Goal: Transaction & Acquisition: Purchase product/service

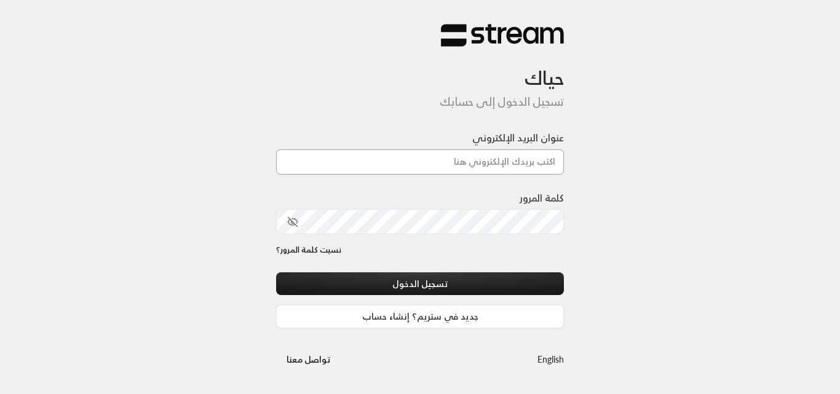
type input "[DOMAIN_NAME][EMAIL_ADDRESS][DOMAIN_NAME]"
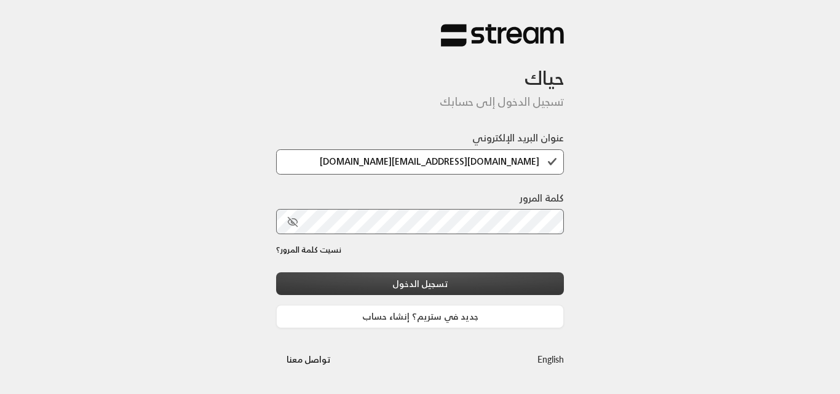
click at [450, 284] on button "تسجيل الدخول" at bounding box center [420, 283] width 288 height 23
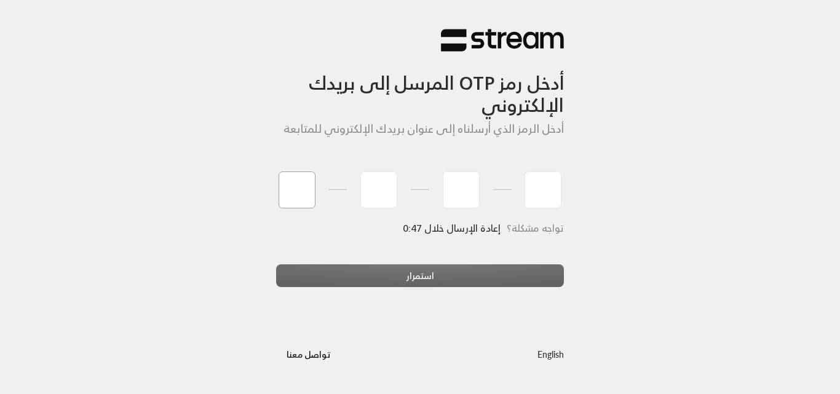
click at [311, 196] on input "tel" at bounding box center [297, 190] width 37 height 37
type input "2"
type input "9"
type input "1"
type input "6"
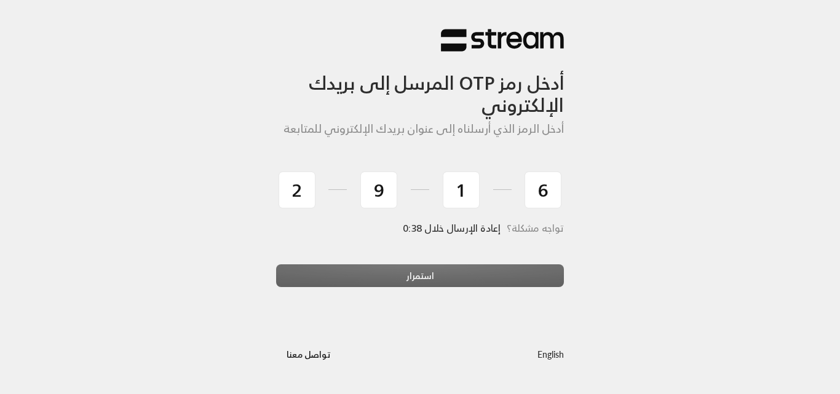
click at [348, 274] on div "استمرار" at bounding box center [420, 280] width 288 height 33
click at [384, 215] on div "2 9 1 6" at bounding box center [420, 194] width 288 height 55
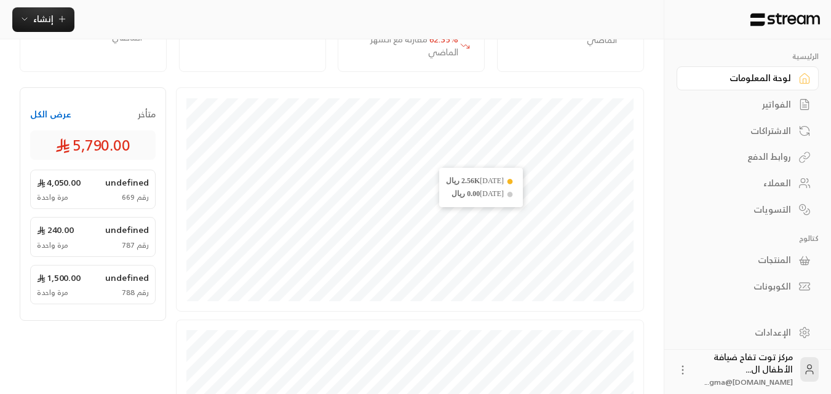
scroll to position [79, 0]
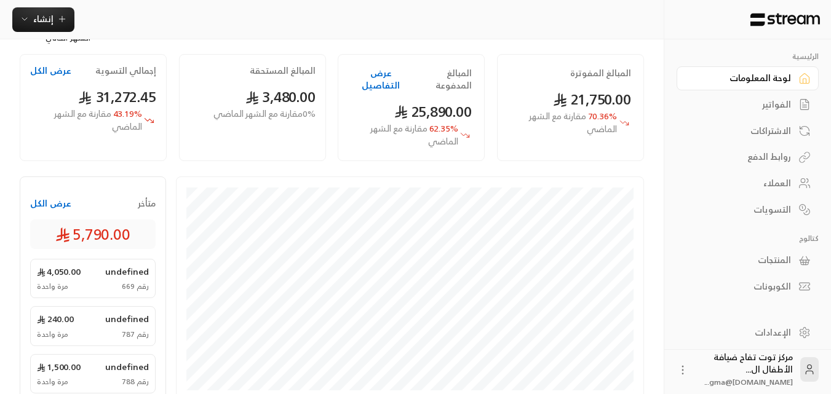
click at [778, 109] on div "الفواتير" at bounding box center [741, 104] width 99 height 12
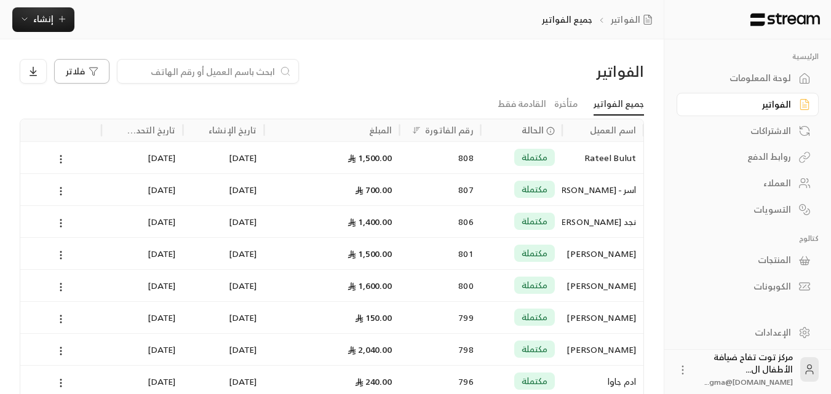
click at [96, 76] on icon "button" at bounding box center [94, 71] width 10 height 10
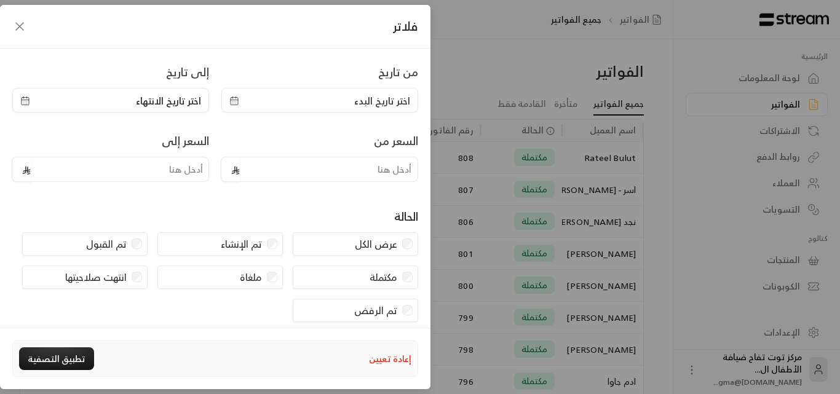
click at [372, 103] on span "اختر تاريخ البدء" at bounding box center [382, 100] width 56 height 15
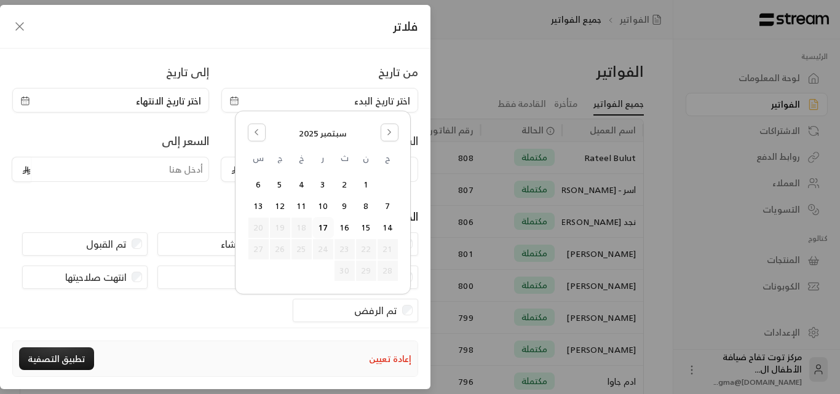
click at [372, 103] on span "اختر تاريخ البدء" at bounding box center [382, 100] width 56 height 15
click at [252, 137] on button "Go to the Previous Month" at bounding box center [257, 133] width 18 height 18
click at [389, 250] on button "17" at bounding box center [388, 249] width 20 height 20
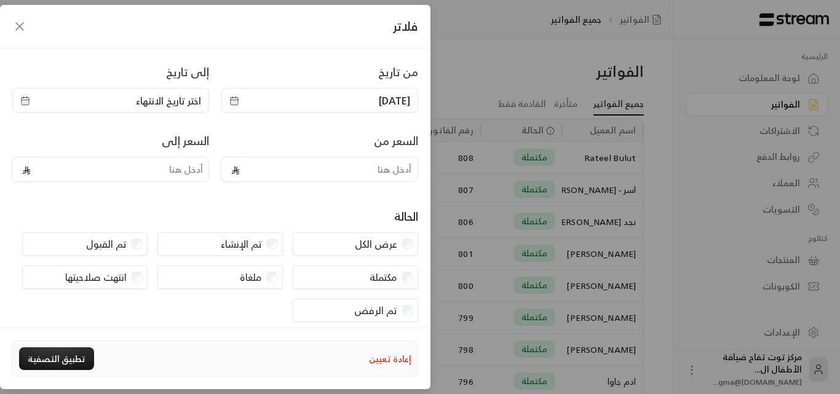
click at [183, 103] on span "اختر تاريخ الانتهاء" at bounding box center [168, 100] width 65 height 15
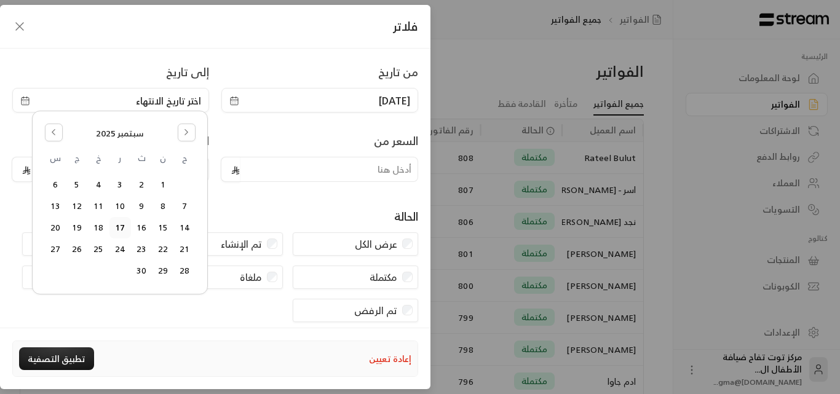
click at [117, 225] on button "17" at bounding box center [120, 228] width 20 height 20
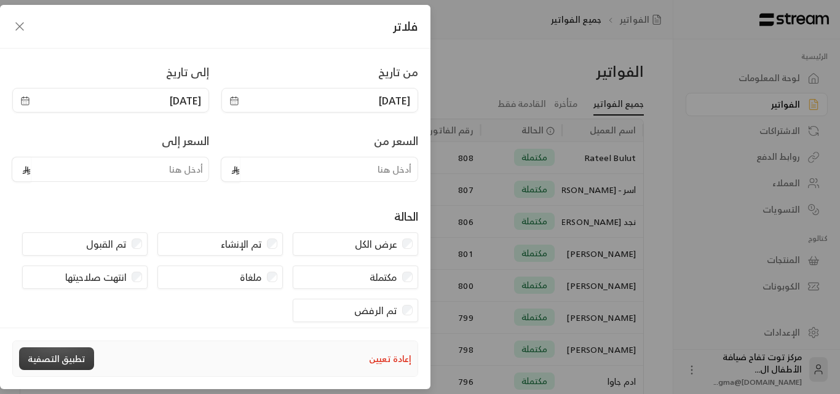
click at [57, 354] on button "تطبيق التصفية" at bounding box center [56, 358] width 75 height 23
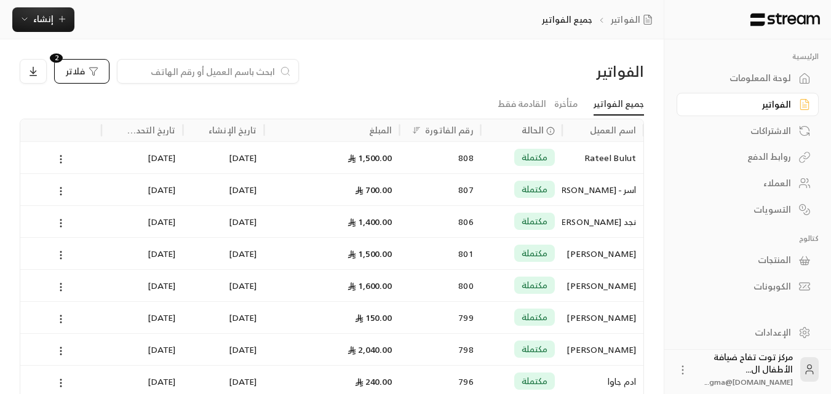
click at [590, 156] on div "Rateel Bulut" at bounding box center [603, 157] width 66 height 31
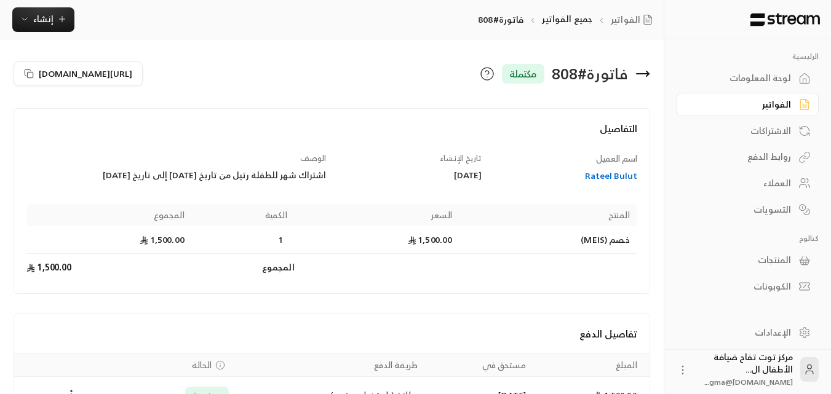
click at [649, 77] on icon at bounding box center [642, 73] width 15 height 15
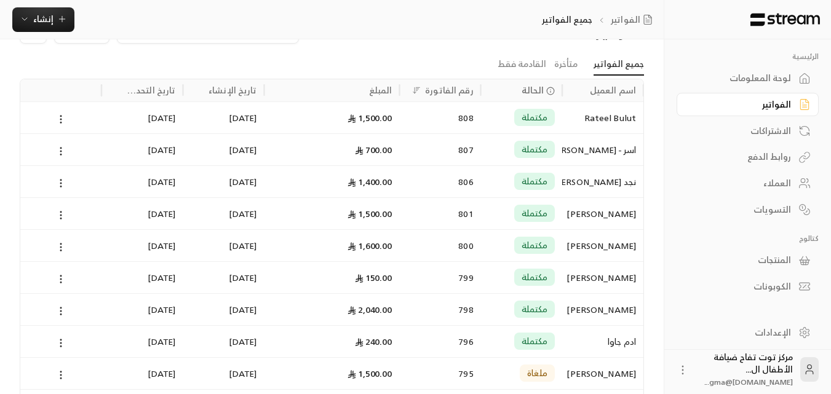
scroll to position [62, 0]
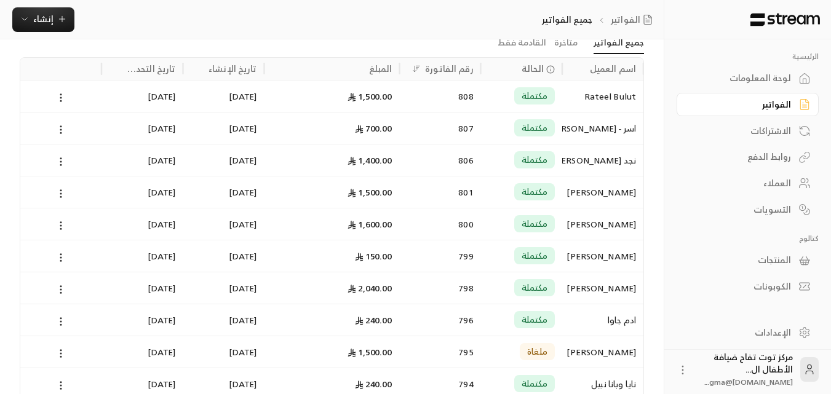
click at [609, 93] on div "Rateel Bulut" at bounding box center [603, 96] width 66 height 31
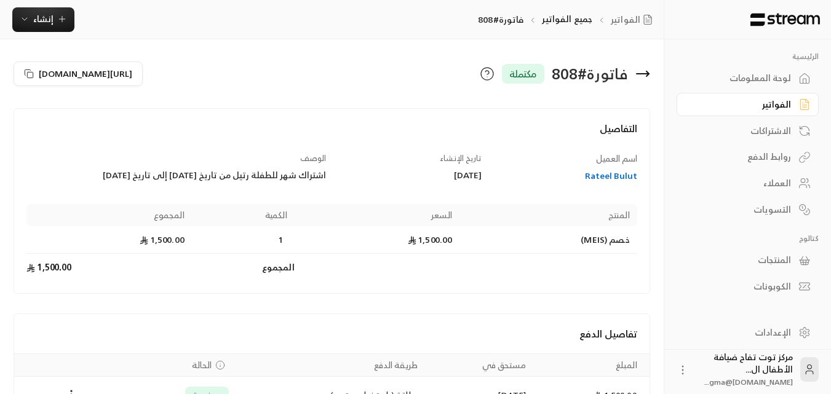
click at [649, 74] on icon at bounding box center [643, 74] width 12 height 0
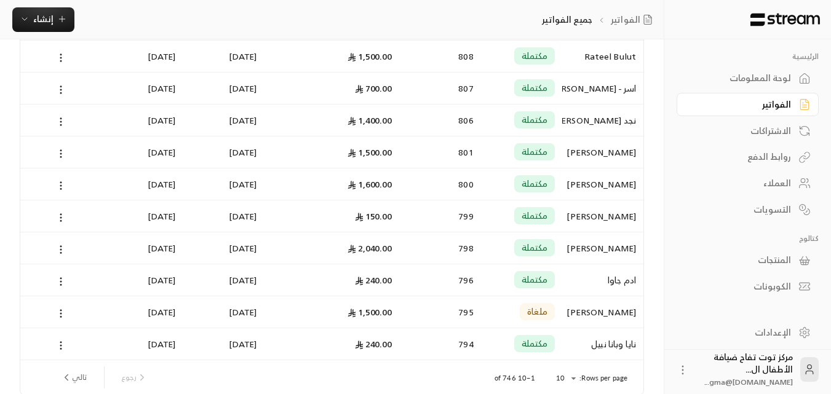
scroll to position [123, 0]
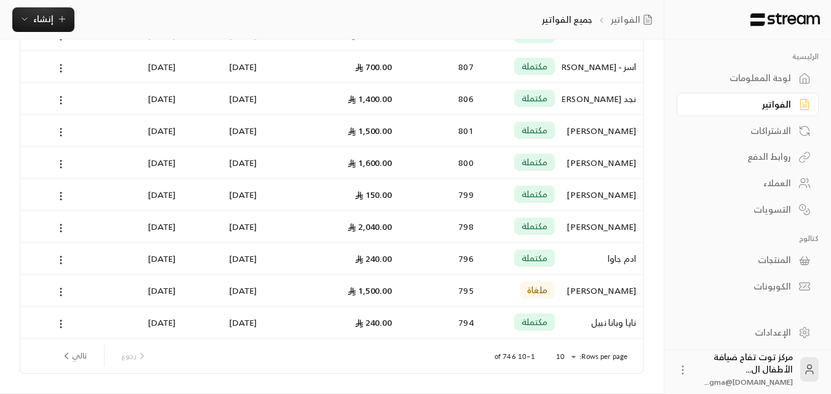
click at [624, 134] on div "[PERSON_NAME]" at bounding box center [603, 130] width 66 height 31
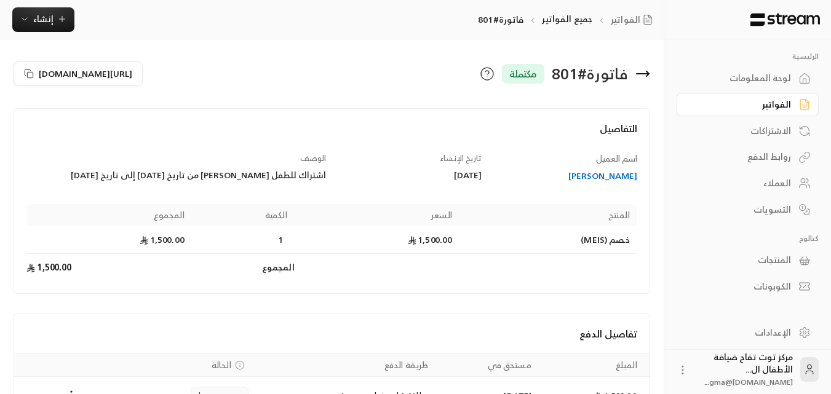
click at [645, 74] on icon at bounding box center [643, 74] width 12 height 0
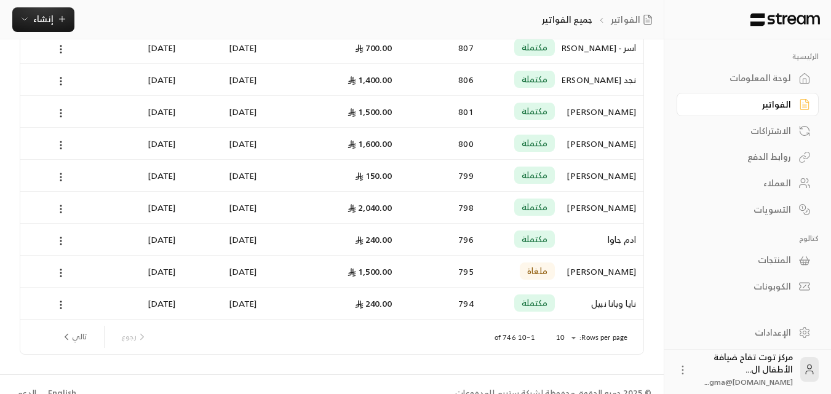
scroll to position [160, 0]
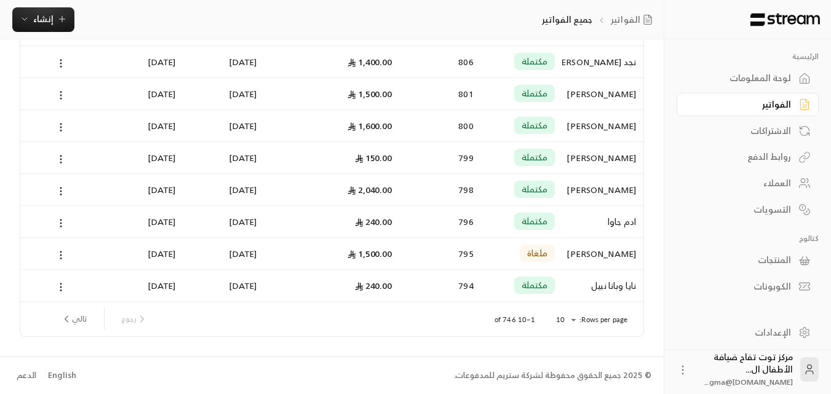
click at [595, 127] on div "[PERSON_NAME]" at bounding box center [603, 125] width 66 height 31
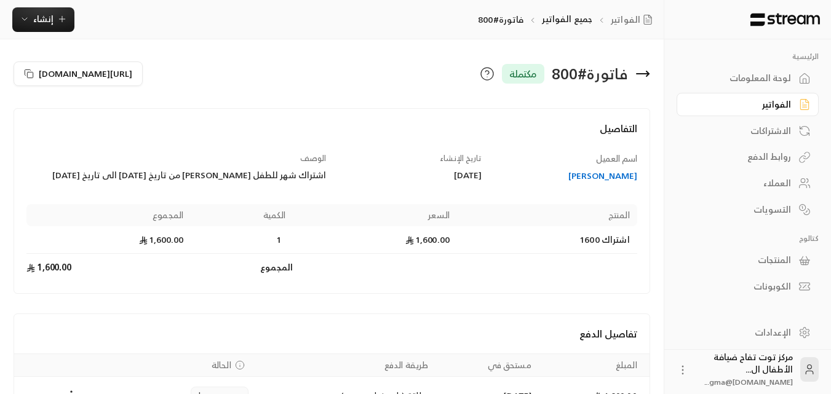
click at [641, 74] on icon at bounding box center [643, 74] width 12 height 0
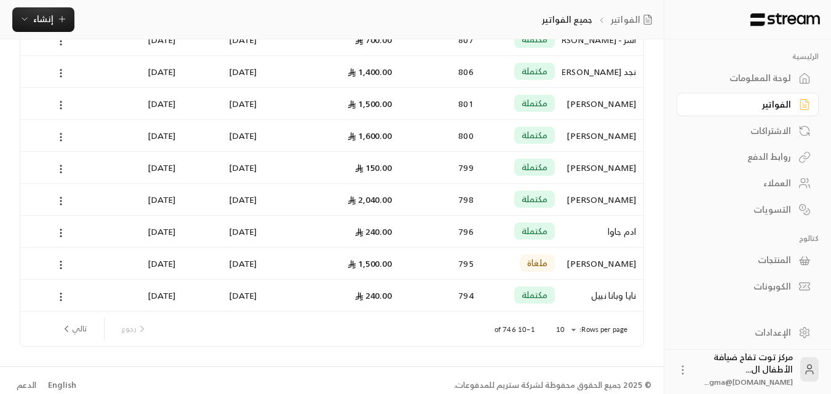
scroll to position [160, 0]
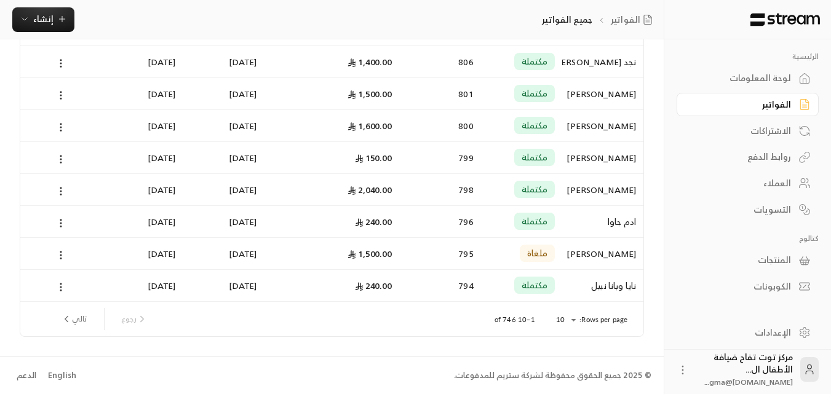
click at [617, 156] on div "[PERSON_NAME]" at bounding box center [603, 157] width 66 height 31
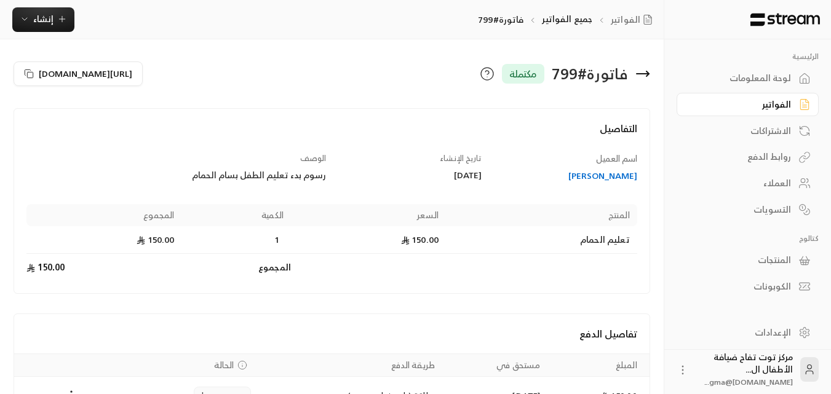
click at [645, 75] on icon at bounding box center [642, 73] width 15 height 15
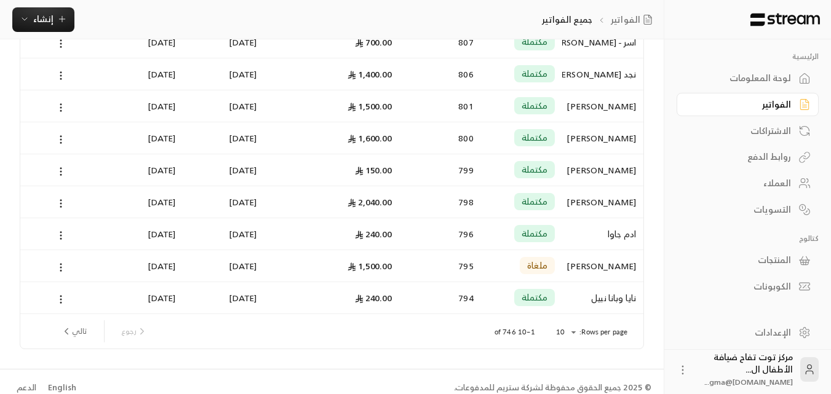
scroll to position [160, 0]
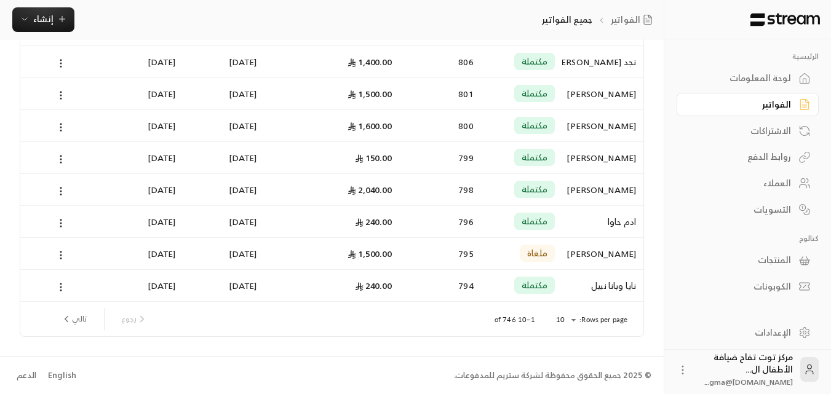
click at [611, 189] on div "[PERSON_NAME]" at bounding box center [603, 189] width 66 height 31
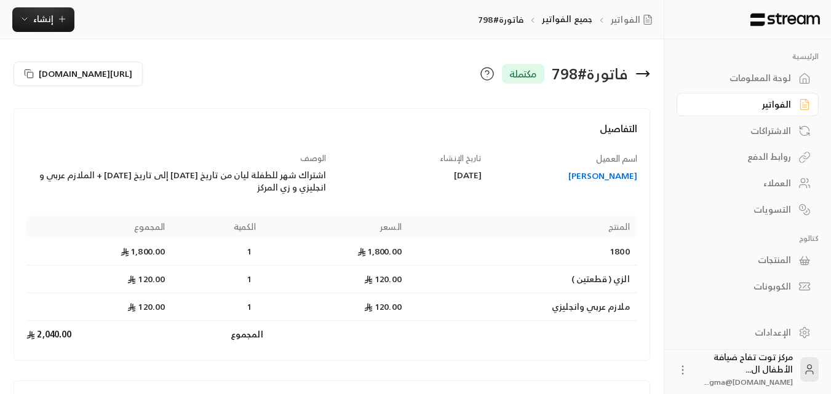
click at [645, 77] on icon at bounding box center [642, 73] width 15 height 15
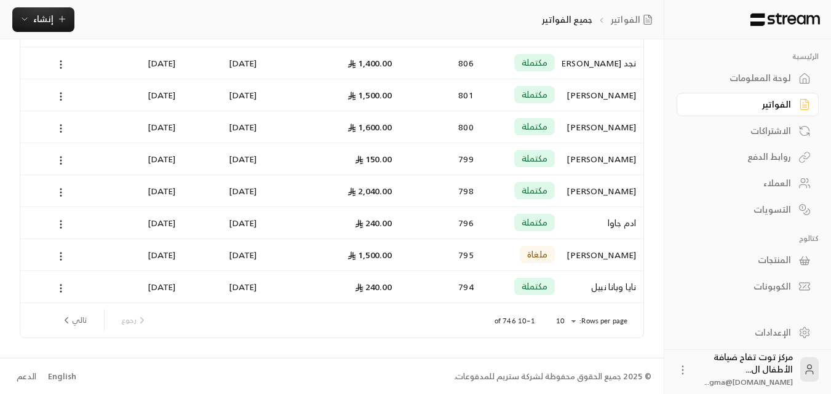
scroll to position [160, 0]
click at [615, 286] on div "نايا وبانا نبيل" at bounding box center [603, 285] width 66 height 31
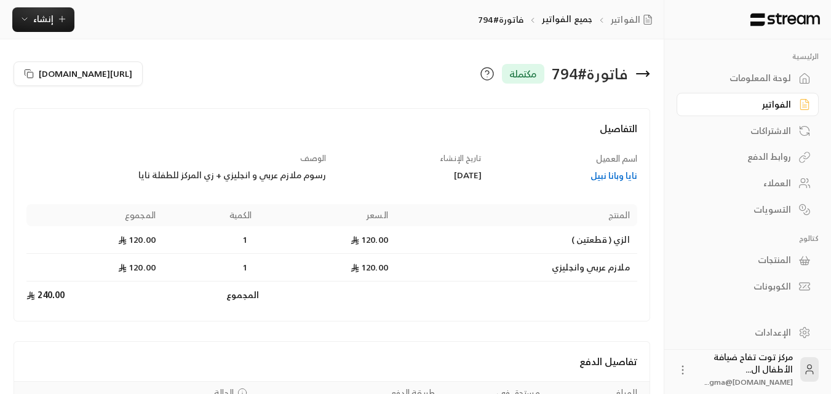
click at [647, 76] on icon at bounding box center [647, 73] width 2 height 5
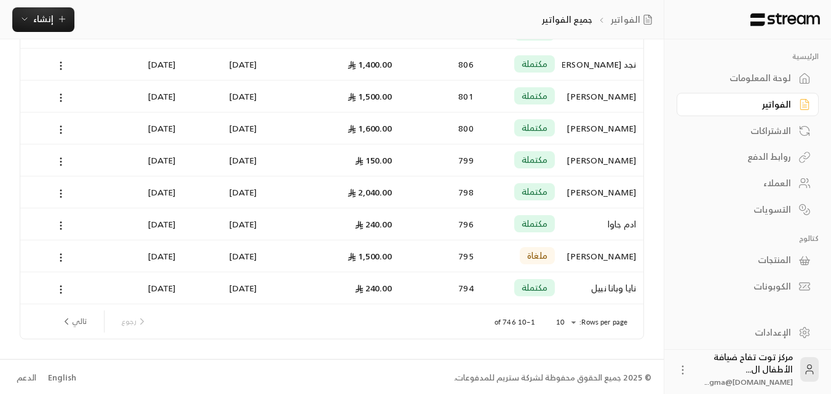
scroll to position [160, 0]
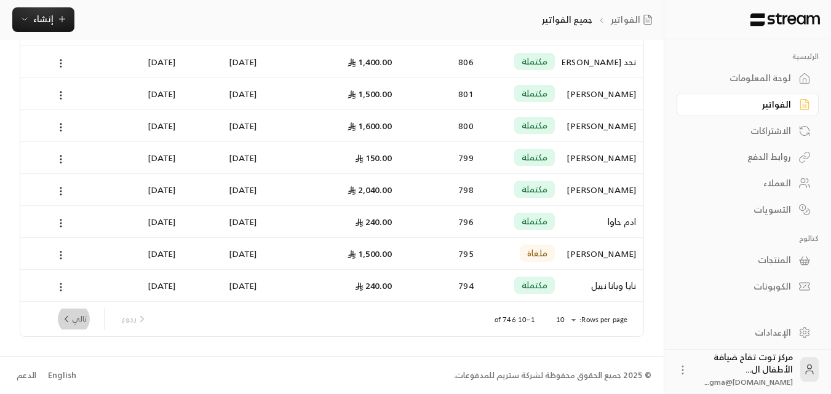
click at [82, 324] on button "تالي" at bounding box center [74, 319] width 36 height 21
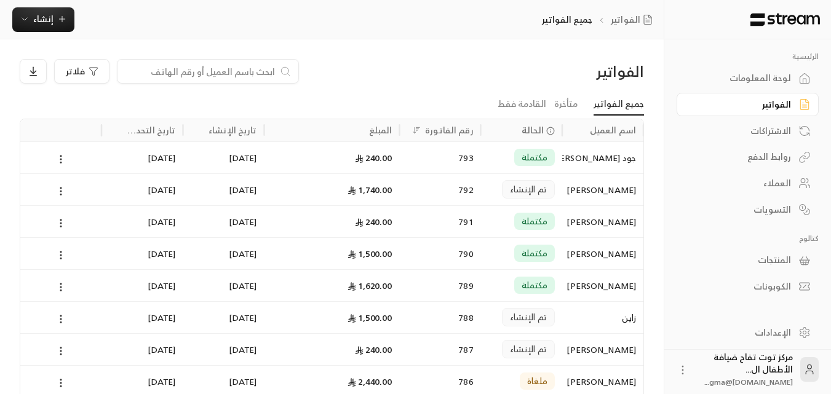
scroll to position [62, 0]
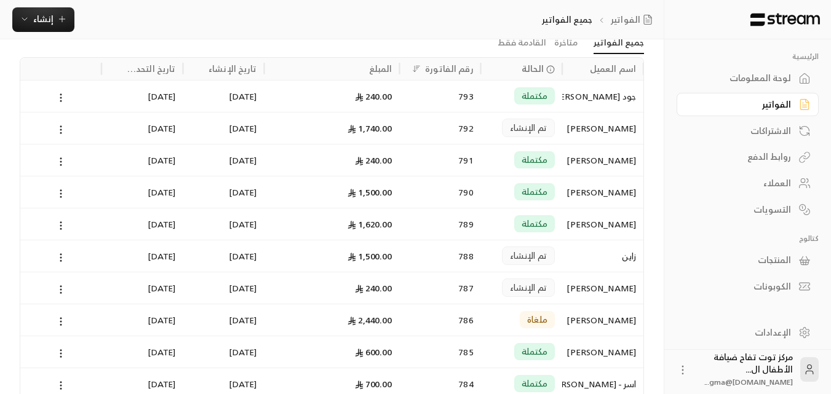
click at [623, 129] on div "[PERSON_NAME]" at bounding box center [603, 128] width 66 height 31
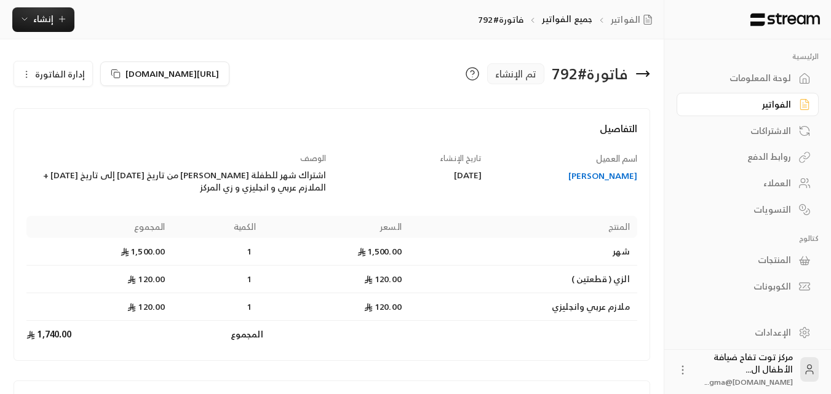
click at [641, 79] on icon at bounding box center [642, 73] width 15 height 15
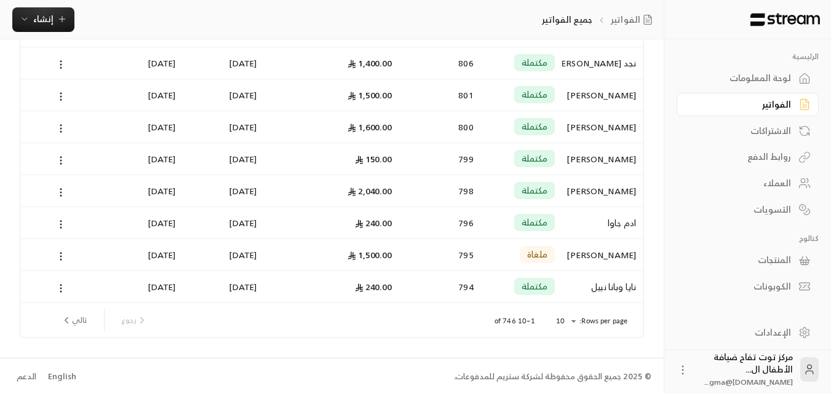
scroll to position [160, 0]
click at [75, 322] on button "تالي" at bounding box center [74, 319] width 36 height 21
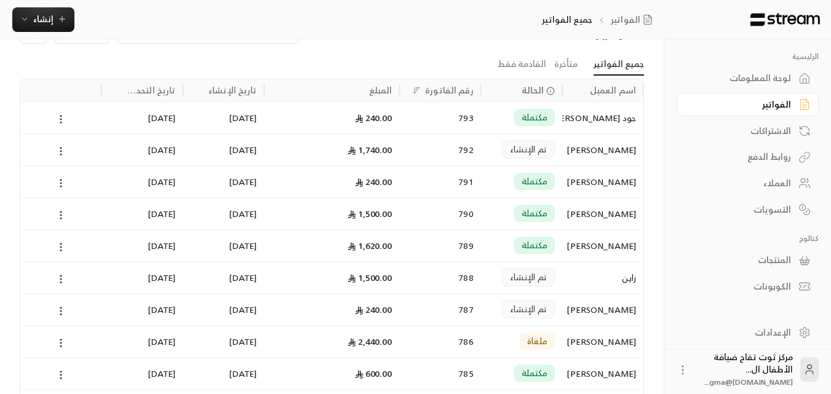
scroll to position [62, 0]
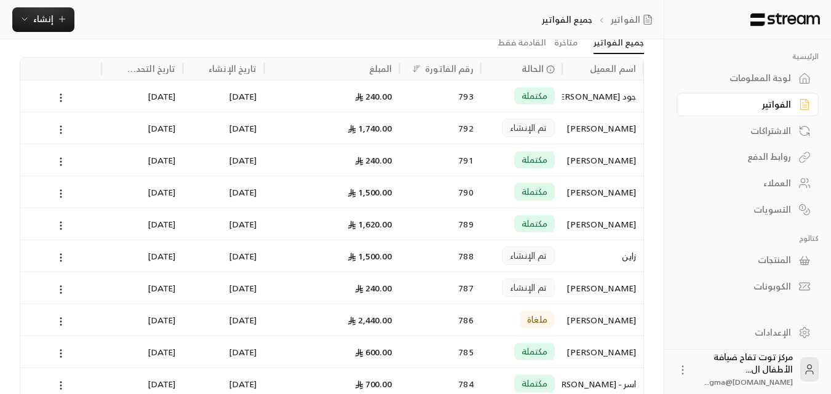
click at [607, 189] on div "[PERSON_NAME]" at bounding box center [603, 192] width 66 height 31
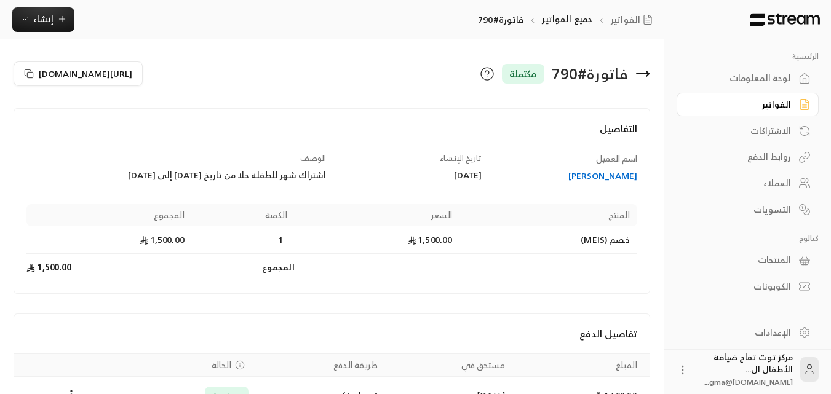
click at [648, 72] on icon at bounding box center [647, 73] width 2 height 5
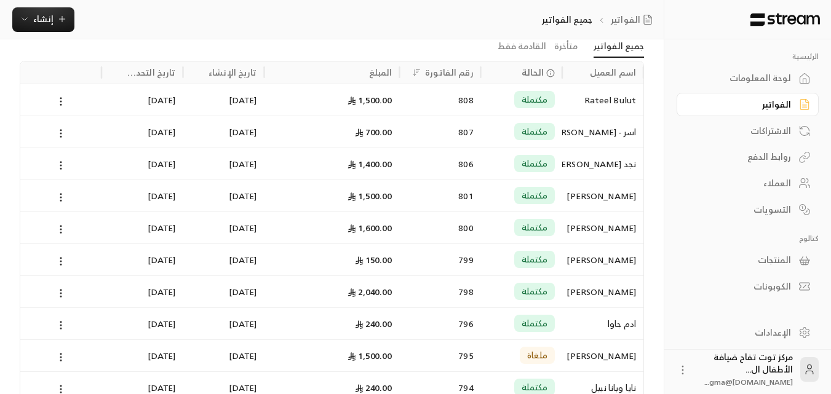
scroll to position [160, 0]
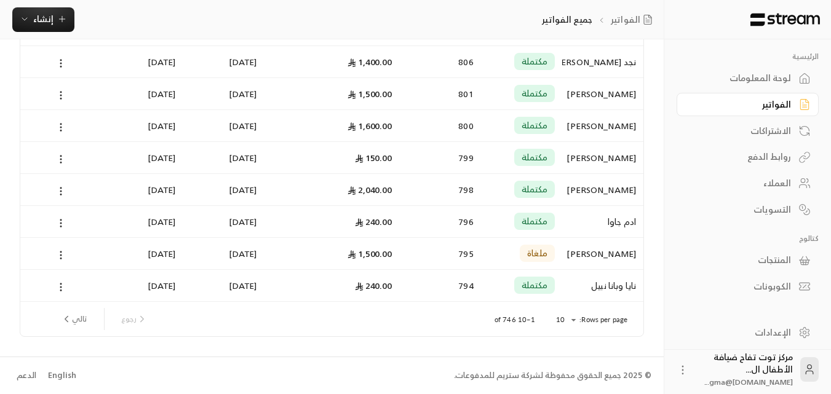
click at [81, 322] on button "تالي" at bounding box center [74, 319] width 36 height 21
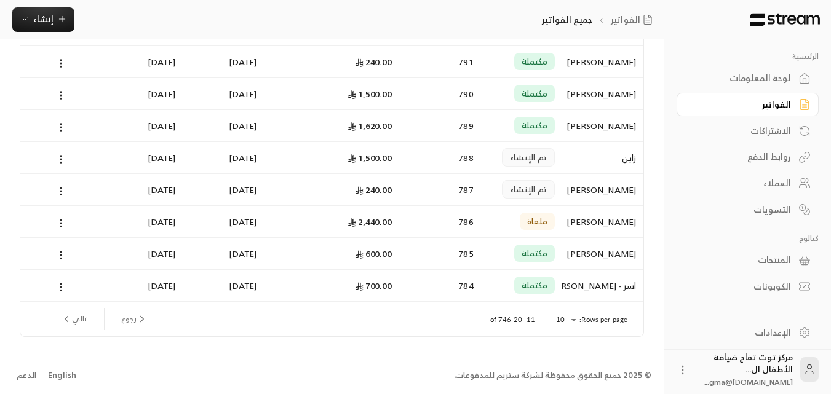
click at [601, 122] on div "[PERSON_NAME]" at bounding box center [603, 125] width 66 height 31
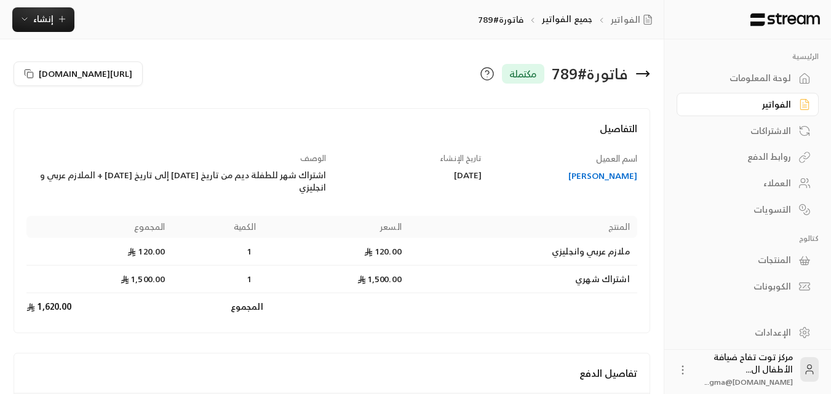
click at [650, 70] on div "فاتورة # 789 مكتملة" at bounding box center [494, 74] width 324 height 30
click at [646, 74] on icon at bounding box center [643, 74] width 12 height 0
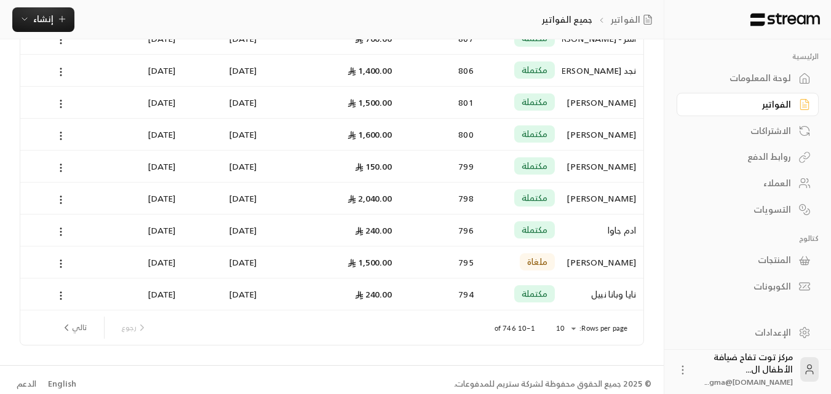
scroll to position [160, 0]
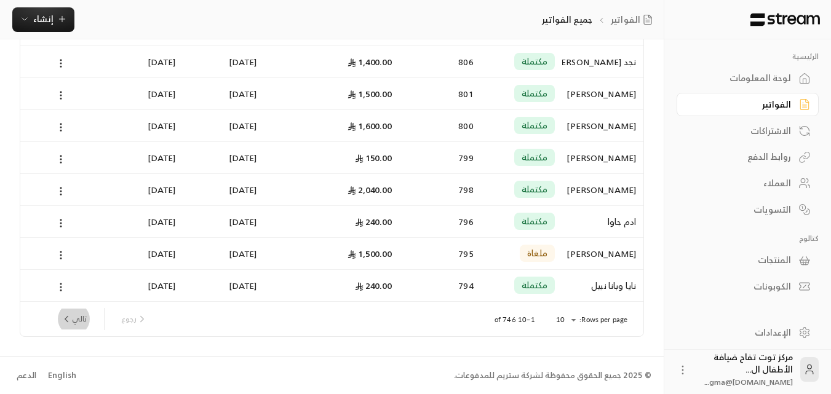
click at [82, 319] on button "تالي" at bounding box center [74, 319] width 36 height 21
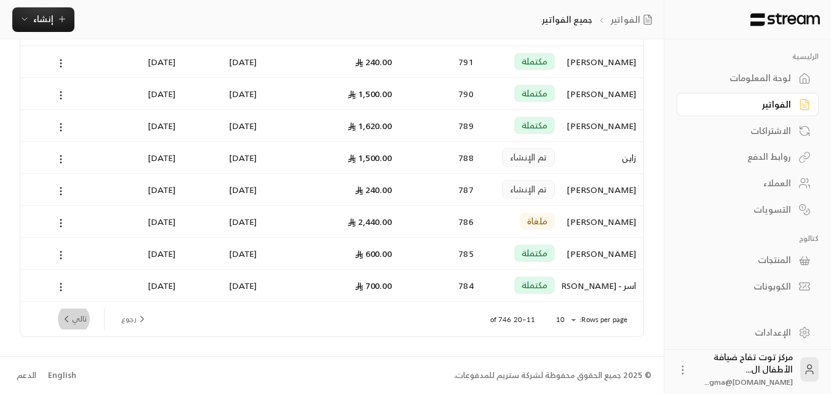
click at [79, 314] on button "تالي" at bounding box center [74, 319] width 36 height 21
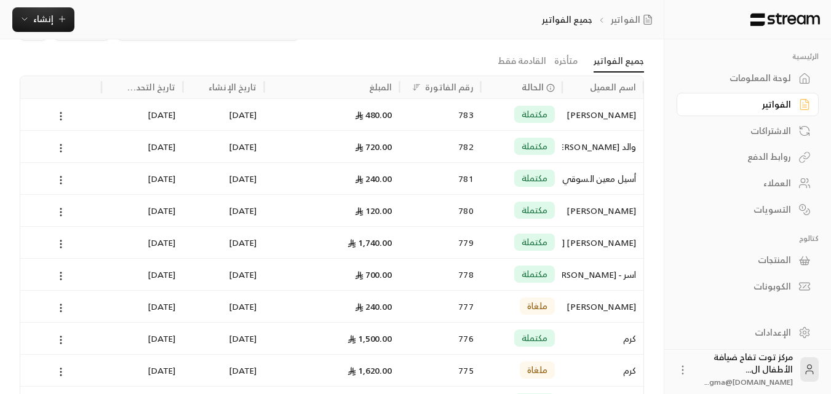
scroll to position [62, 0]
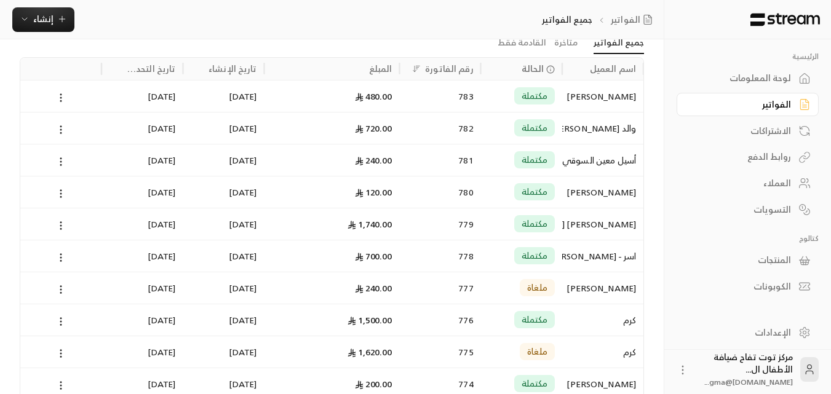
click at [609, 230] on div "[PERSON_NAME] [PERSON_NAME]" at bounding box center [603, 223] width 66 height 31
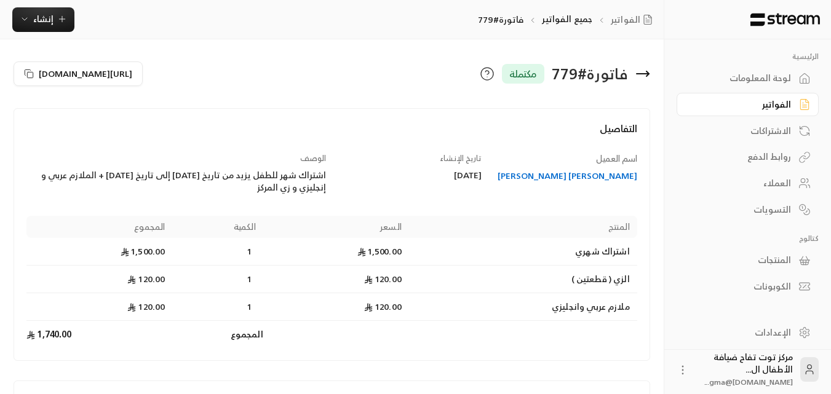
click at [647, 74] on icon at bounding box center [643, 74] width 12 height 0
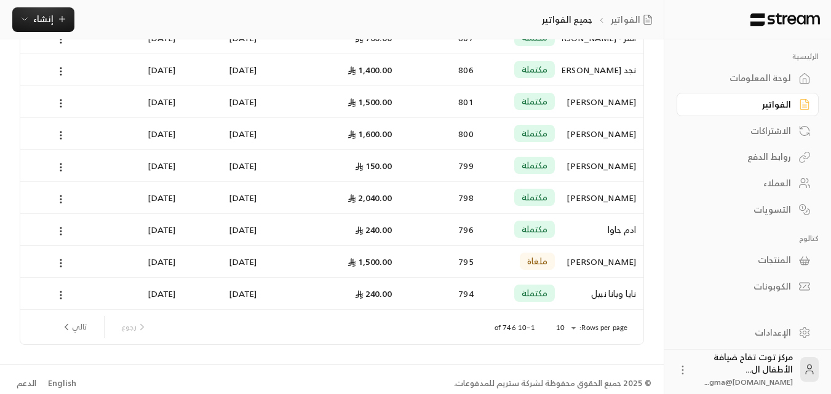
scroll to position [160, 0]
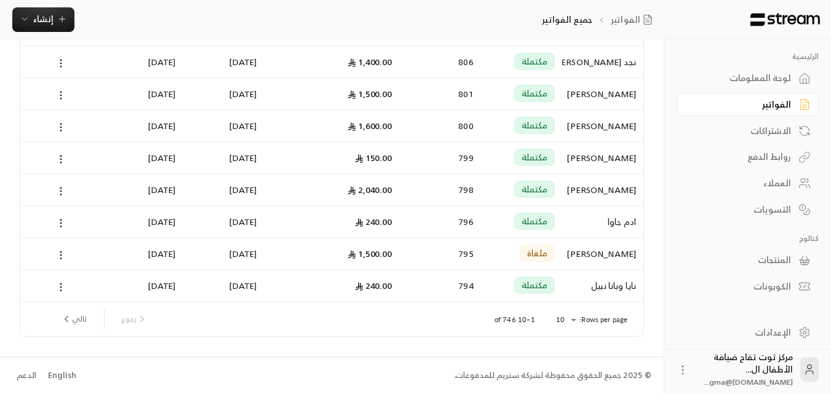
click at [81, 323] on button "تالي" at bounding box center [74, 319] width 36 height 21
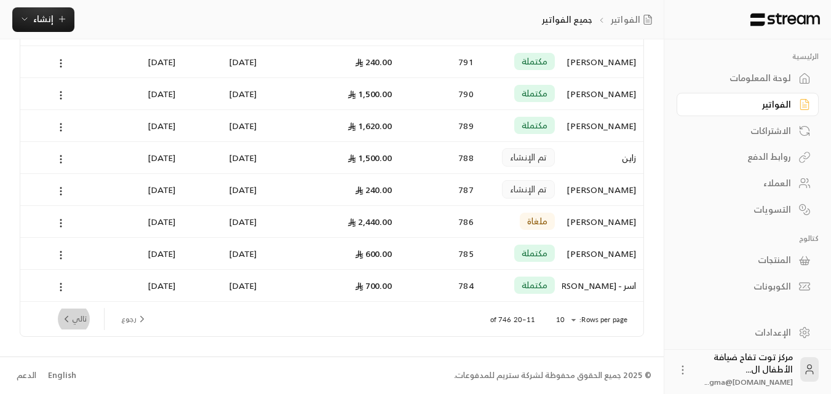
click at [87, 319] on button "تالي" at bounding box center [74, 319] width 36 height 21
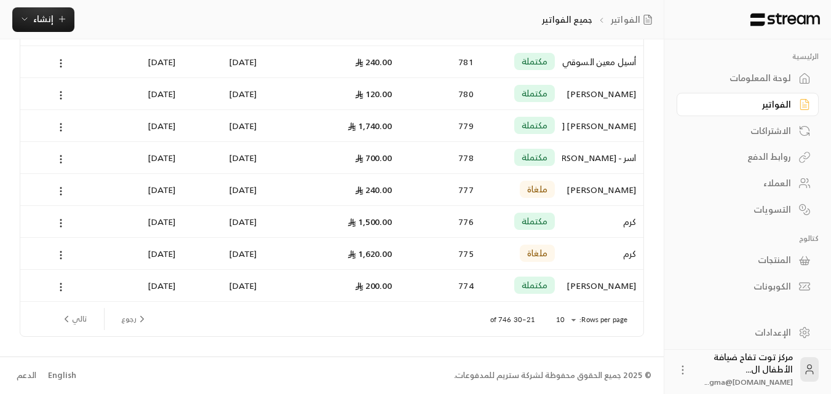
click at [631, 224] on div "كرم" at bounding box center [603, 221] width 66 height 31
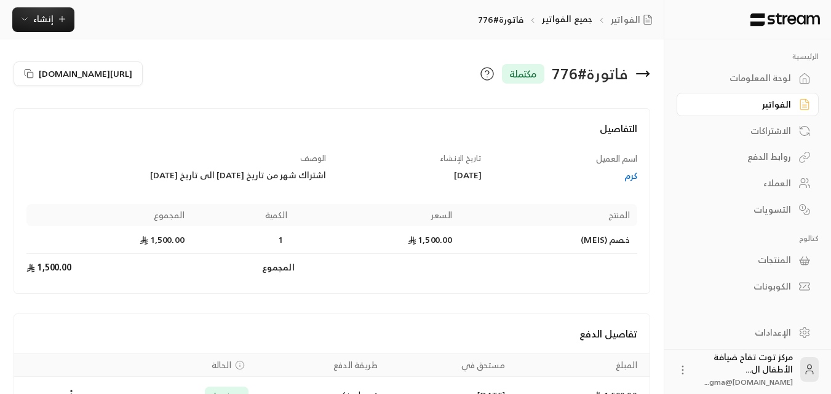
click at [641, 72] on icon at bounding box center [642, 73] width 15 height 15
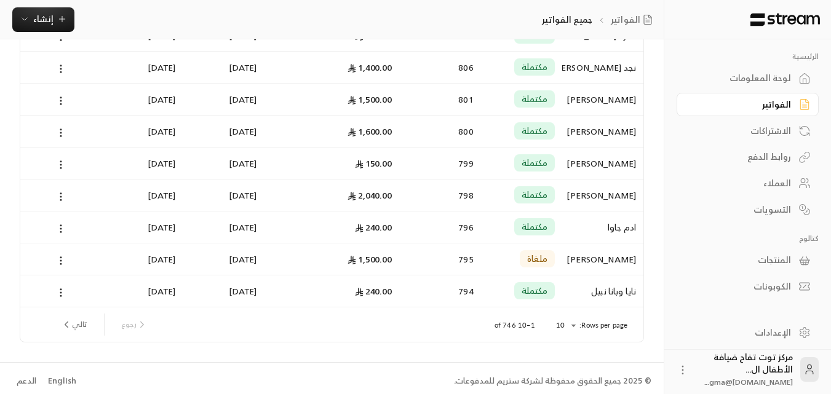
scroll to position [160, 0]
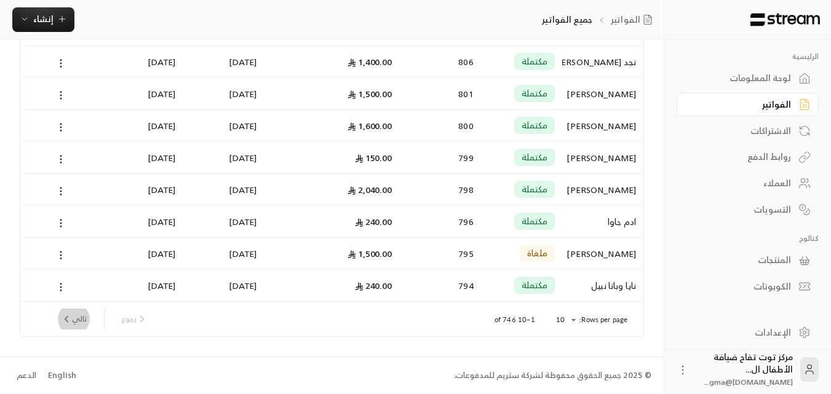
click at [80, 320] on button "تالي" at bounding box center [74, 319] width 36 height 21
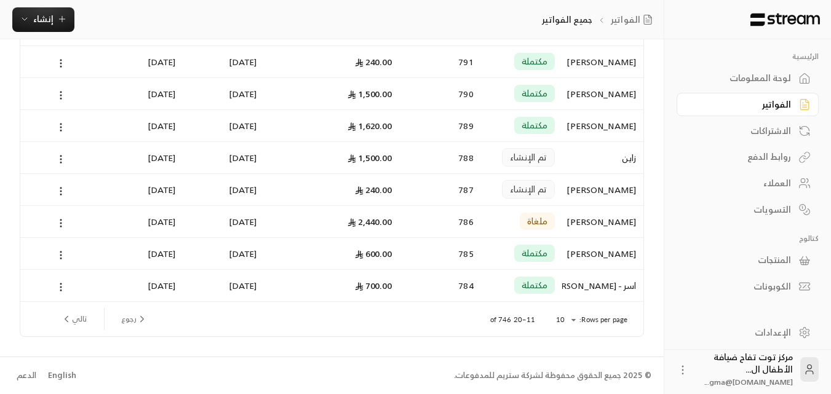
click at [72, 316] on button "تالي" at bounding box center [74, 319] width 36 height 21
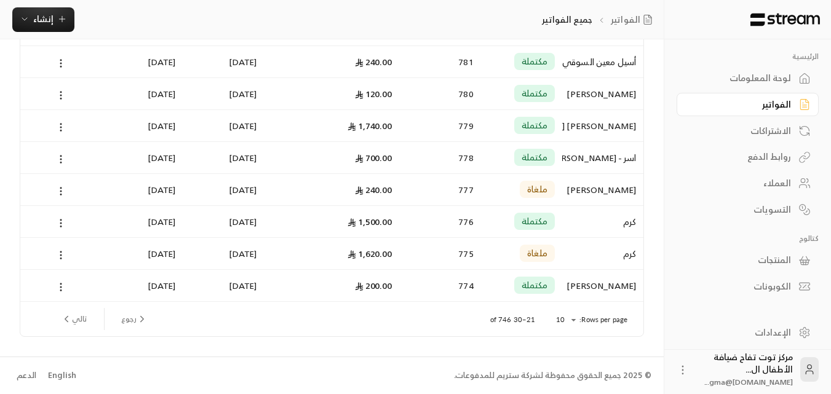
click at [85, 318] on button "تالي" at bounding box center [74, 319] width 36 height 21
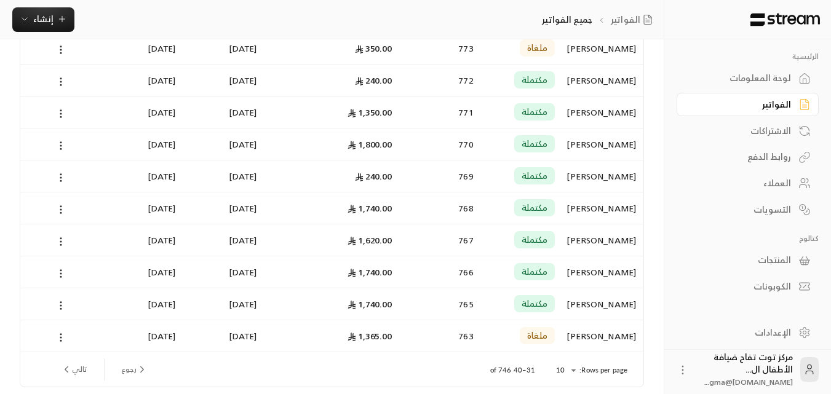
scroll to position [123, 0]
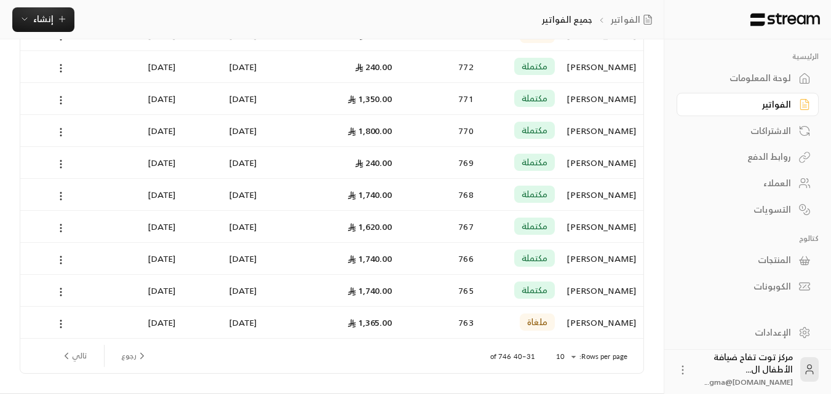
drag, startPoint x: 613, startPoint y: 98, endPoint x: 630, endPoint y: 153, distance: 57.4
click at [630, 153] on div "[PERSON_NAME]" at bounding box center [603, 162] width 66 height 31
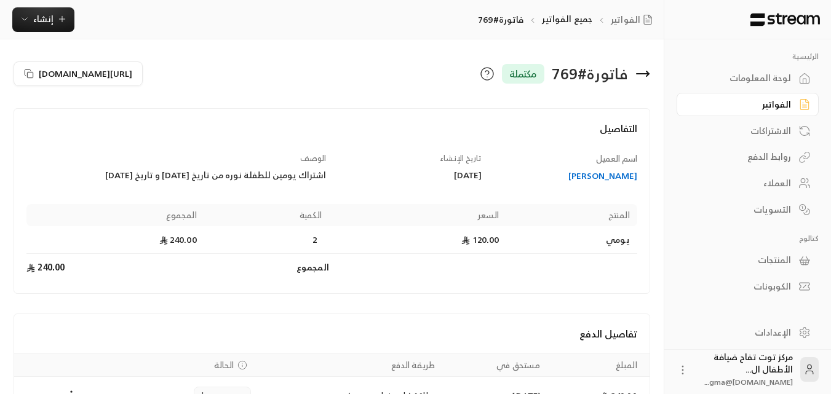
click at [647, 77] on icon at bounding box center [642, 73] width 15 height 15
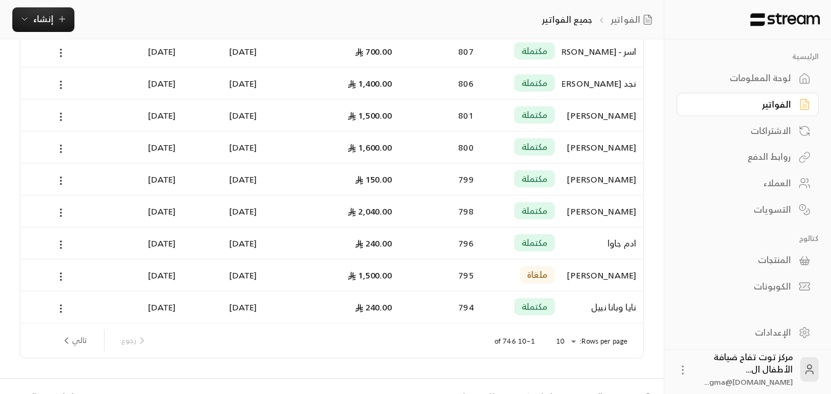
scroll to position [160, 0]
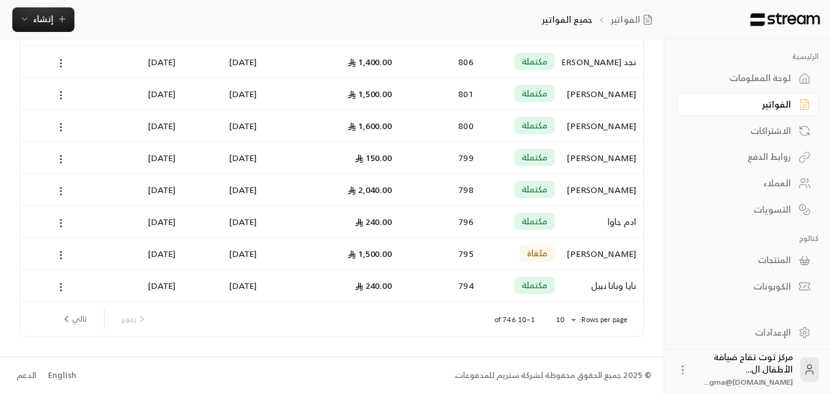
click at [79, 320] on button "تالي" at bounding box center [74, 319] width 36 height 21
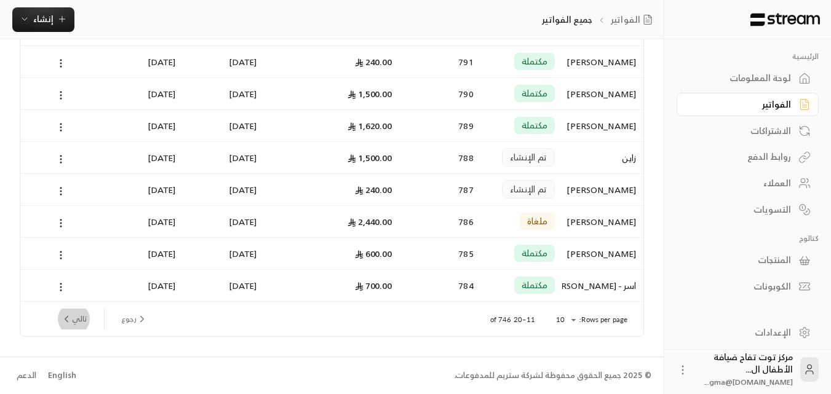
click at [82, 321] on button "تالي" at bounding box center [74, 319] width 36 height 21
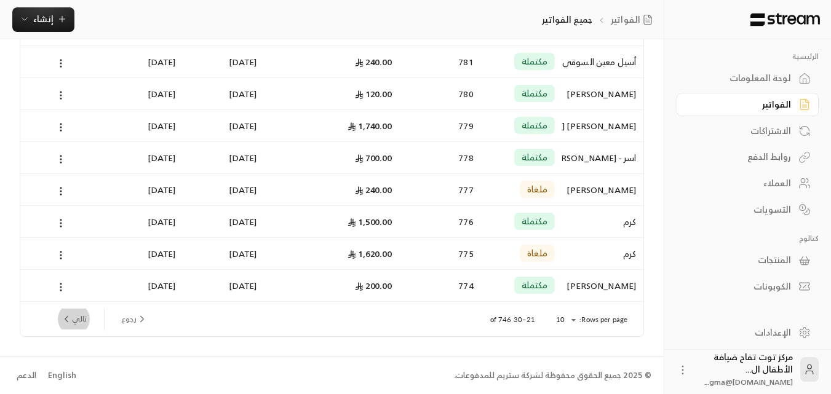
click at [76, 320] on button "تالي" at bounding box center [74, 319] width 36 height 21
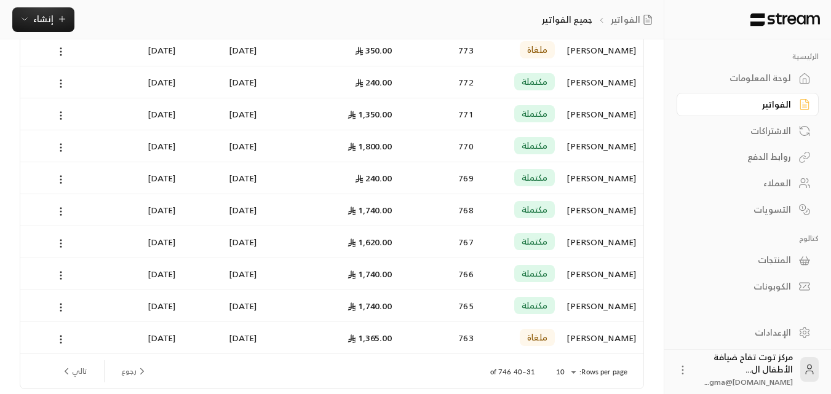
scroll to position [123, 0]
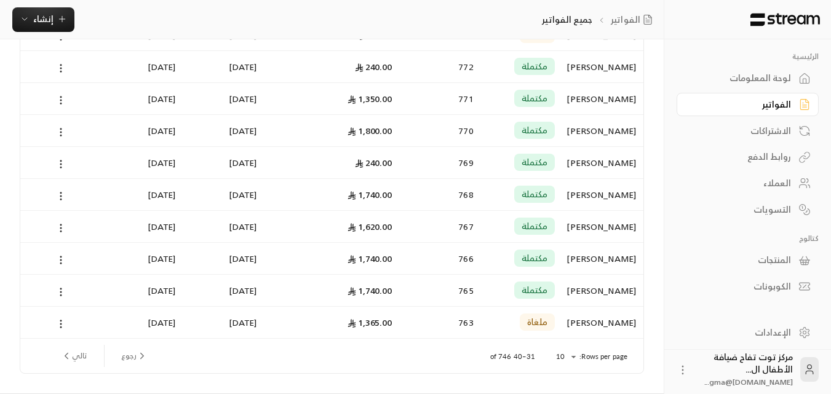
click at [595, 286] on div "[PERSON_NAME]" at bounding box center [603, 290] width 66 height 31
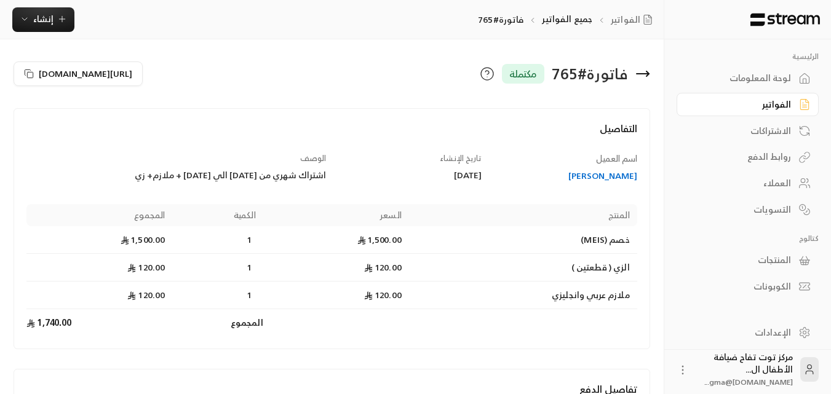
click at [645, 74] on icon at bounding box center [643, 74] width 12 height 0
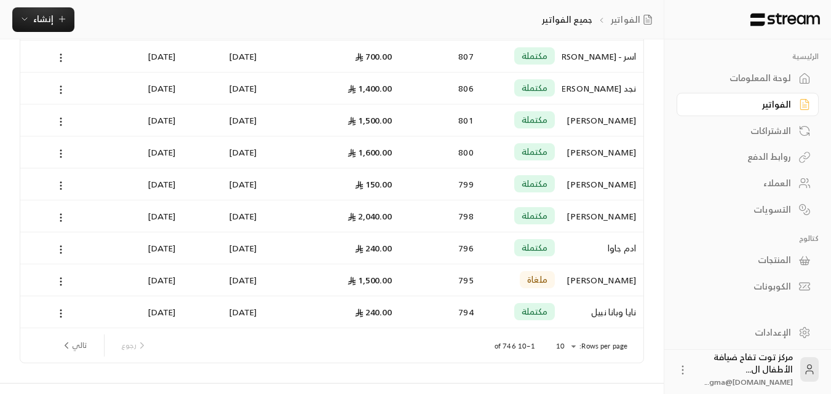
scroll to position [160, 0]
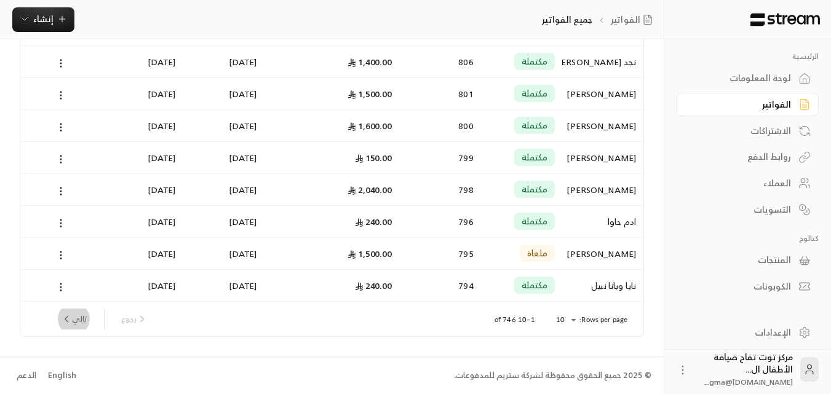
click at [77, 314] on button "تالي" at bounding box center [74, 319] width 36 height 21
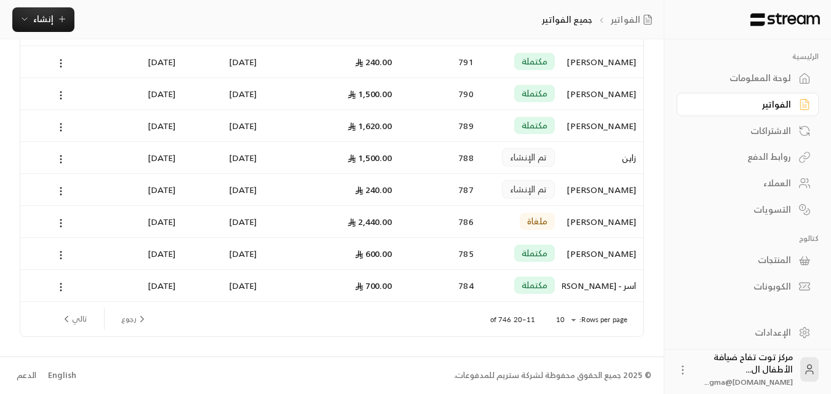
click at [71, 320] on icon "next page" at bounding box center [66, 319] width 11 height 11
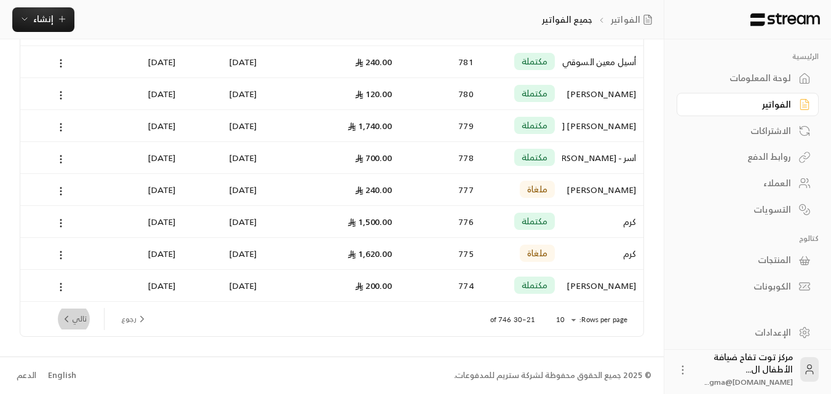
click at [76, 321] on button "تالي" at bounding box center [74, 319] width 36 height 21
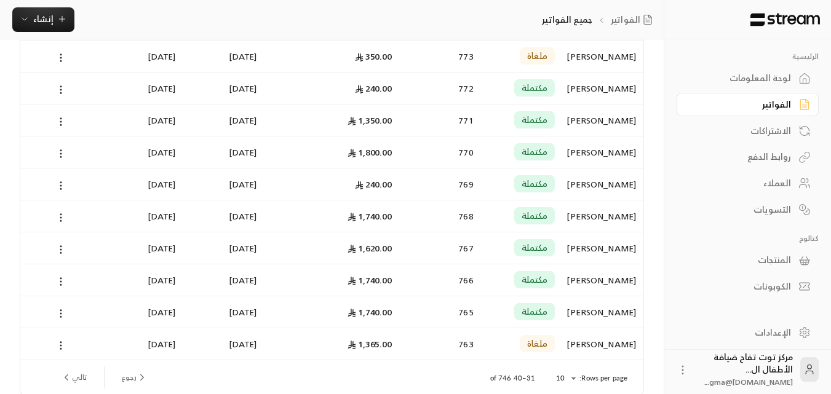
scroll to position [123, 0]
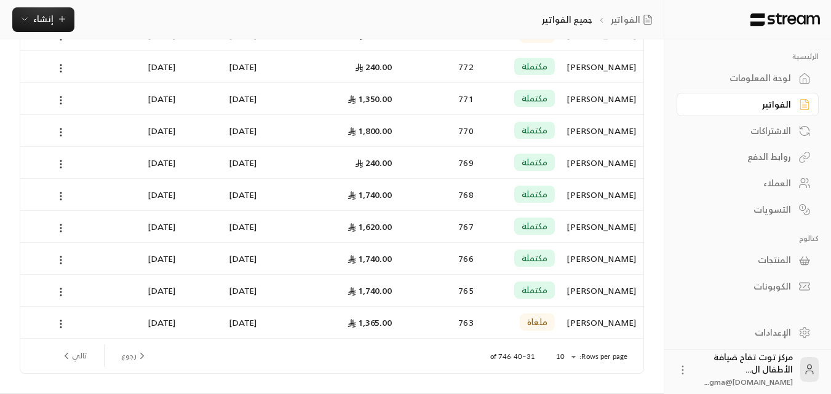
click at [613, 194] on div "[PERSON_NAME]" at bounding box center [603, 194] width 66 height 31
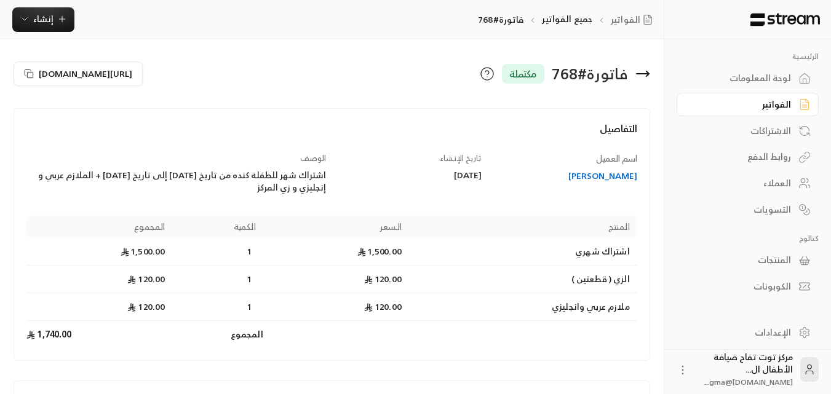
click at [644, 74] on icon at bounding box center [643, 74] width 12 height 0
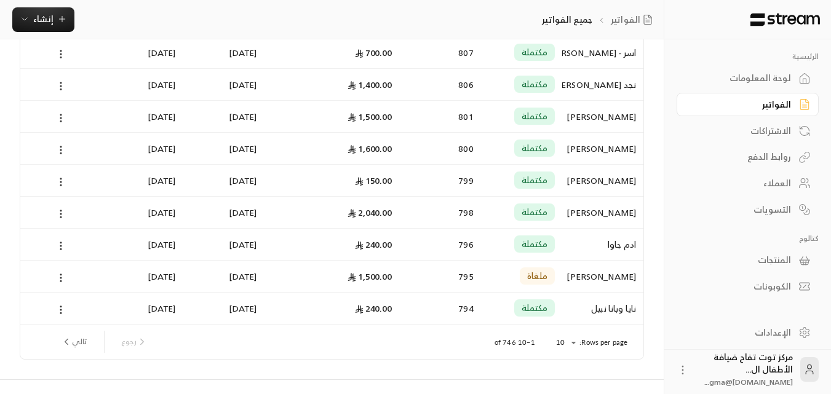
scroll to position [160, 0]
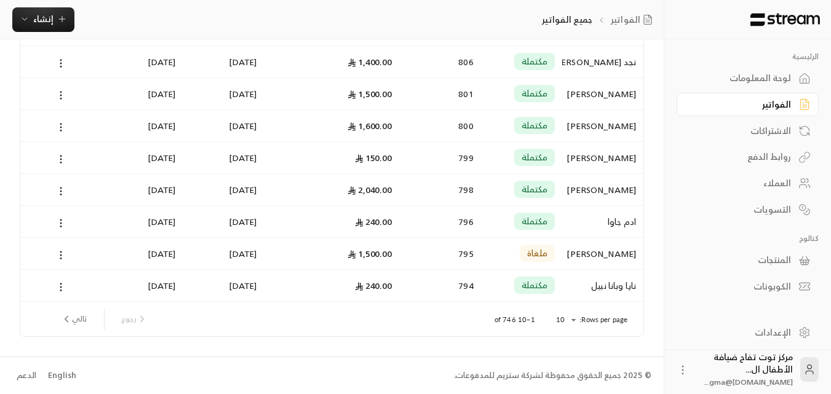
click at [82, 321] on button "تالي" at bounding box center [74, 319] width 36 height 21
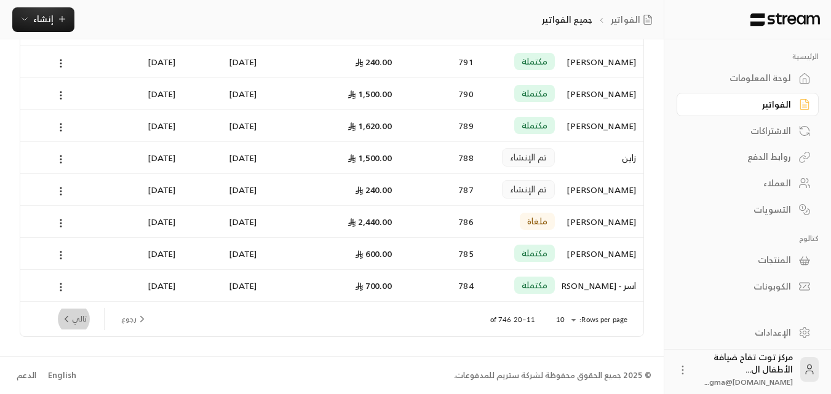
click at [82, 321] on button "تالي" at bounding box center [74, 319] width 36 height 21
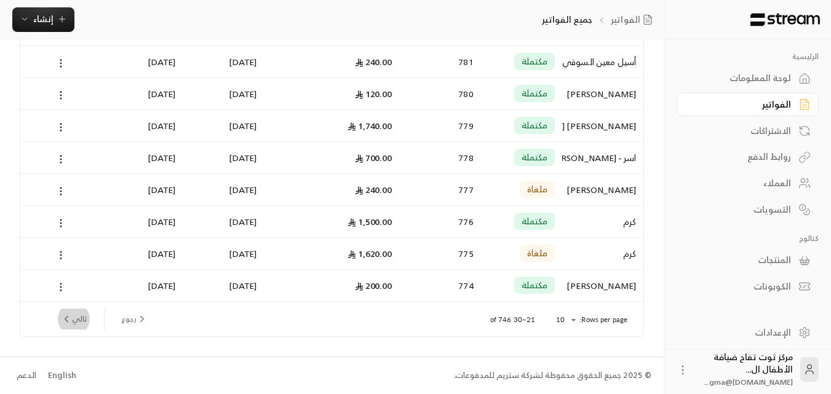
click at [80, 318] on button "تالي" at bounding box center [74, 319] width 36 height 21
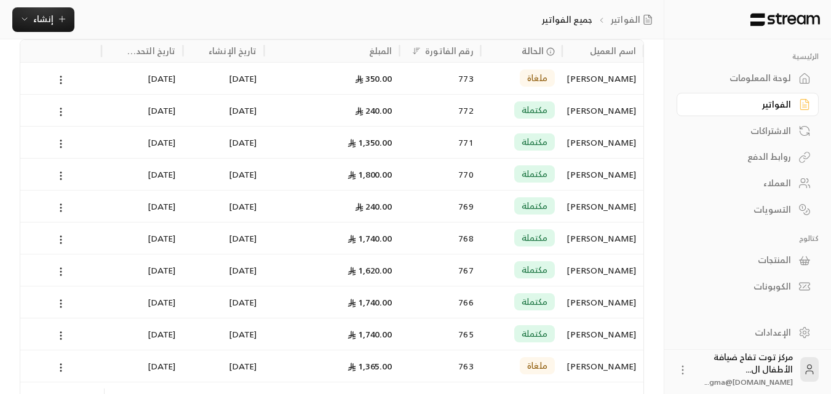
scroll to position [62, 0]
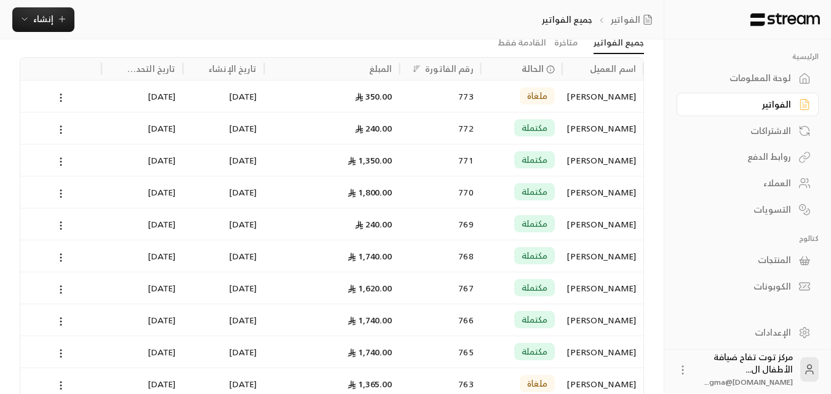
click at [623, 161] on div "[PERSON_NAME]" at bounding box center [603, 160] width 66 height 31
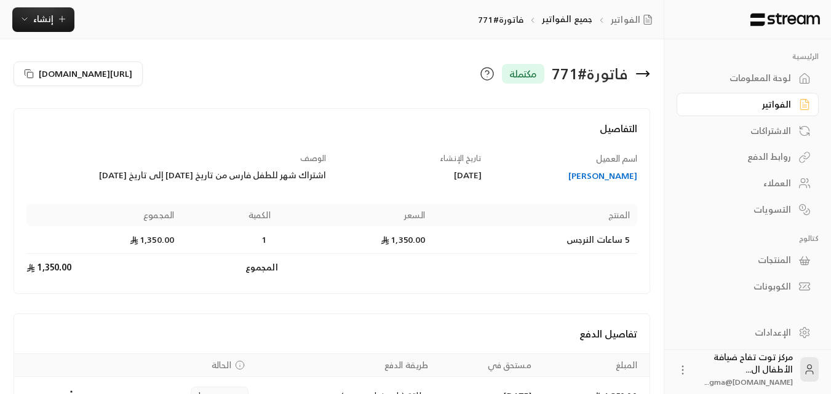
click at [646, 71] on icon at bounding box center [642, 73] width 15 height 15
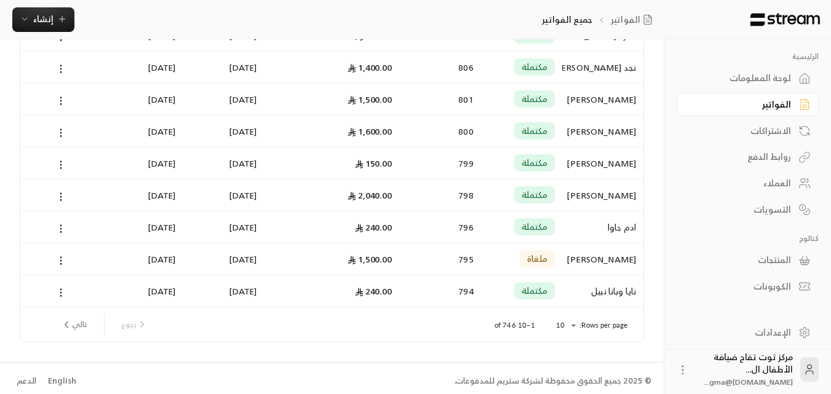
scroll to position [160, 0]
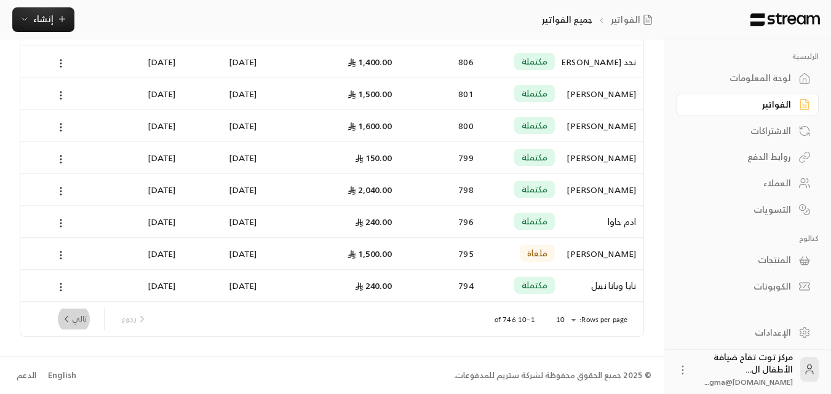
click at [86, 323] on button "تالي" at bounding box center [74, 319] width 36 height 21
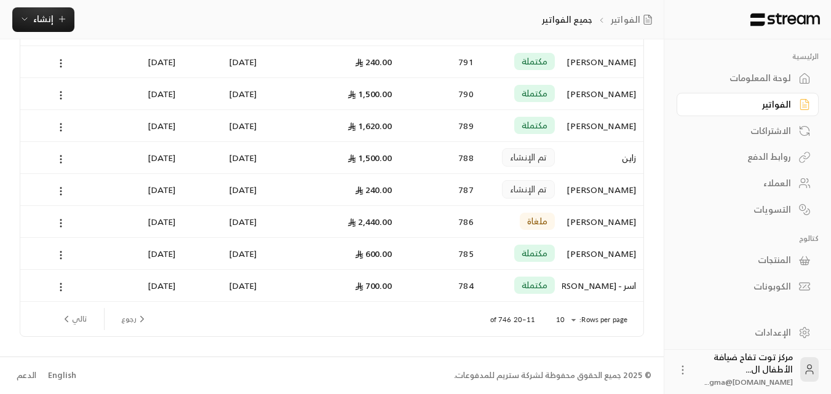
click at [84, 320] on button "تالي" at bounding box center [74, 319] width 36 height 21
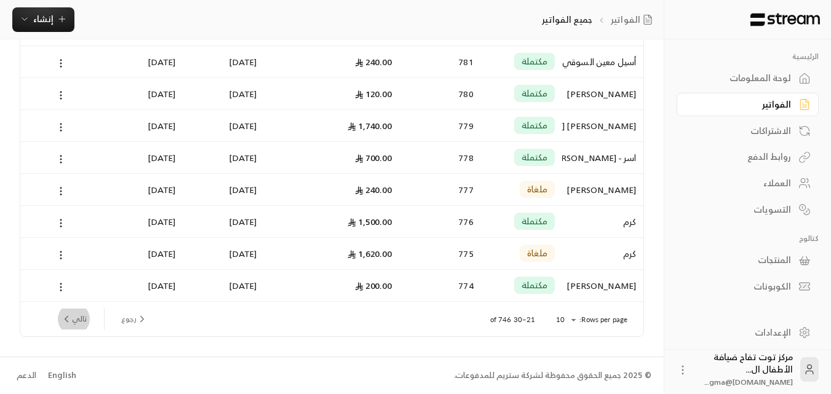
click at [73, 318] on button "تالي" at bounding box center [74, 319] width 36 height 21
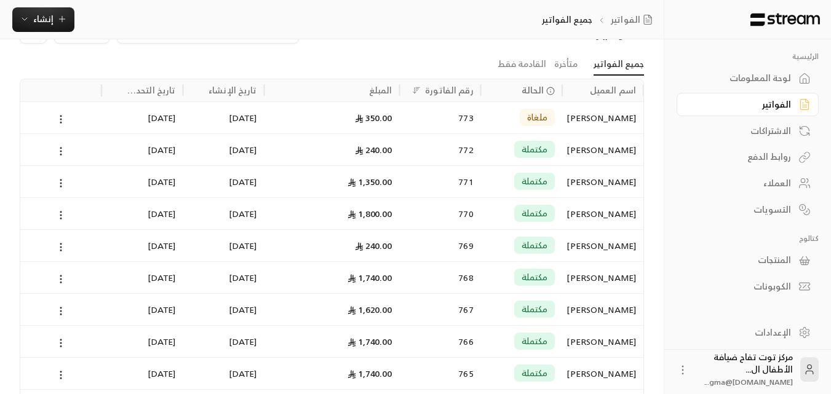
scroll to position [62, 0]
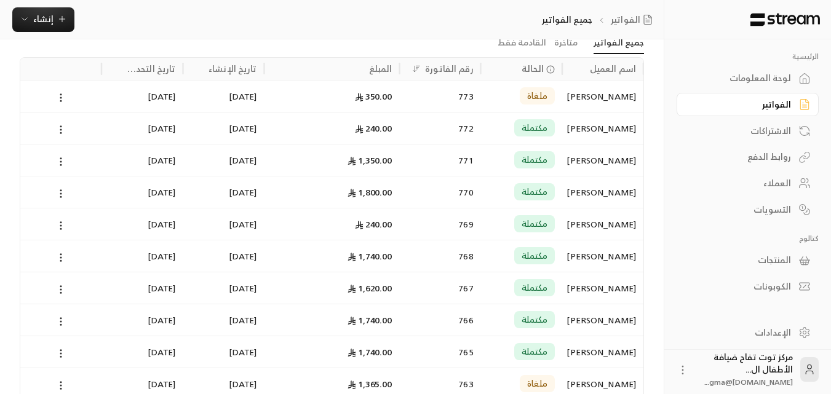
click at [607, 188] on div "[PERSON_NAME]" at bounding box center [603, 192] width 66 height 31
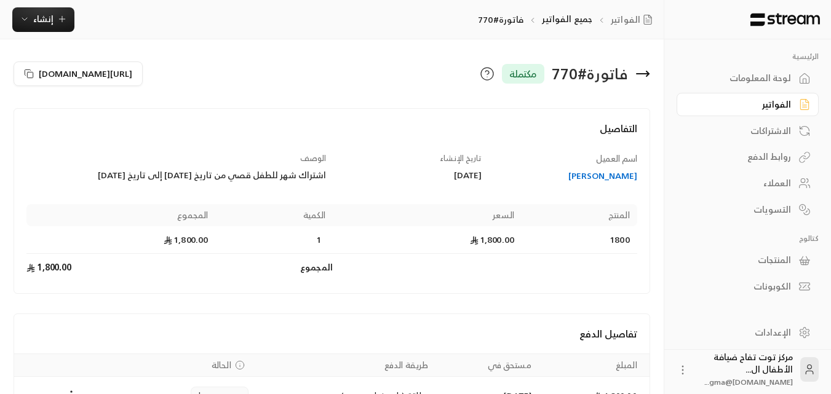
click at [648, 74] on icon at bounding box center [643, 74] width 12 height 0
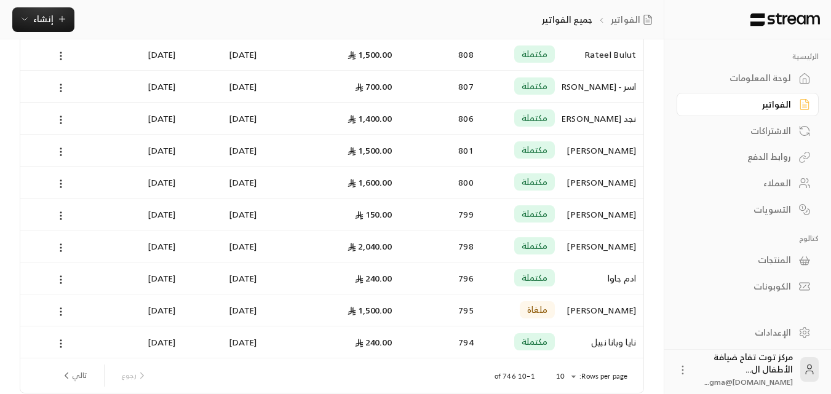
scroll to position [160, 0]
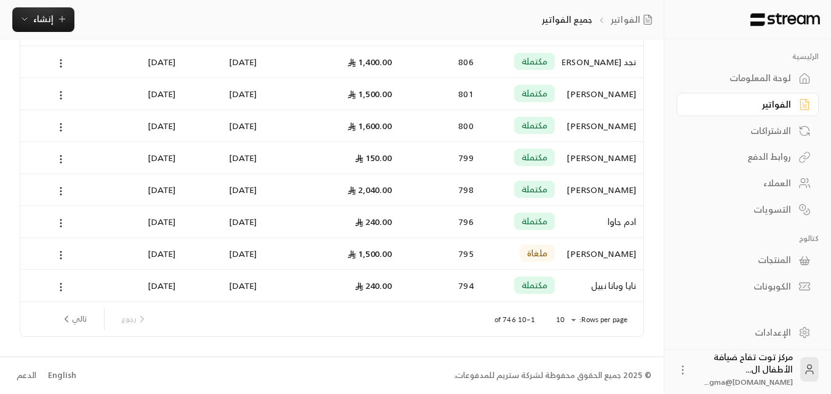
click at [81, 316] on button "تالي" at bounding box center [74, 319] width 36 height 21
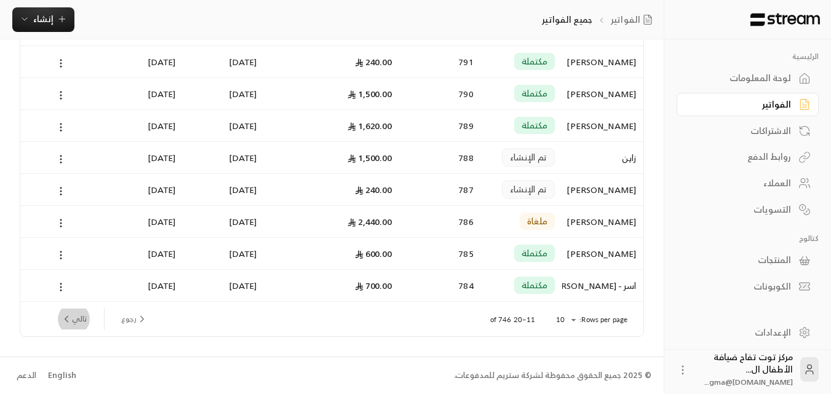
click at [75, 317] on button "تالي" at bounding box center [74, 319] width 36 height 21
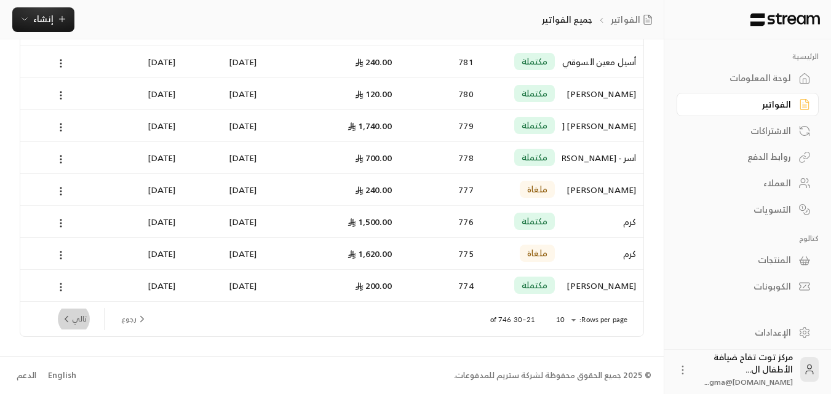
click at [82, 317] on button "تالي" at bounding box center [74, 319] width 36 height 21
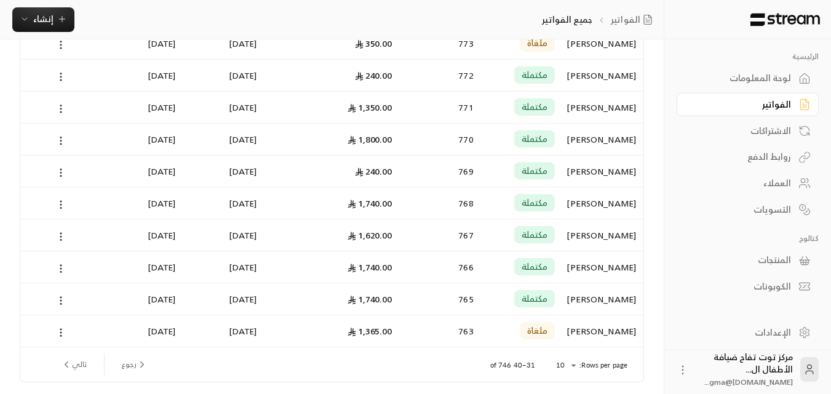
scroll to position [123, 0]
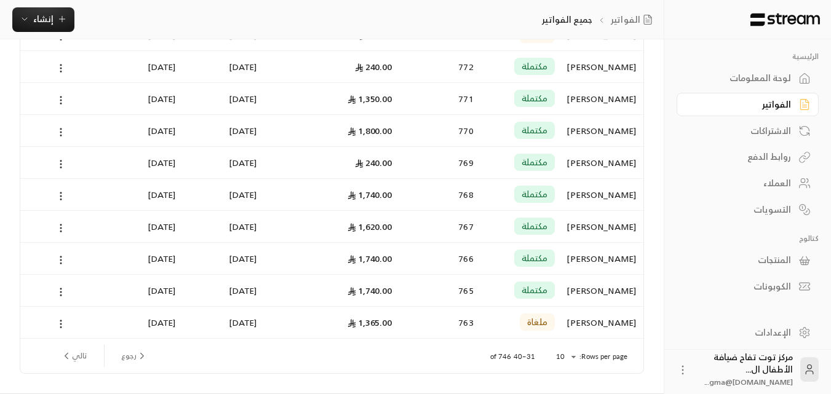
click at [614, 258] on div "[PERSON_NAME]" at bounding box center [603, 258] width 66 height 31
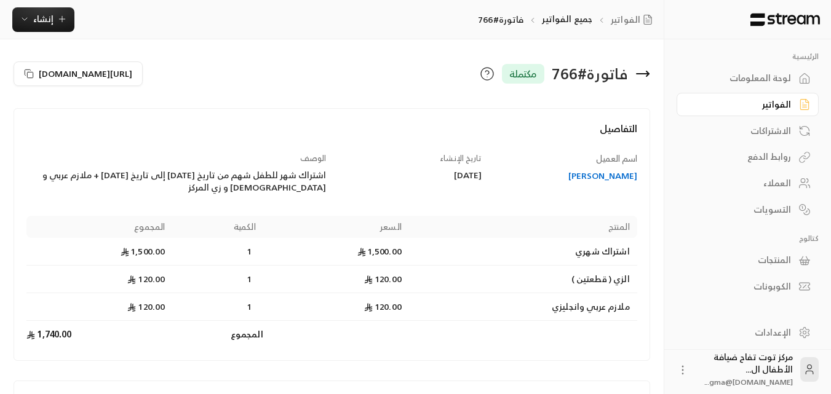
click at [643, 74] on icon at bounding box center [643, 74] width 12 height 0
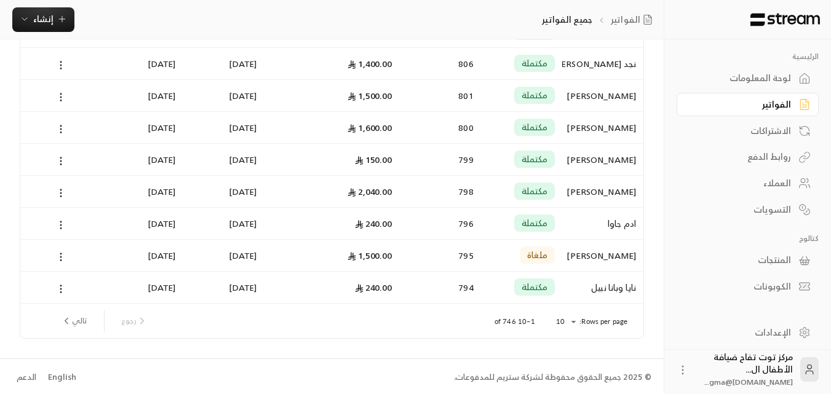
scroll to position [160, 0]
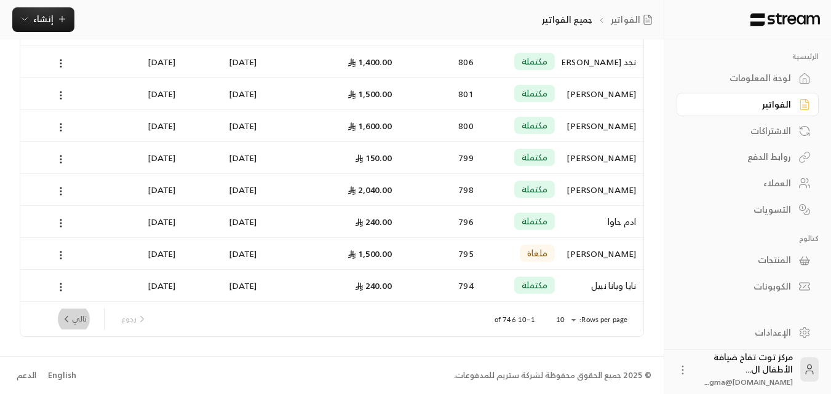
click at [81, 325] on button "تالي" at bounding box center [74, 319] width 36 height 21
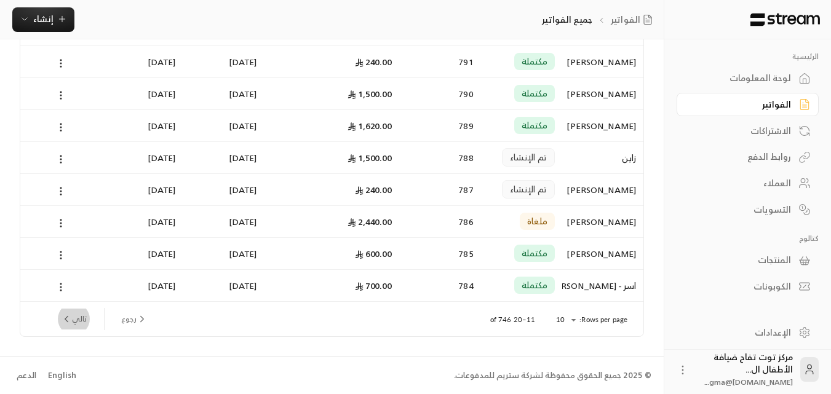
click at [85, 321] on button "تالي" at bounding box center [74, 319] width 36 height 21
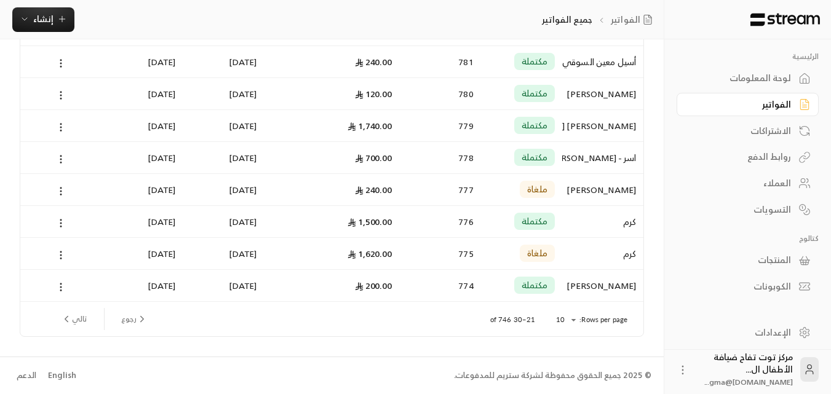
click at [84, 322] on button "تالي" at bounding box center [74, 319] width 36 height 21
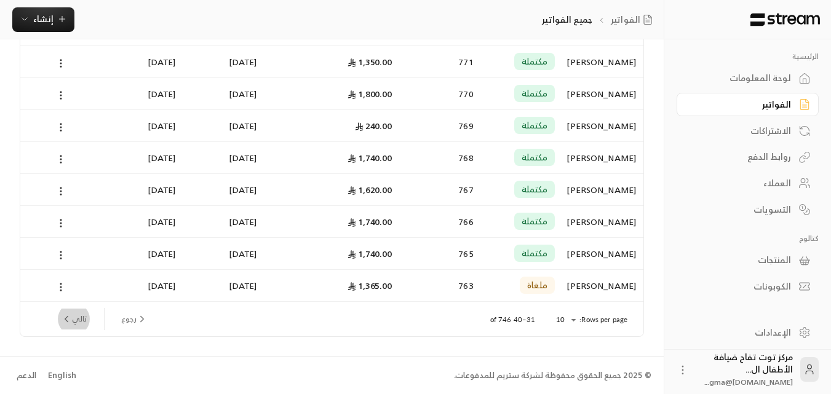
click at [82, 322] on button "تالي" at bounding box center [74, 319] width 36 height 21
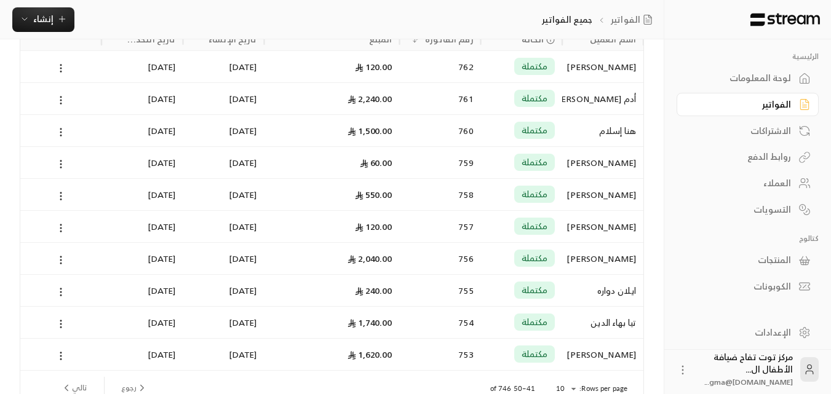
scroll to position [123, 0]
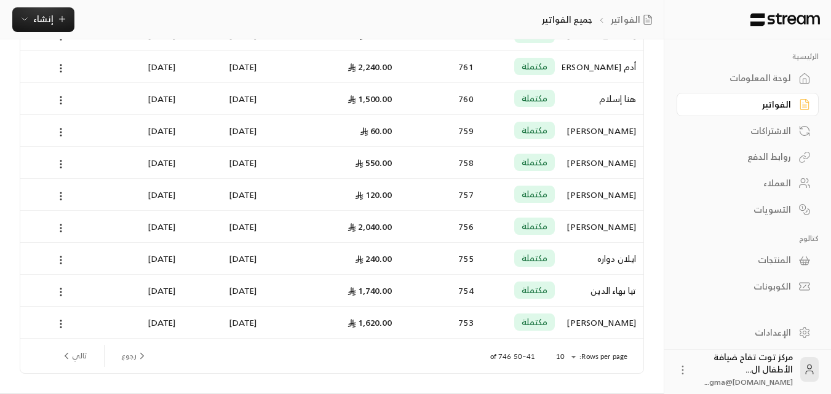
click at [592, 65] on div "أدم [PERSON_NAME]" at bounding box center [603, 66] width 66 height 31
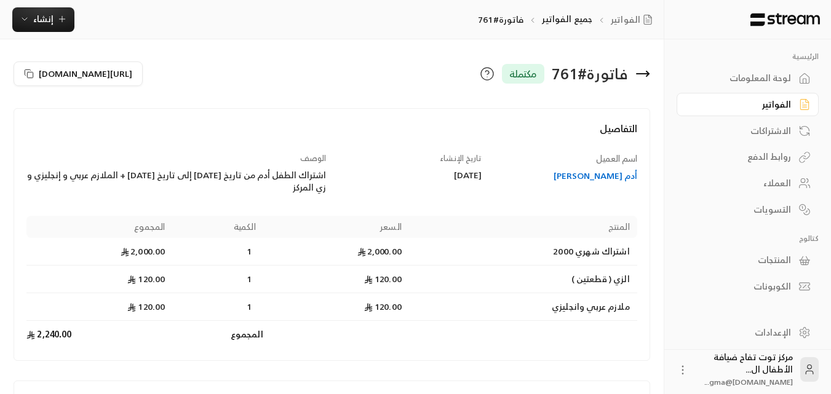
click at [641, 70] on icon at bounding box center [642, 73] width 15 height 15
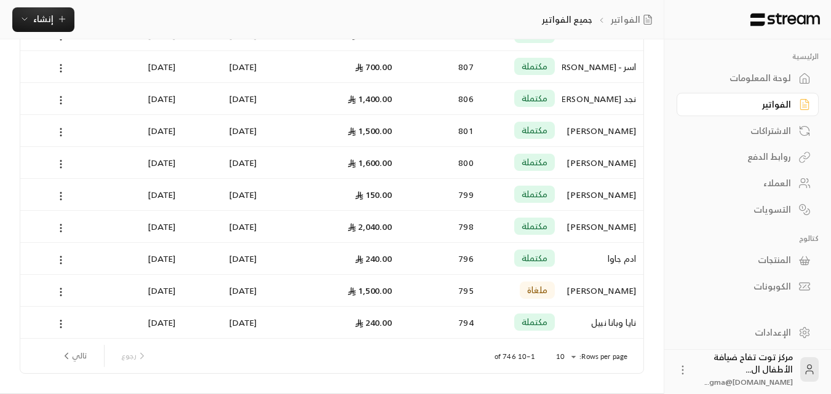
scroll to position [160, 0]
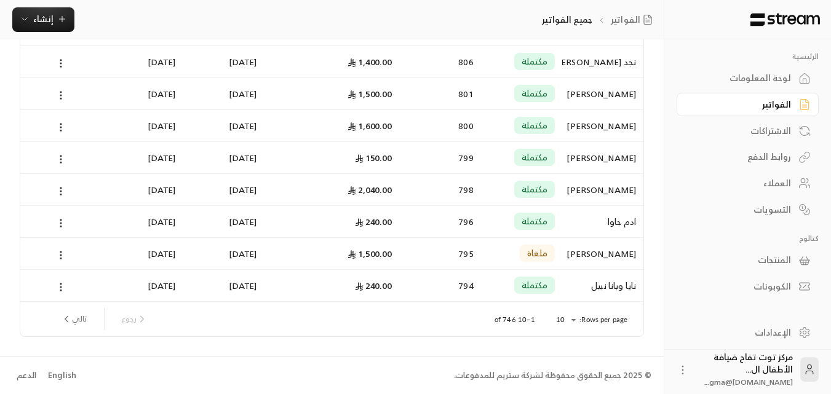
click at [78, 322] on button "تالي" at bounding box center [74, 319] width 36 height 21
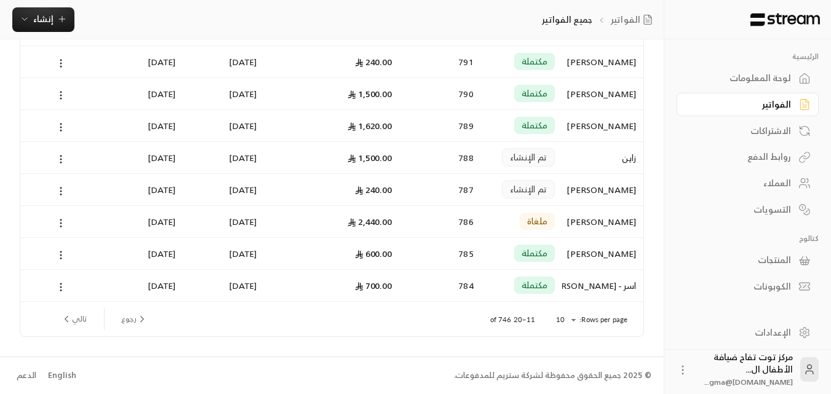
click at [78, 320] on button "تالي" at bounding box center [74, 319] width 36 height 21
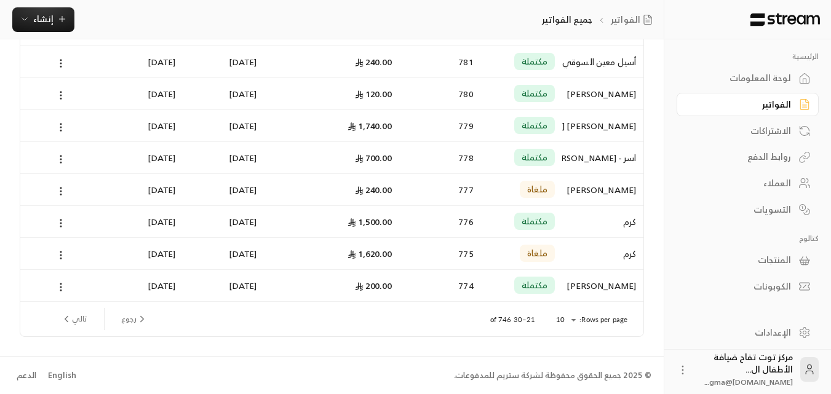
click at [79, 318] on button "تالي" at bounding box center [74, 319] width 36 height 21
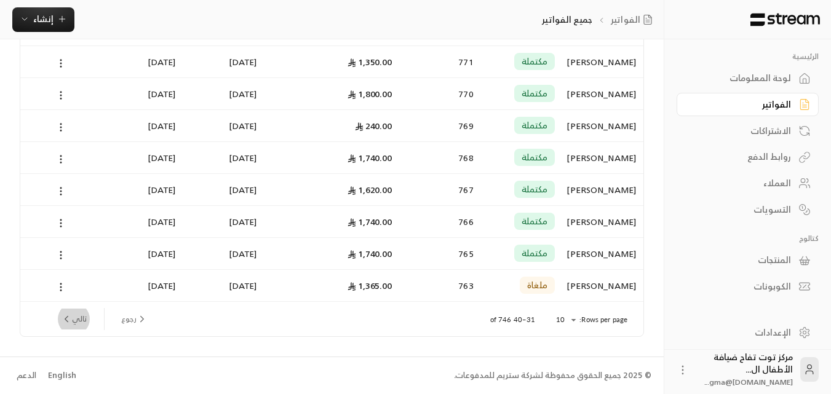
click at [78, 314] on button "تالي" at bounding box center [74, 319] width 36 height 21
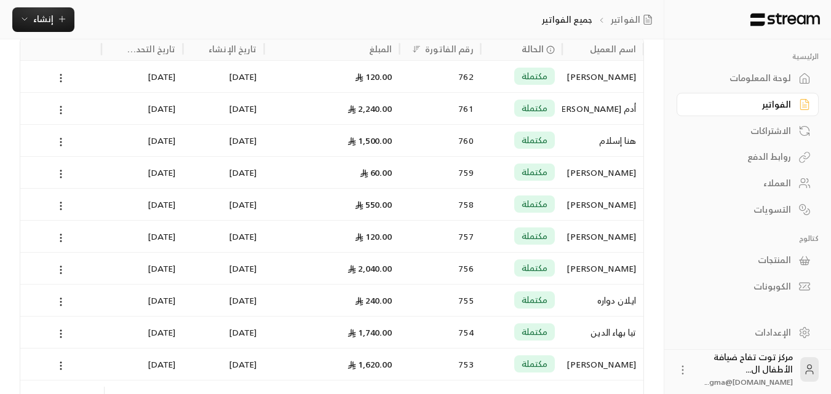
scroll to position [123, 0]
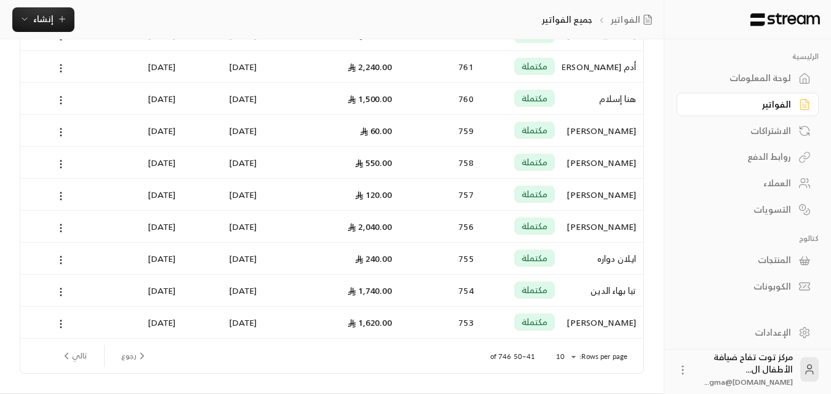
click at [609, 226] on div "[PERSON_NAME]" at bounding box center [603, 226] width 66 height 31
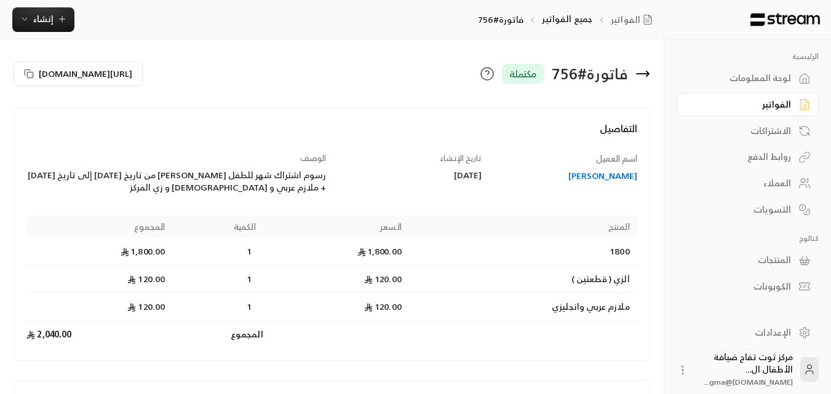
click at [647, 70] on icon at bounding box center [642, 73] width 15 height 15
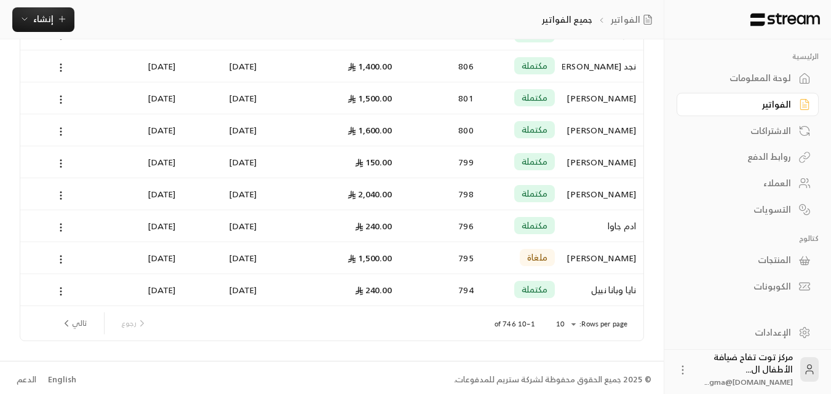
scroll to position [160, 0]
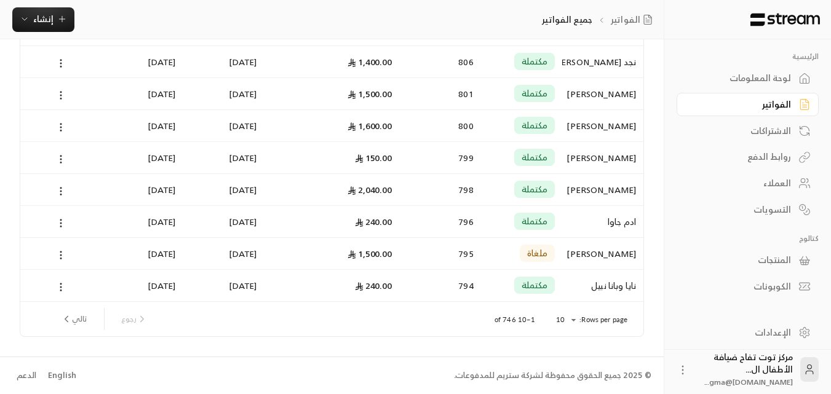
click at [74, 319] on button "تالي" at bounding box center [74, 319] width 36 height 21
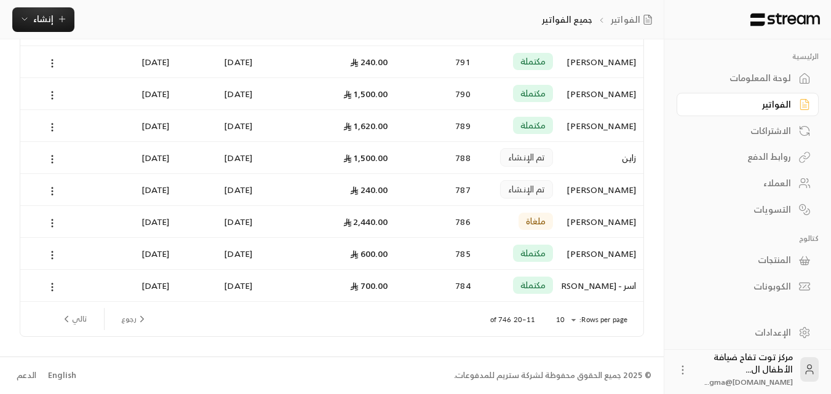
scroll to position [0, 0]
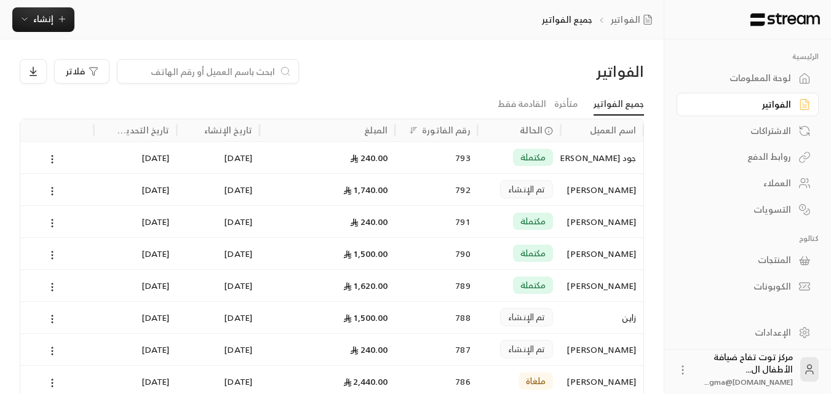
click at [74, 319] on div at bounding box center [52, 317] width 68 height 31
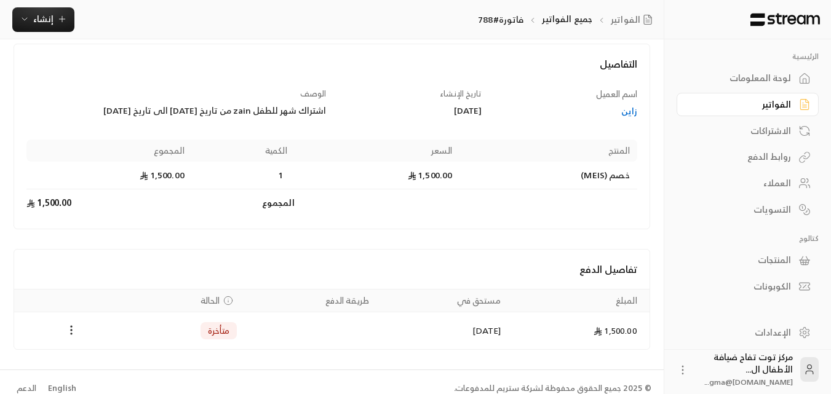
scroll to position [77, 0]
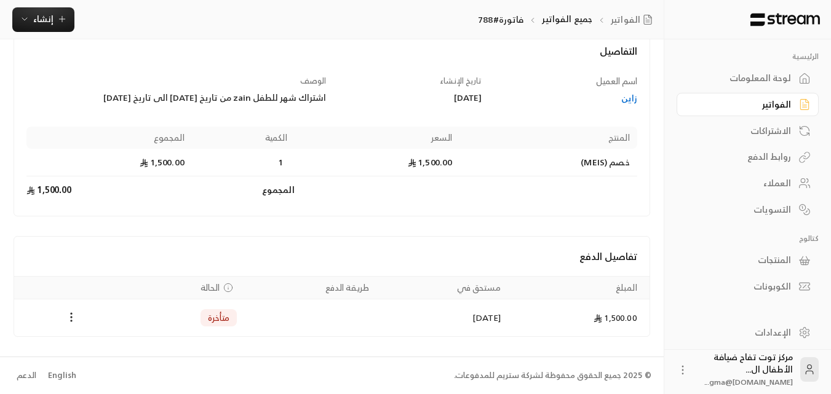
click at [766, 111] on div "الفواتير" at bounding box center [741, 104] width 99 height 12
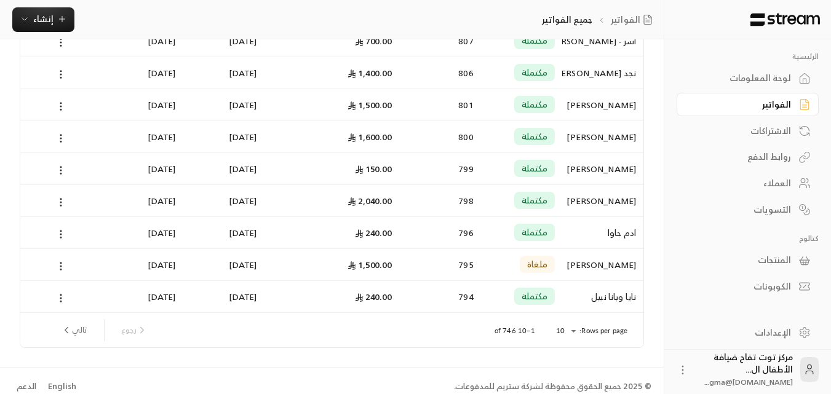
scroll to position [160, 0]
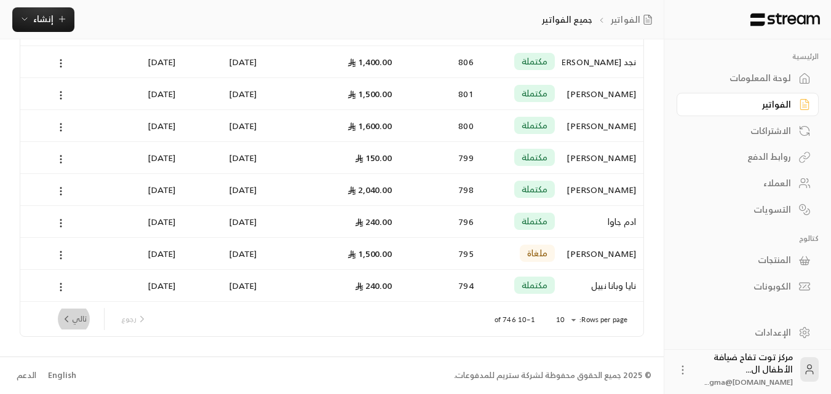
click at [86, 317] on button "تالي" at bounding box center [74, 319] width 36 height 21
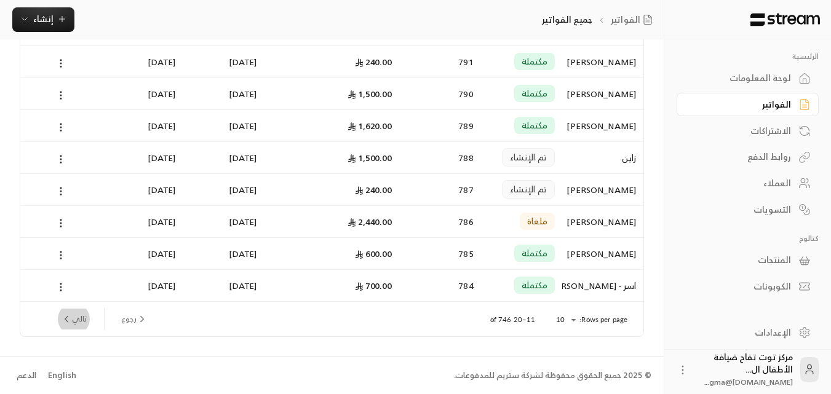
click at [73, 319] on button "تالي" at bounding box center [74, 319] width 36 height 21
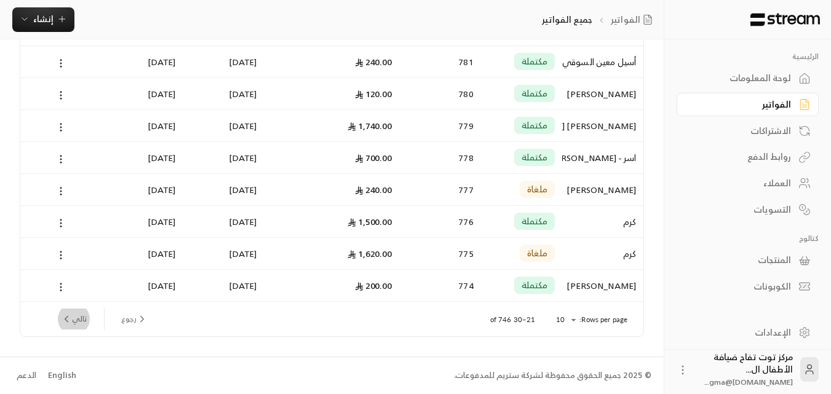
click at [82, 319] on button "تالي" at bounding box center [74, 319] width 36 height 21
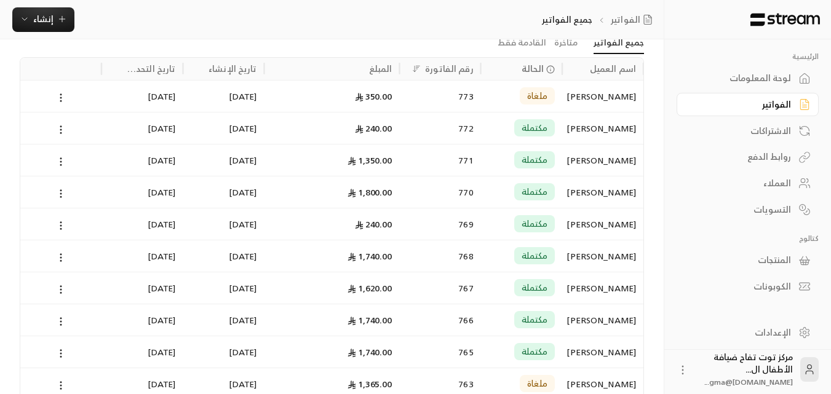
scroll to position [123, 0]
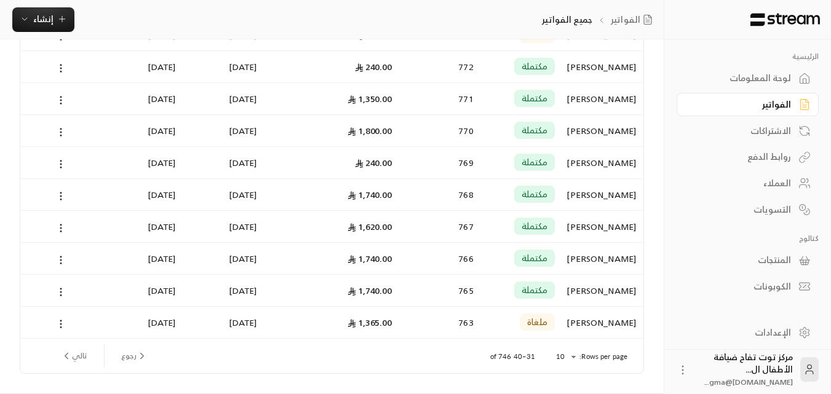
click at [605, 226] on div "[PERSON_NAME]" at bounding box center [603, 226] width 66 height 31
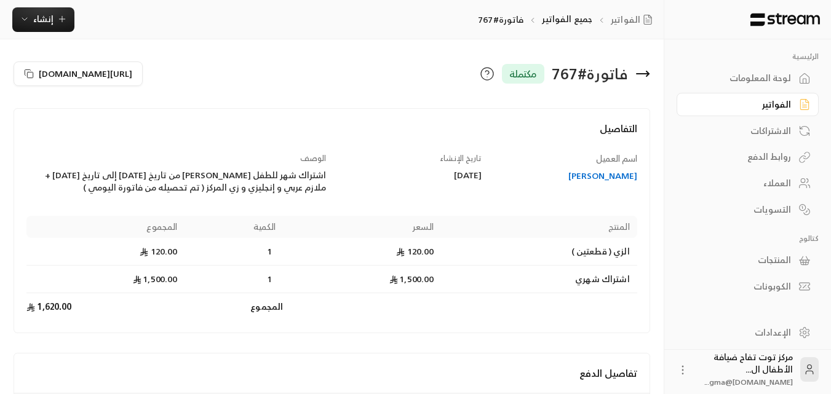
click at [640, 76] on icon at bounding box center [642, 73] width 15 height 15
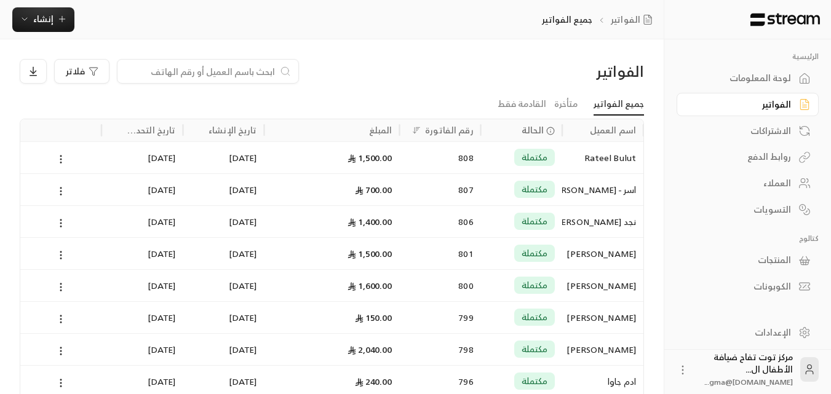
scroll to position [160, 0]
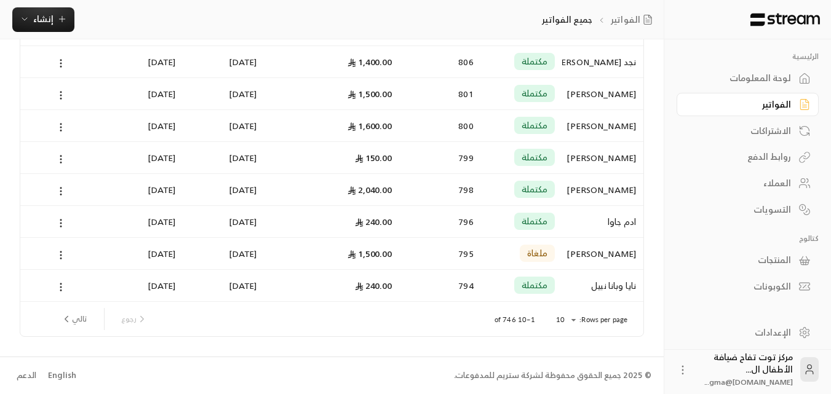
click at [77, 320] on button "تالي" at bounding box center [74, 319] width 36 height 21
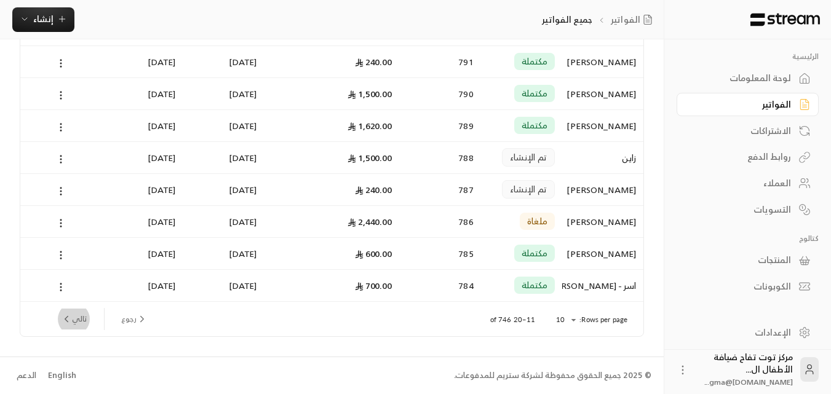
click at [80, 313] on button "تالي" at bounding box center [74, 319] width 36 height 21
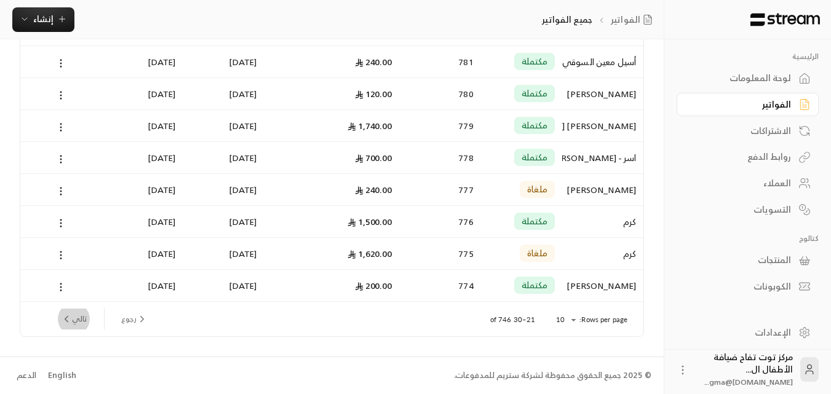
click at [82, 317] on button "تالي" at bounding box center [74, 319] width 36 height 21
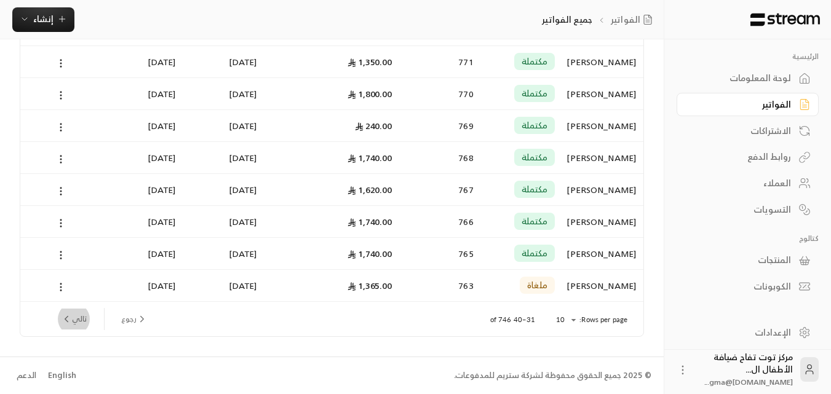
click at [75, 314] on button "تالي" at bounding box center [74, 319] width 36 height 21
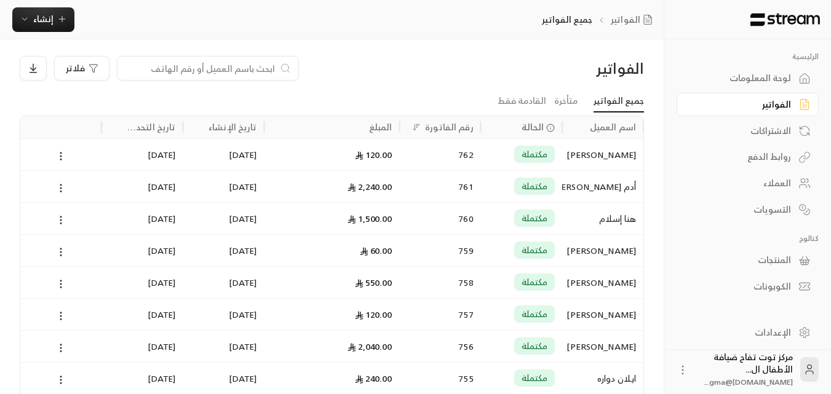
scroll to position [0, 0]
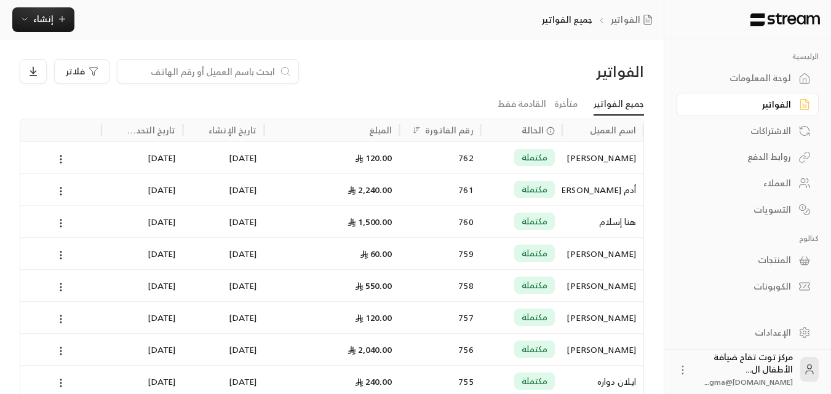
click at [613, 224] on div "هنا إسلام" at bounding box center [603, 221] width 66 height 31
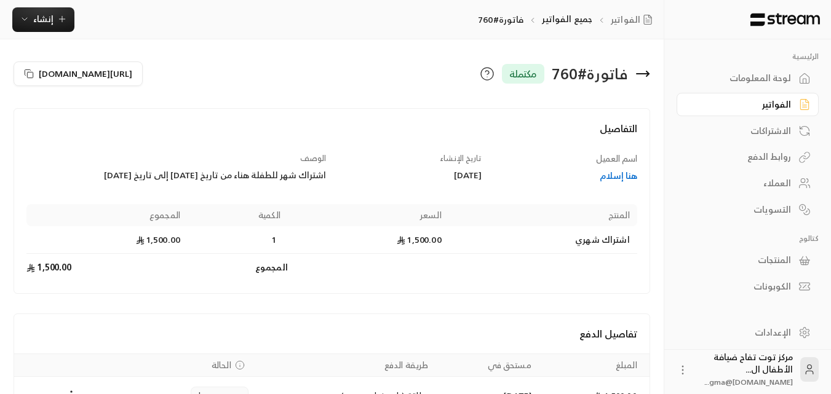
click at [645, 74] on icon at bounding box center [643, 74] width 12 height 0
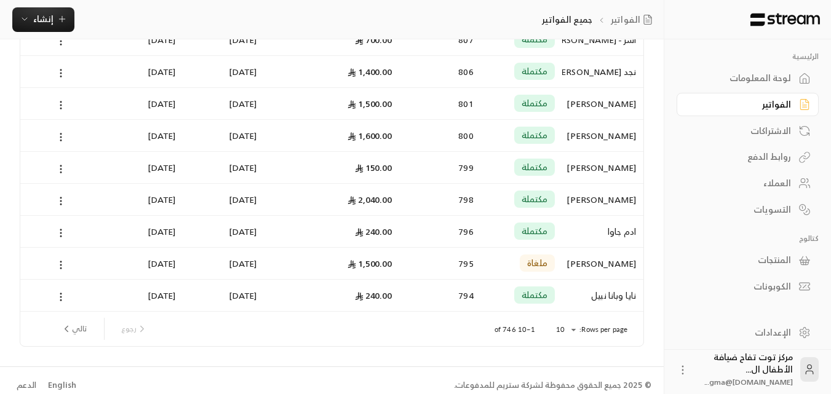
scroll to position [160, 0]
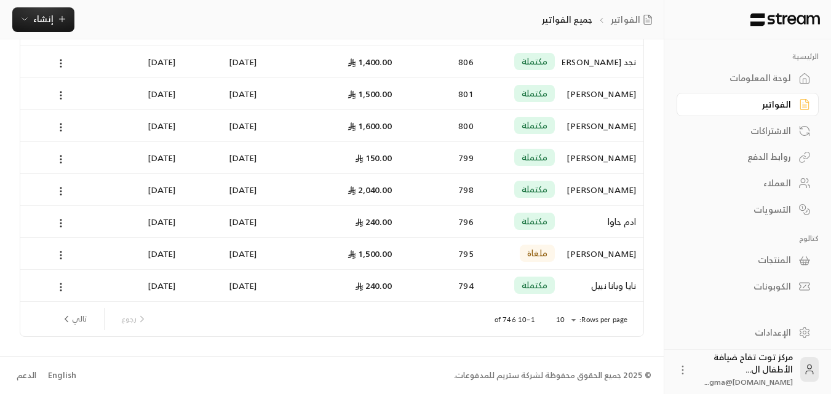
click at [84, 322] on button "تالي" at bounding box center [74, 319] width 36 height 21
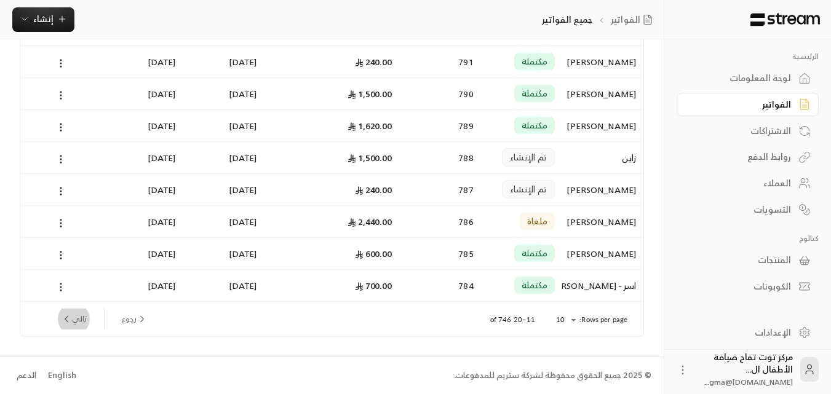
click at [84, 315] on button "تالي" at bounding box center [74, 319] width 36 height 21
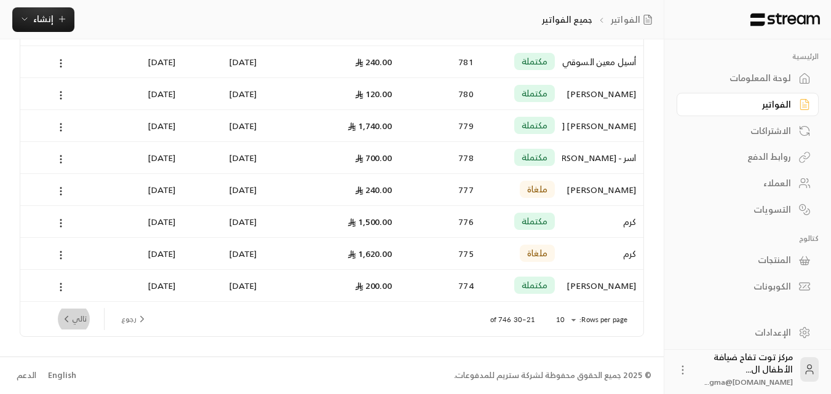
click at [86, 315] on button "تالي" at bounding box center [74, 319] width 36 height 21
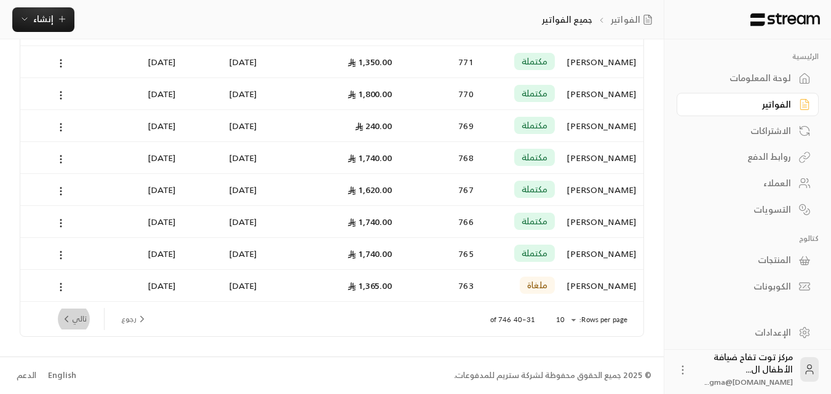
click at [83, 322] on button "تالي" at bounding box center [74, 319] width 36 height 21
click at [616, 250] on div "تيا بهاء الدين" at bounding box center [603, 253] width 66 height 31
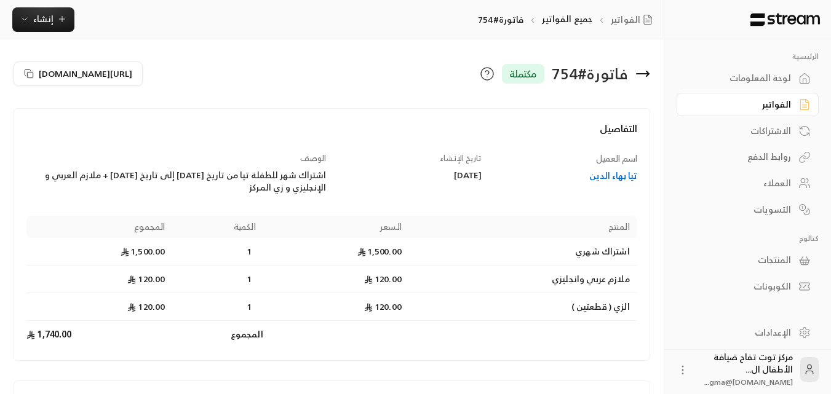
click at [646, 72] on icon at bounding box center [647, 73] width 2 height 5
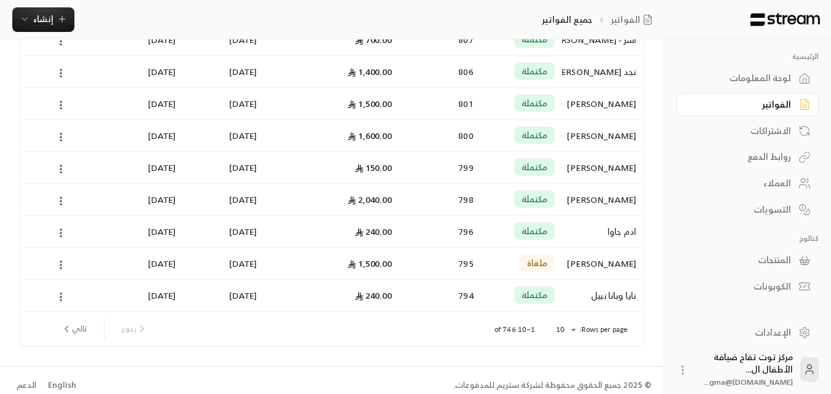
scroll to position [160, 0]
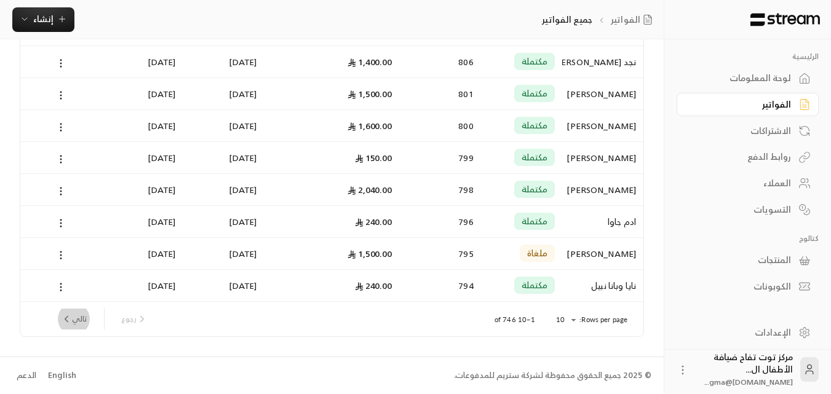
click at [83, 319] on button "تالي" at bounding box center [74, 319] width 36 height 21
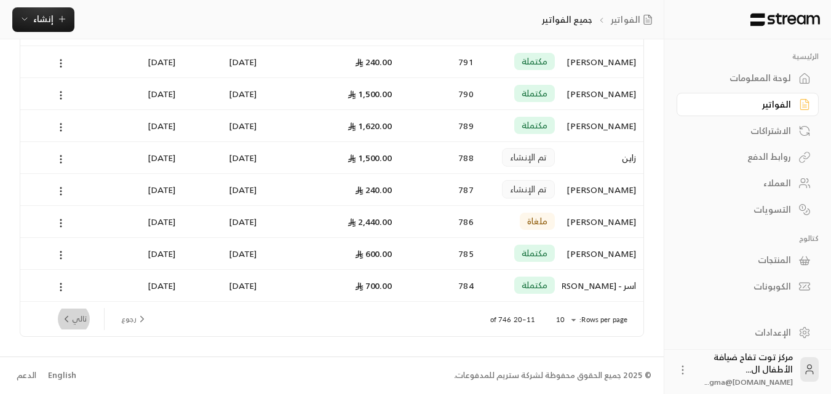
click at [82, 323] on button "تالي" at bounding box center [74, 319] width 36 height 21
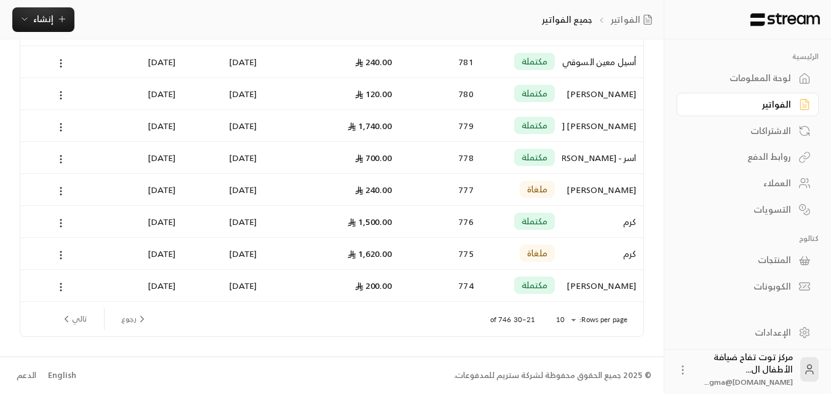
click at [84, 322] on button "تالي" at bounding box center [74, 319] width 36 height 21
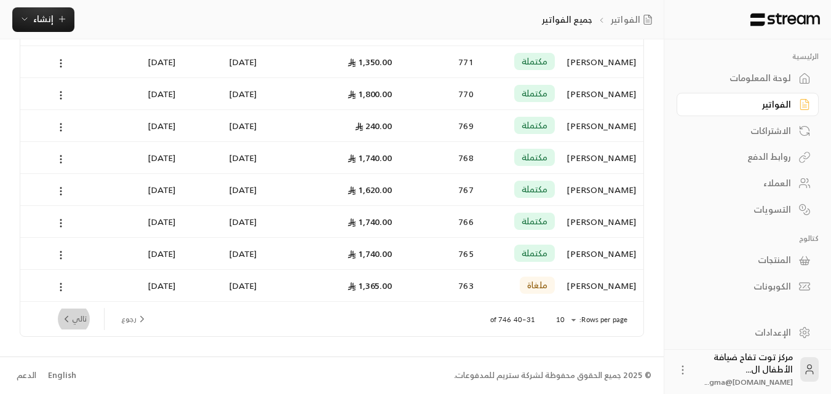
click at [75, 321] on button "تالي" at bounding box center [74, 319] width 36 height 21
click at [606, 287] on div "[PERSON_NAME]" at bounding box center [603, 285] width 66 height 31
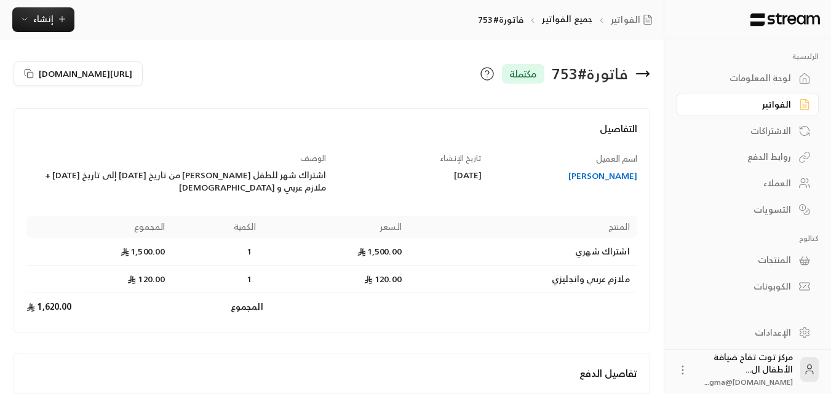
click at [641, 71] on icon at bounding box center [642, 73] width 15 height 15
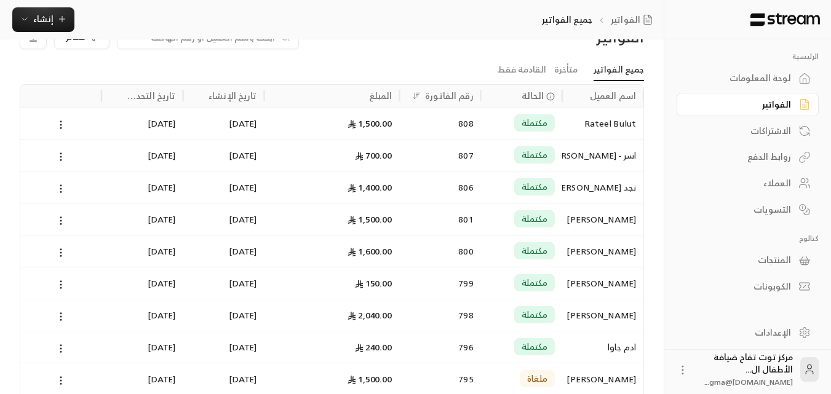
scroll to position [160, 0]
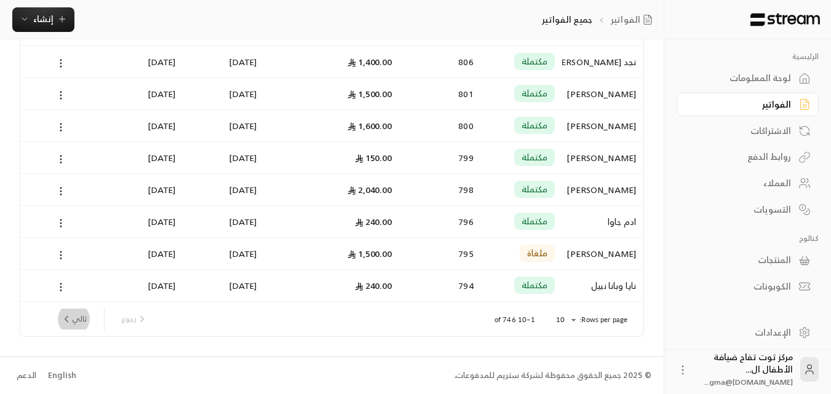
click at [77, 318] on button "تالي" at bounding box center [74, 319] width 36 height 21
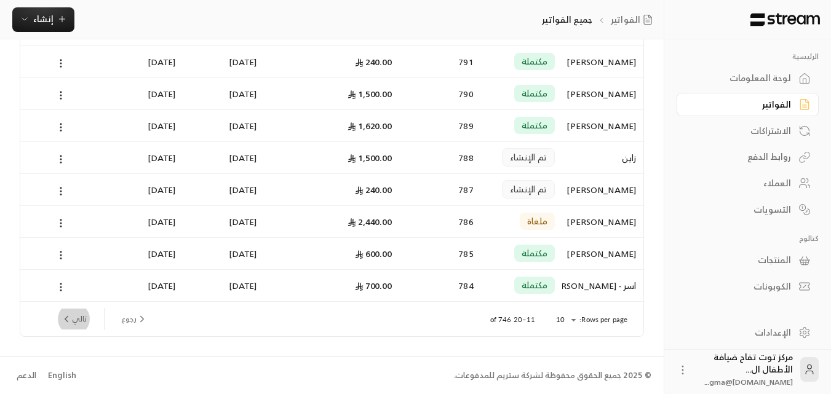
click at [78, 323] on button "تالي" at bounding box center [74, 319] width 36 height 21
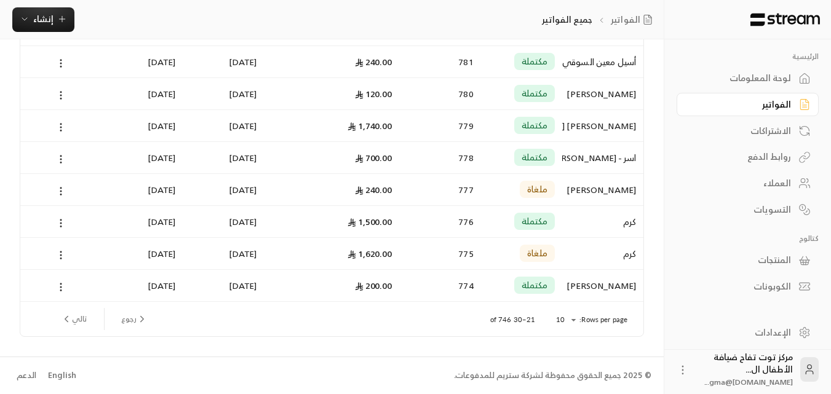
click at [79, 317] on button "تالي" at bounding box center [74, 319] width 36 height 21
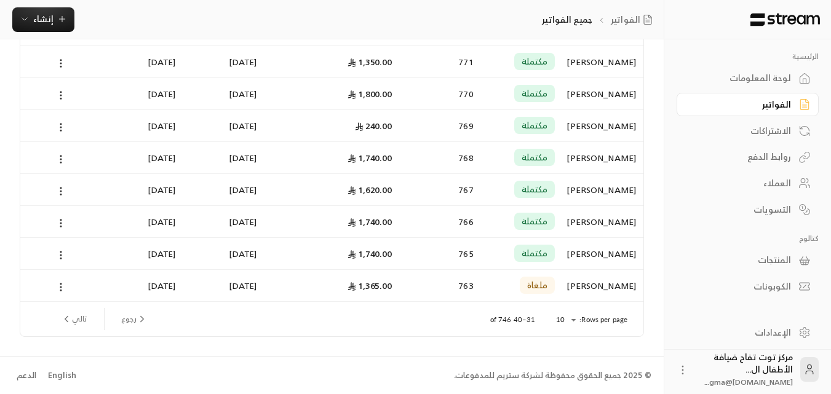
click at [77, 317] on button "تالي" at bounding box center [74, 319] width 36 height 21
click at [81, 322] on button "تالي" at bounding box center [74, 319] width 36 height 21
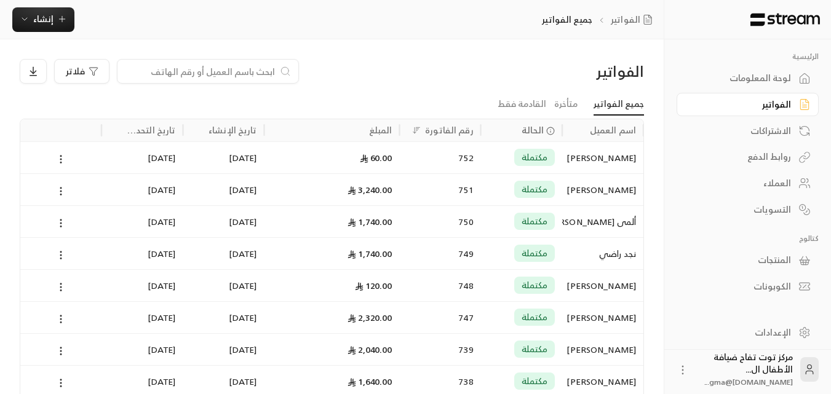
click at [587, 221] on div "ألمى [PERSON_NAME]" at bounding box center [603, 221] width 66 height 31
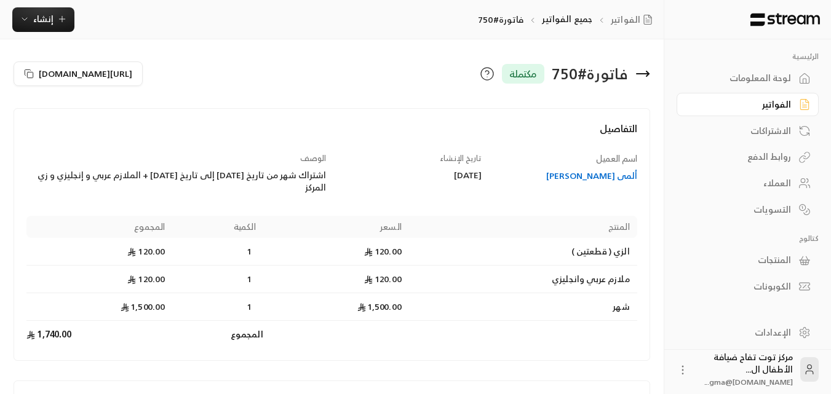
click at [641, 71] on icon at bounding box center [642, 73] width 15 height 15
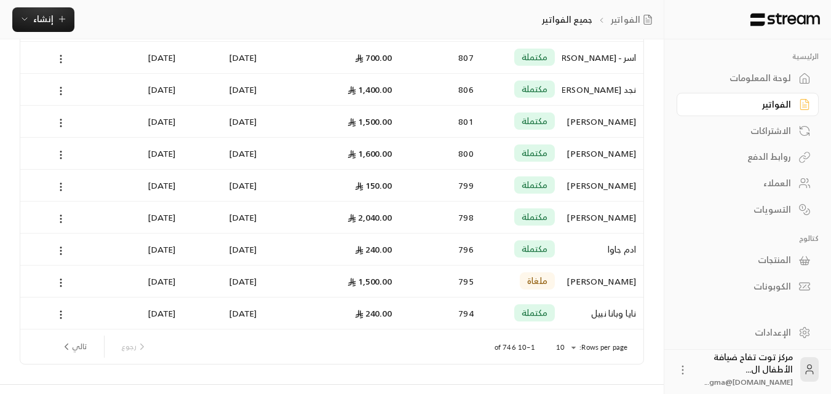
scroll to position [160, 0]
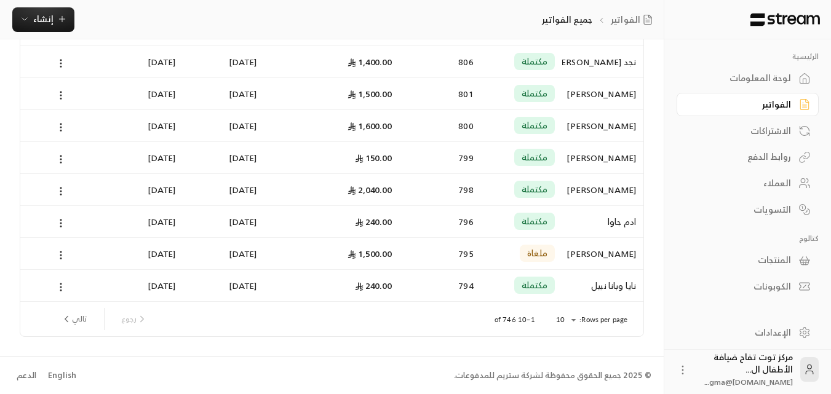
click at [82, 323] on button "تالي" at bounding box center [74, 319] width 36 height 21
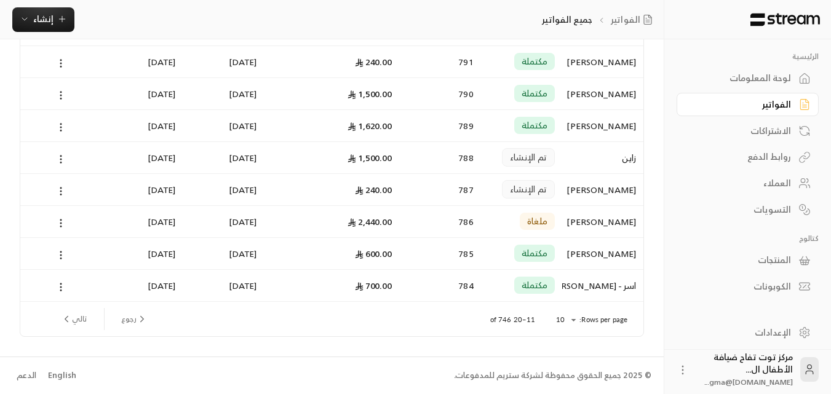
click at [77, 314] on button "تالي" at bounding box center [74, 319] width 36 height 21
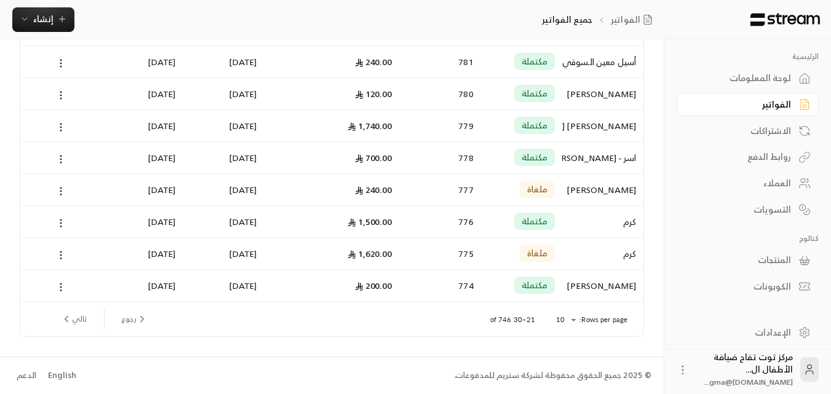
click at [79, 317] on button "تالي" at bounding box center [74, 319] width 36 height 21
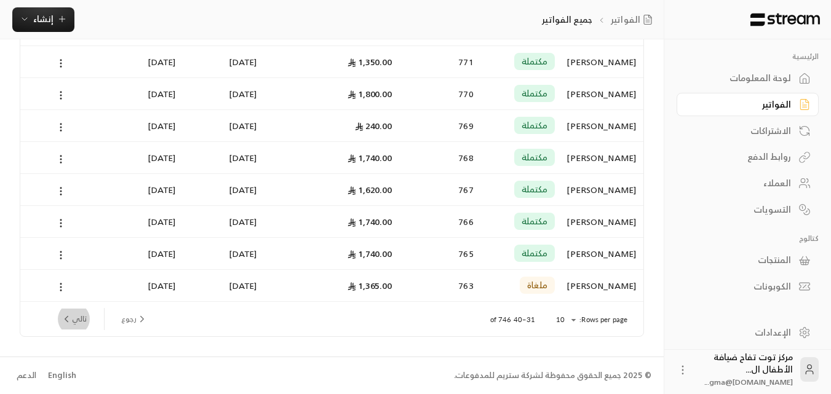
click at [81, 320] on button "تالي" at bounding box center [74, 319] width 36 height 21
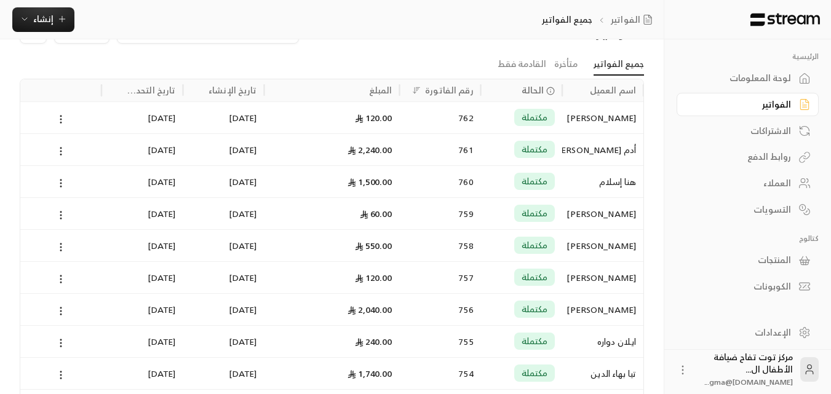
scroll to position [123, 0]
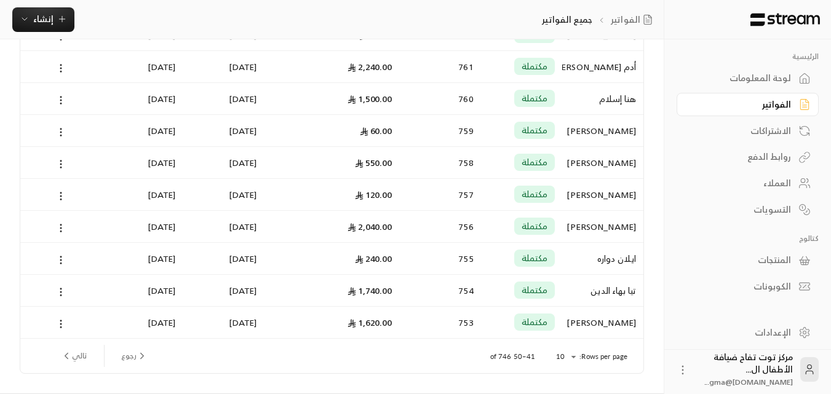
click at [621, 259] on div "ايلان دواره" at bounding box center [603, 258] width 66 height 31
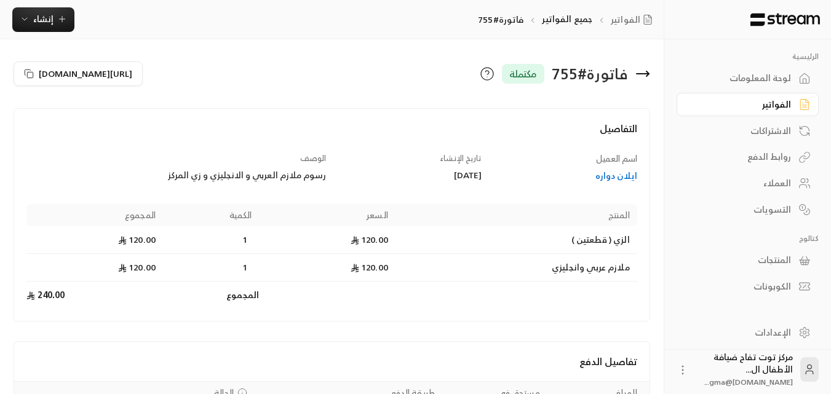
click at [609, 178] on div "ايلان دواره" at bounding box center [565, 176] width 144 height 12
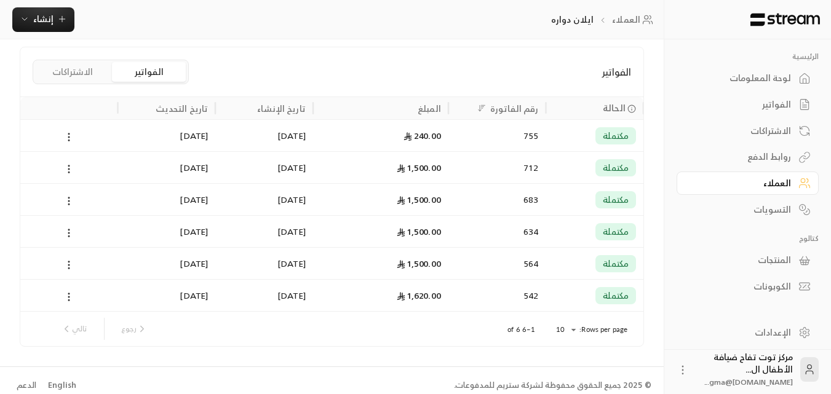
scroll to position [287, 0]
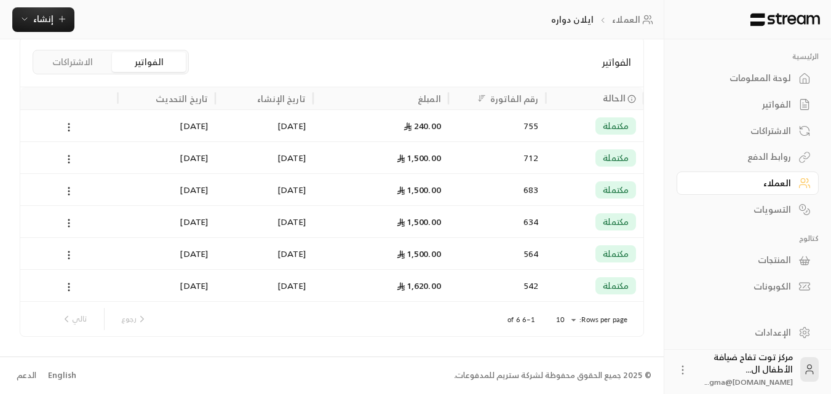
click at [437, 159] on div "1,500.00" at bounding box center [380, 157] width 121 height 31
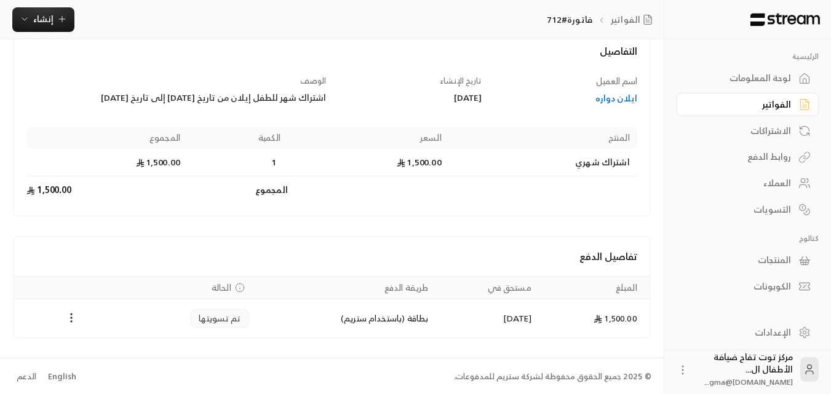
scroll to position [79, 0]
click at [619, 95] on div "ايلان دواره" at bounding box center [565, 97] width 144 height 12
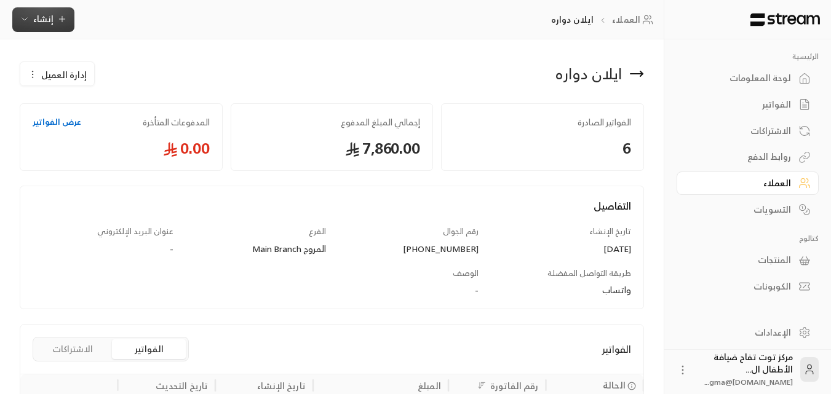
click at [54, 18] on span "إنشاء" at bounding box center [43, 18] width 47 height 15
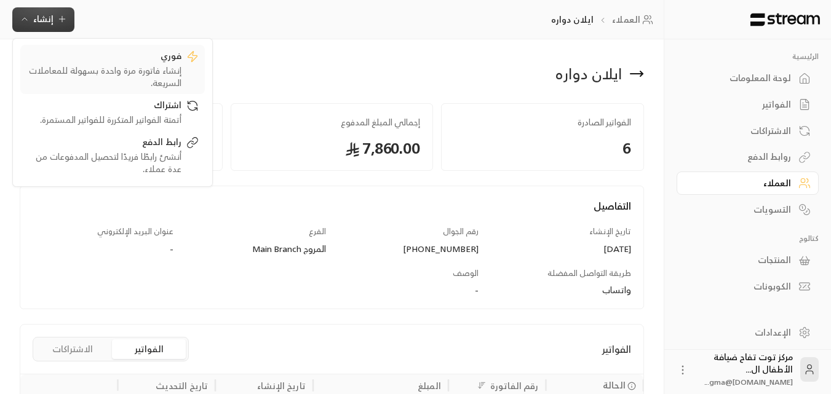
click at [159, 76] on div "إنشاء فاتورة مرة واحدة بسهولة للمعاملات السريعة." at bounding box center [103, 77] width 155 height 25
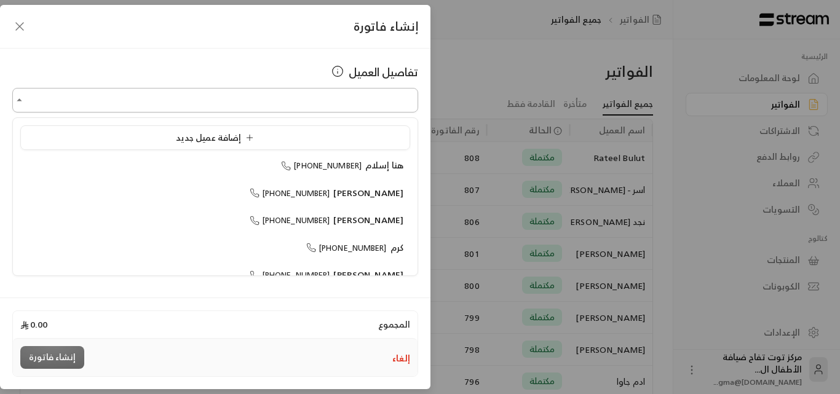
click at [282, 108] on input "اختر العميل" at bounding box center [215, 101] width 406 height 22
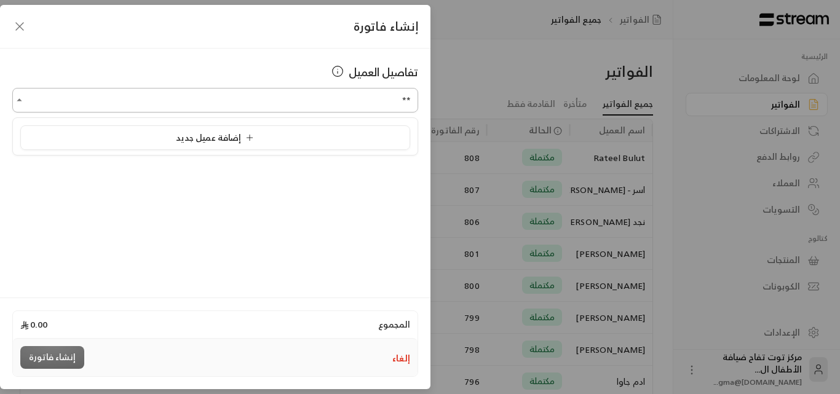
type input "*"
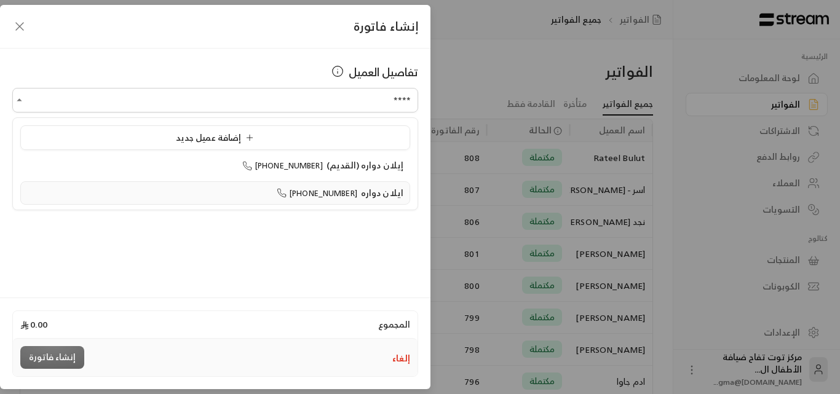
click at [328, 186] on span "[PHONE_NUMBER]" at bounding box center [317, 193] width 81 height 14
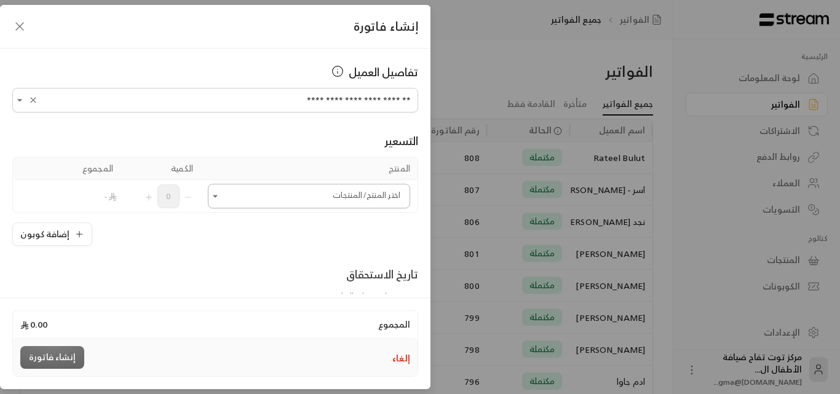
click at [221, 199] on icon "Open" at bounding box center [215, 196] width 12 height 12
type input "**********"
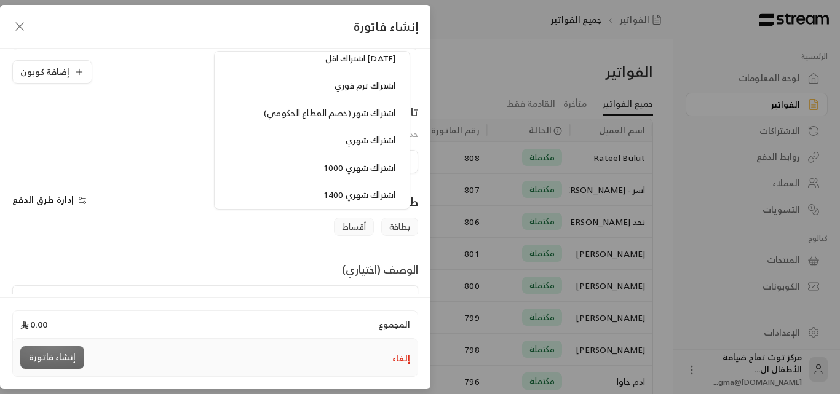
scroll to position [984, 0]
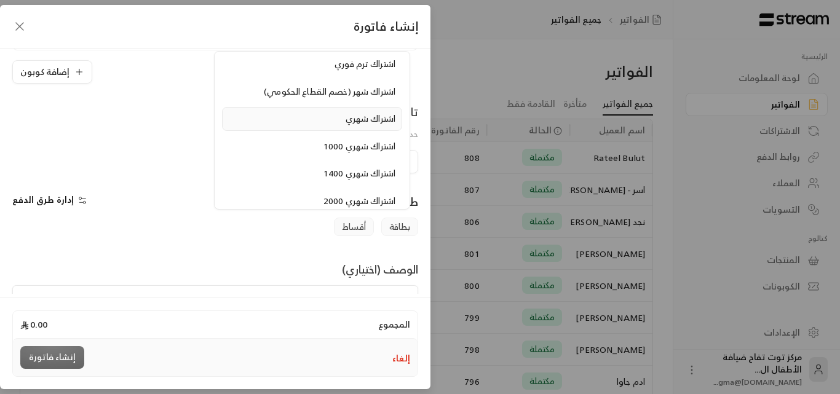
click at [380, 120] on span "اشتراك شهري" at bounding box center [371, 118] width 50 height 15
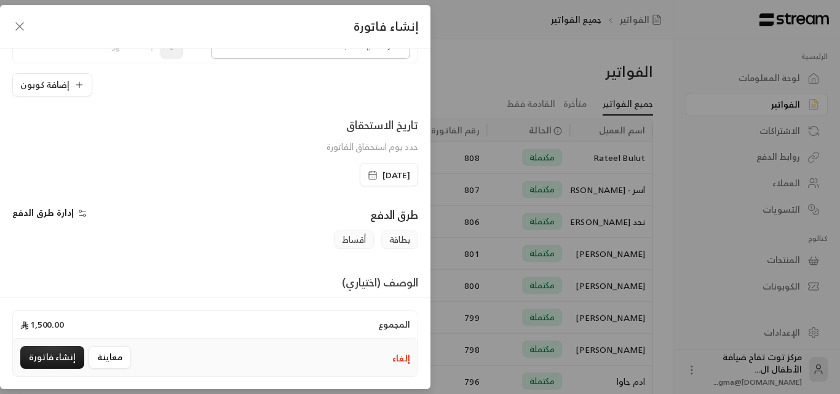
scroll to position [195, 0]
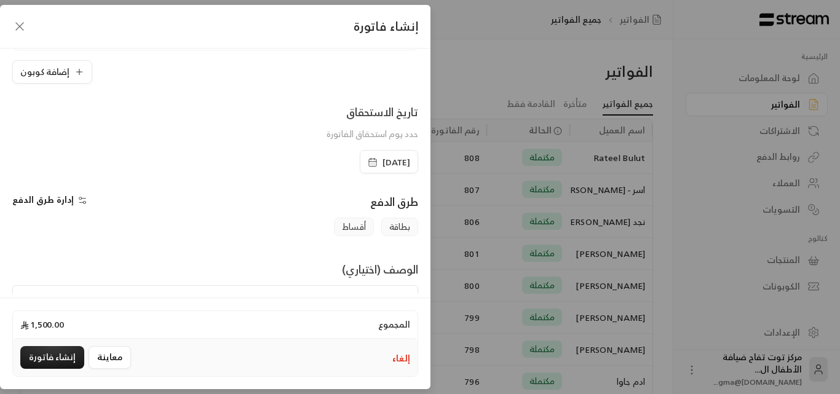
click at [383, 162] on span "[DATE]" at bounding box center [397, 162] width 28 height 12
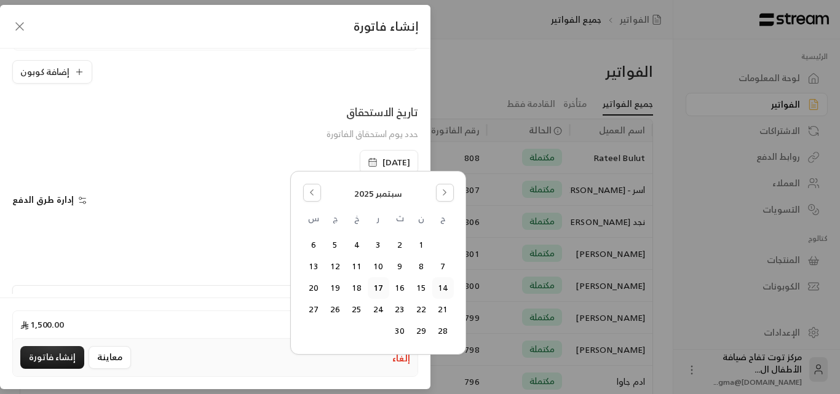
click at [442, 288] on button "14" at bounding box center [443, 288] width 20 height 20
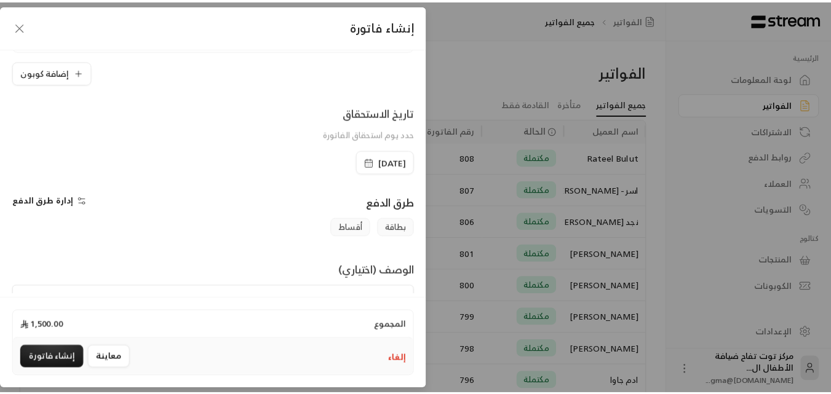
scroll to position [256, 0]
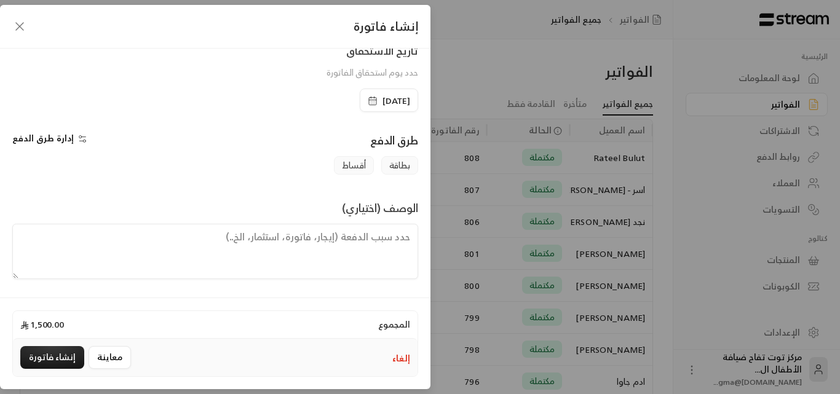
click at [364, 244] on textarea at bounding box center [215, 251] width 406 height 55
type textarea "اشتراك شهر للطفل ايلان من تاريخ [DATE] الى [DATE]"
click at [49, 350] on button "إنشاء فاتورة" at bounding box center [52, 357] width 64 height 23
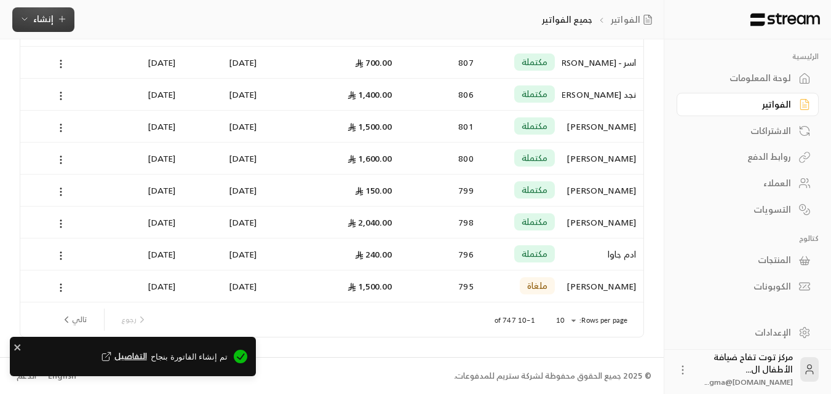
scroll to position [160, 0]
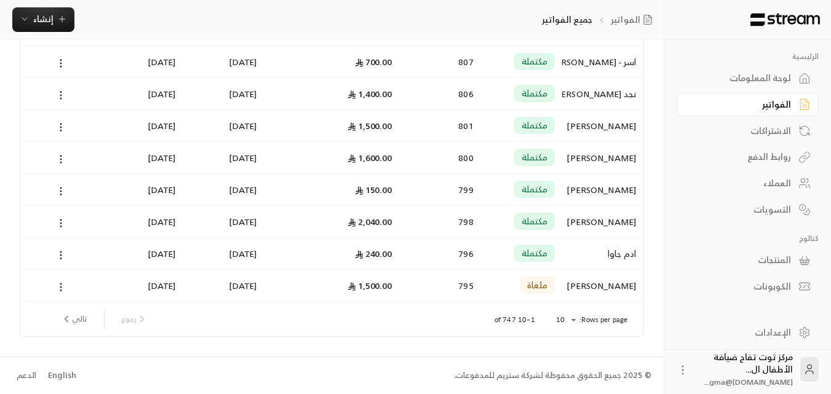
click at [78, 313] on button "تالي" at bounding box center [74, 319] width 36 height 21
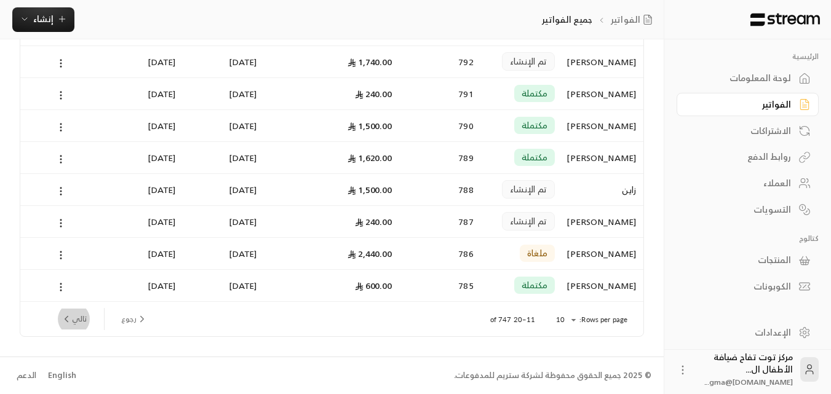
click at [76, 319] on button "تالي" at bounding box center [74, 319] width 36 height 21
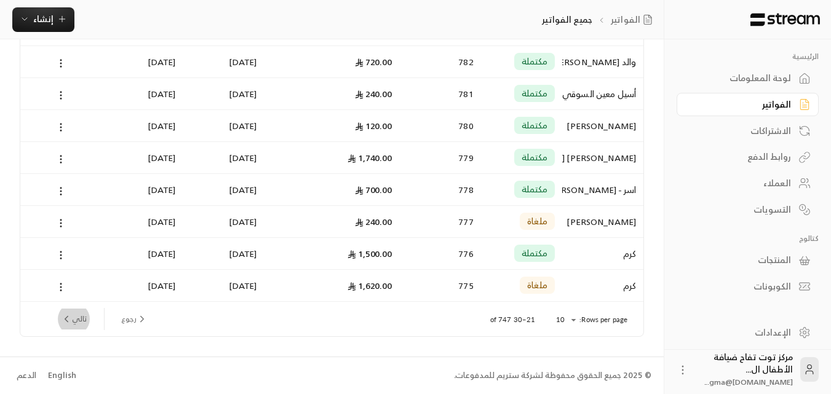
click at [85, 310] on button "تالي" at bounding box center [74, 319] width 36 height 21
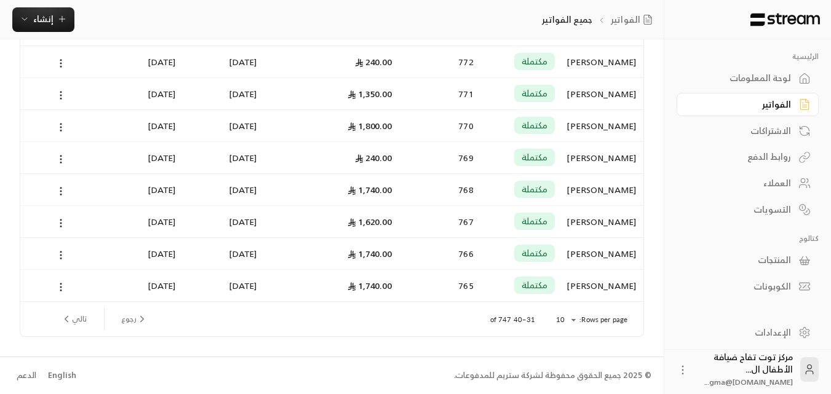
click at [84, 320] on button "تالي" at bounding box center [74, 319] width 36 height 21
click at [73, 317] on button "تالي" at bounding box center [74, 319] width 36 height 21
click at [80, 319] on button "تالي" at bounding box center [74, 319] width 36 height 21
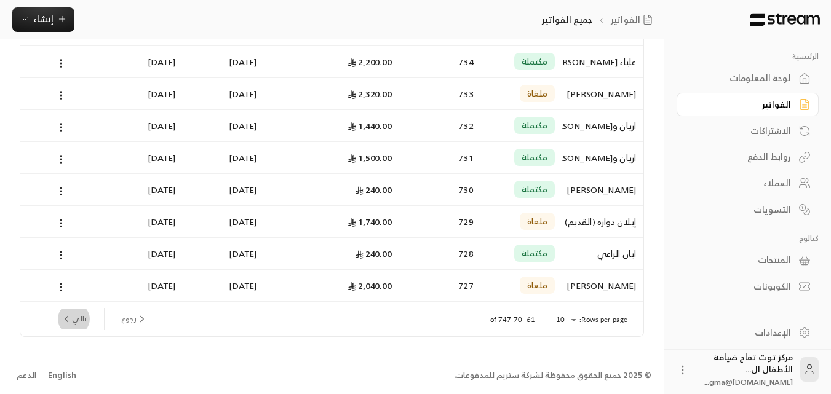
click at [85, 318] on button "تالي" at bounding box center [74, 319] width 36 height 21
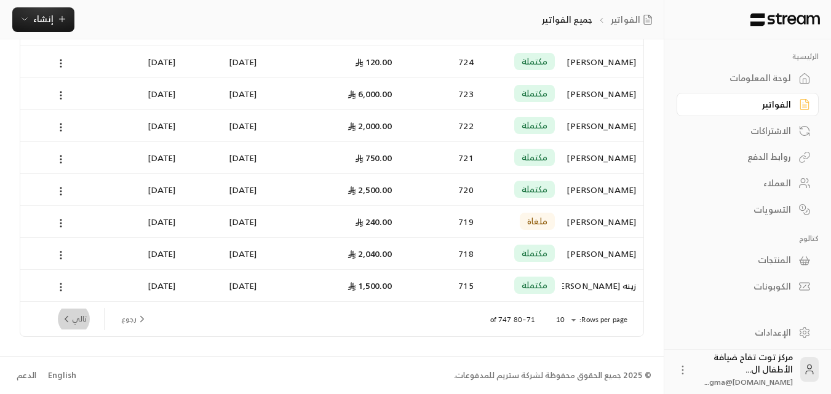
click at [80, 316] on button "تالي" at bounding box center [74, 319] width 36 height 21
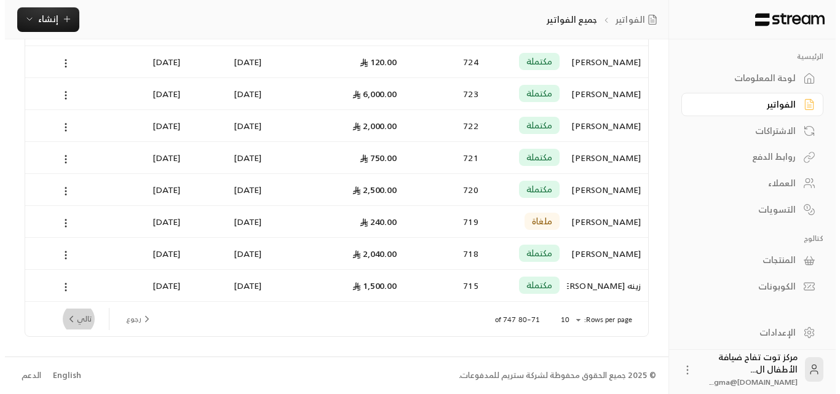
scroll to position [0, 0]
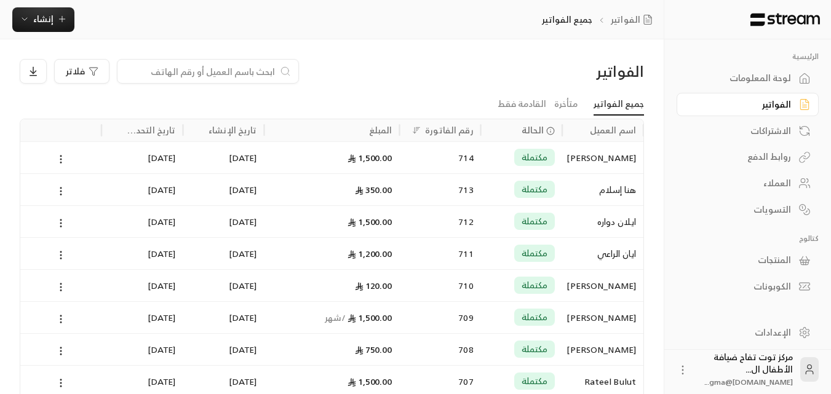
click at [590, 157] on div "[PERSON_NAME]" at bounding box center [603, 157] width 66 height 31
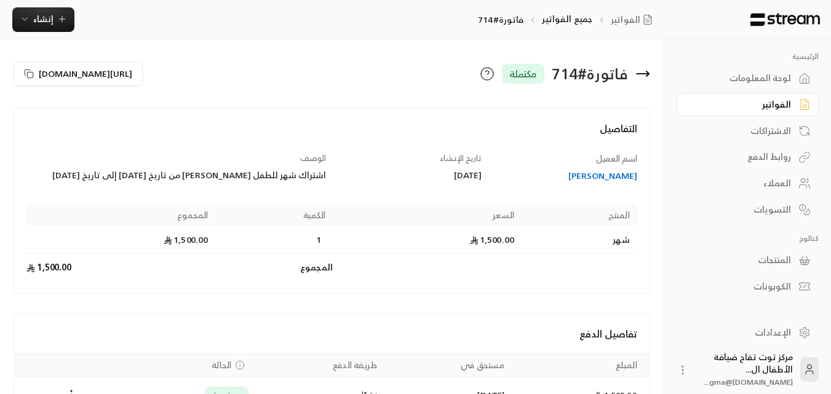
click at [646, 71] on icon at bounding box center [642, 73] width 15 height 15
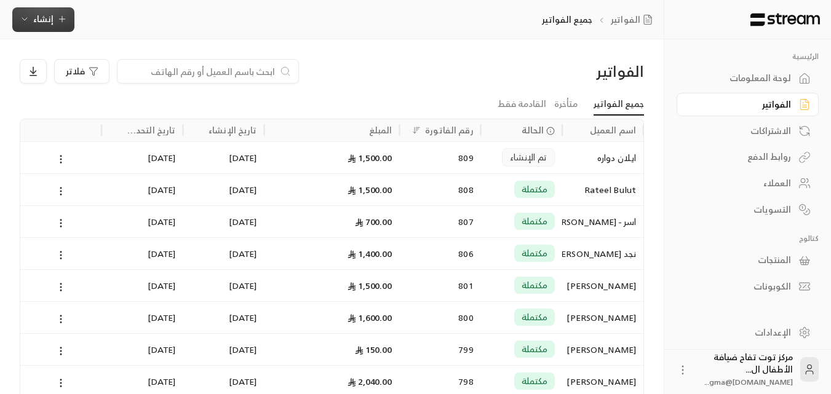
click at [60, 23] on icon "button" at bounding box center [62, 19] width 10 height 10
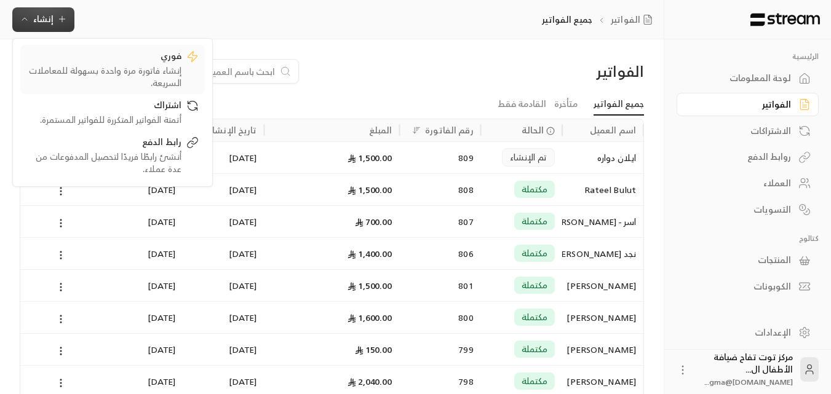
click at [173, 72] on div "إنشاء فاتورة مرة واحدة بسهولة للمعاملات السريعة." at bounding box center [103, 77] width 155 height 25
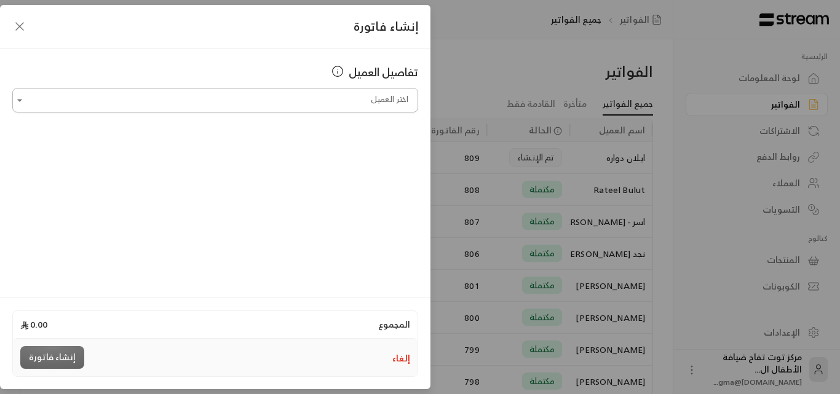
click at [267, 99] on input "اختر العميل" at bounding box center [215, 101] width 406 height 22
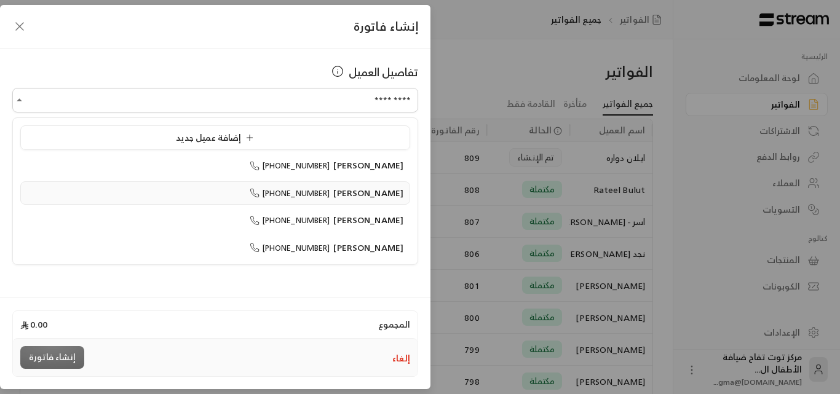
click at [357, 190] on span "[PERSON_NAME]" at bounding box center [368, 192] width 70 height 15
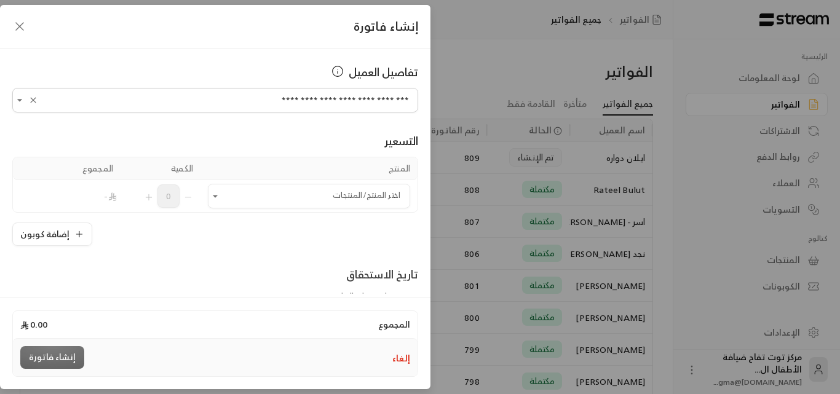
scroll to position [62, 0]
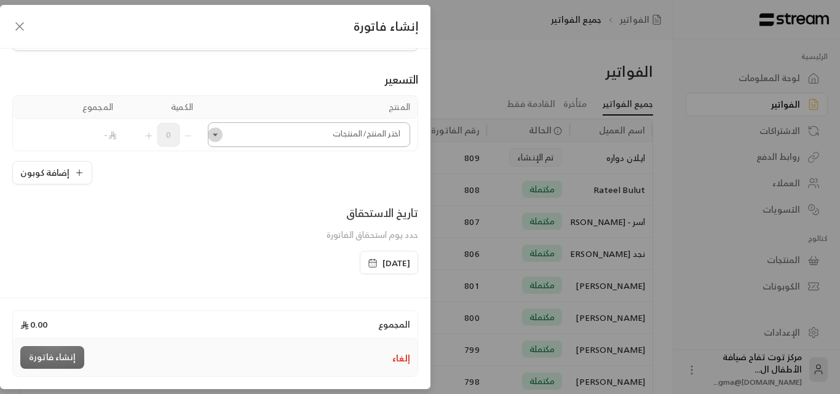
click at [221, 136] on icon "Open" at bounding box center [215, 135] width 12 height 12
type input "**********"
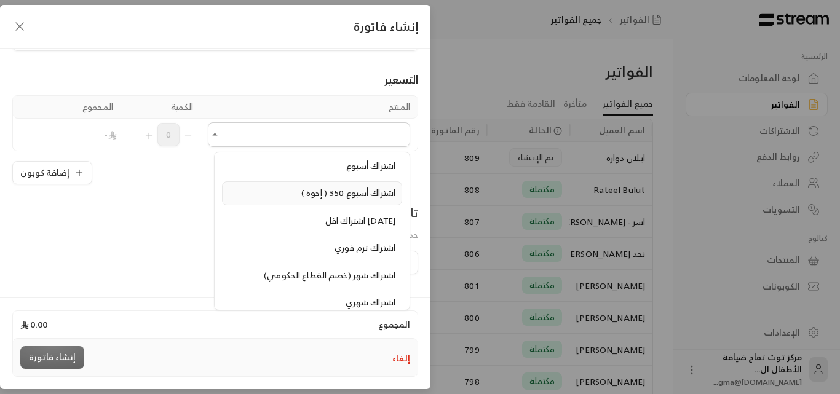
scroll to position [923, 0]
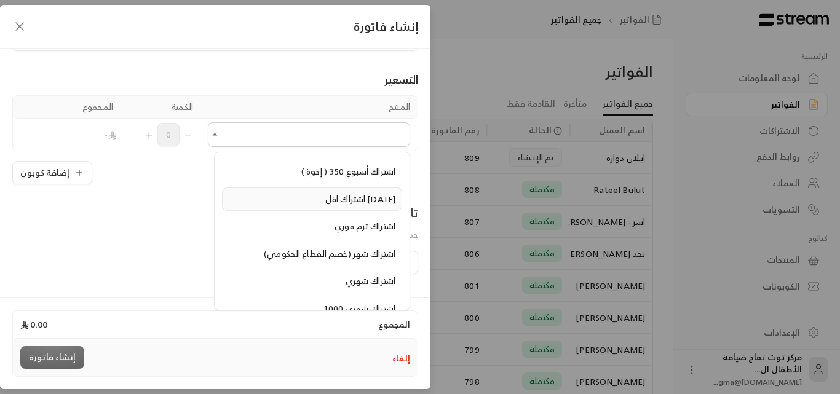
click at [338, 201] on span "اشتراك اقل [DATE]" at bounding box center [360, 198] width 70 height 15
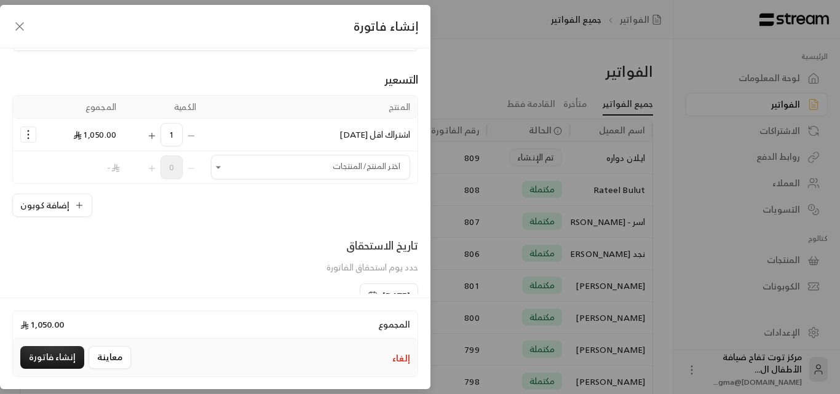
click at [29, 134] on circle "Selected Products" at bounding box center [28, 134] width 1 height 1
click at [76, 188] on span "إزالة المنتج" at bounding box center [81, 187] width 36 height 14
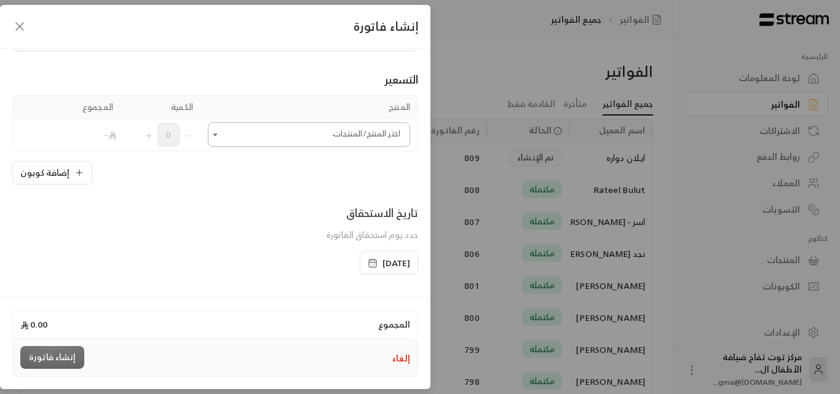
click at [217, 135] on icon "Open" at bounding box center [215, 135] width 12 height 12
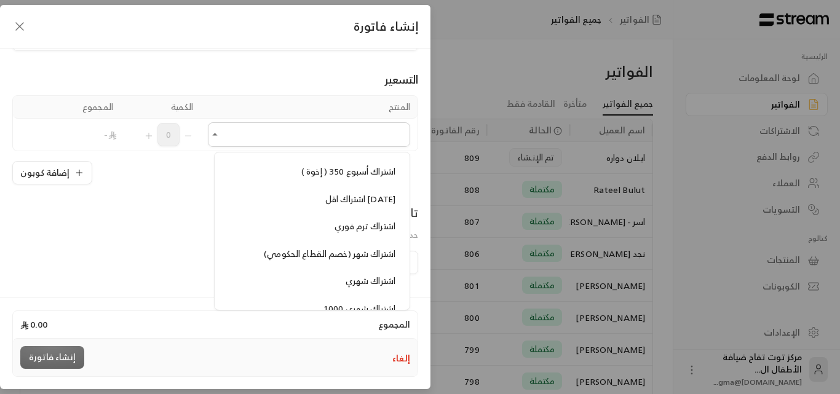
scroll to position [984, 0]
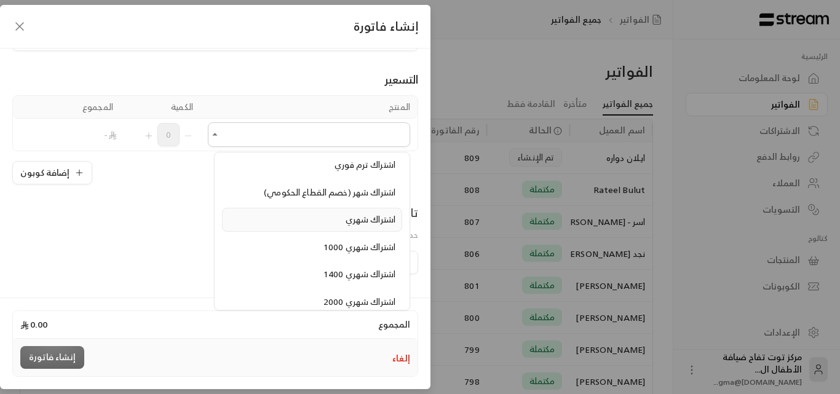
click at [360, 223] on span "اشتراك شهري" at bounding box center [371, 219] width 50 height 15
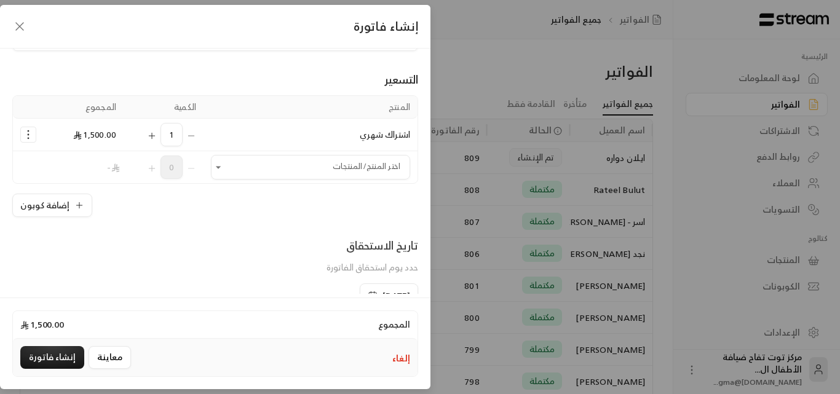
scroll to position [185, 0]
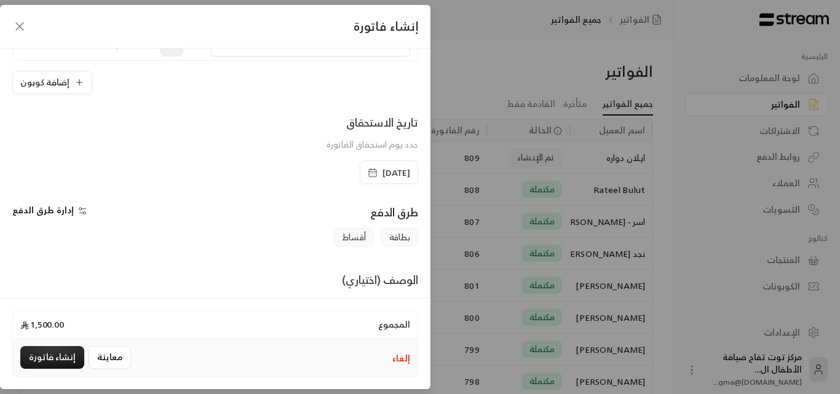
click at [383, 175] on span "[DATE]" at bounding box center [397, 173] width 28 height 12
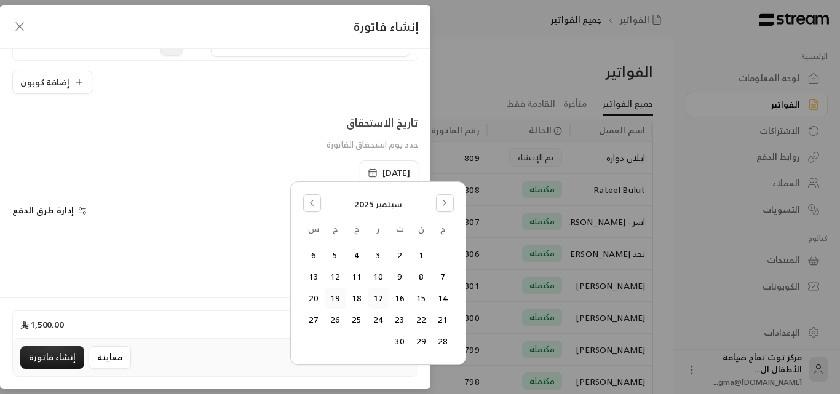
click at [335, 301] on button "19" at bounding box center [335, 298] width 20 height 20
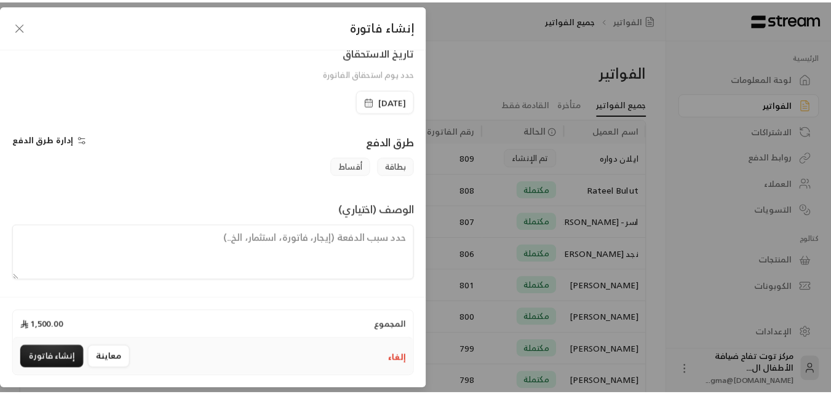
scroll to position [256, 0]
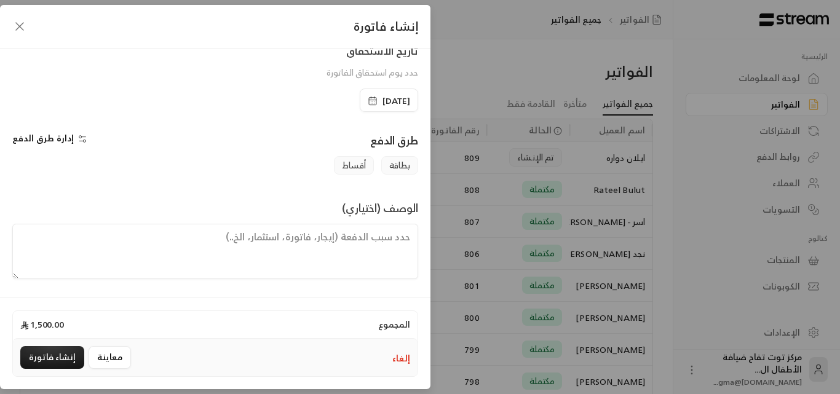
click at [341, 242] on textarea at bounding box center [215, 251] width 406 height 55
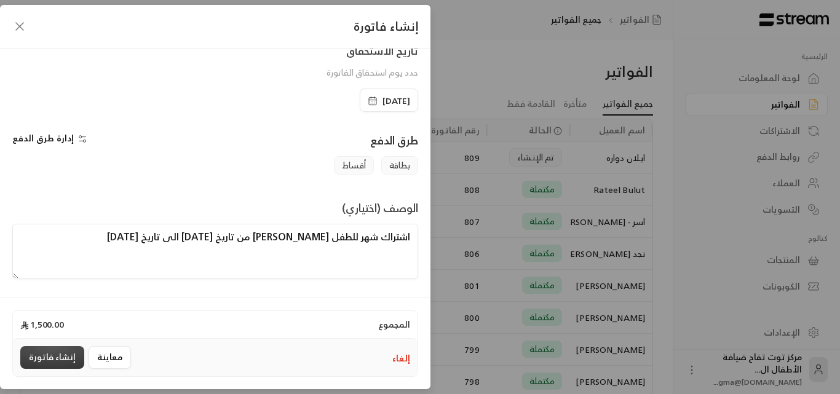
type textarea "اشتراك شهر للطفل [PERSON_NAME] من تاريخ [DATE] الى تاريخ [DATE]"
click at [75, 354] on button "إنشاء فاتورة" at bounding box center [52, 357] width 64 height 23
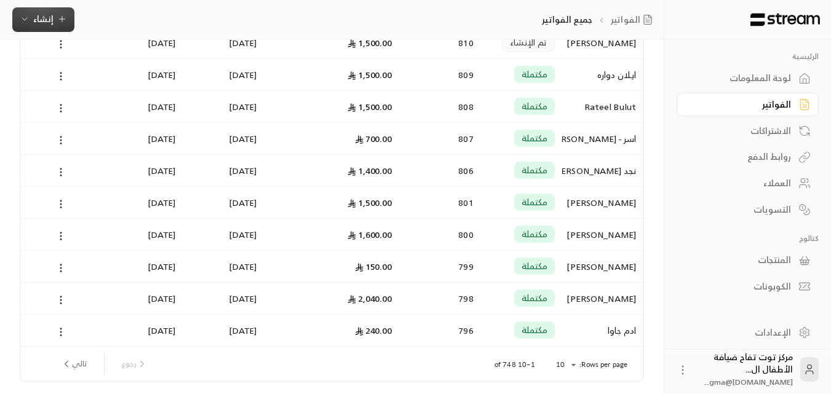
scroll to position [160, 0]
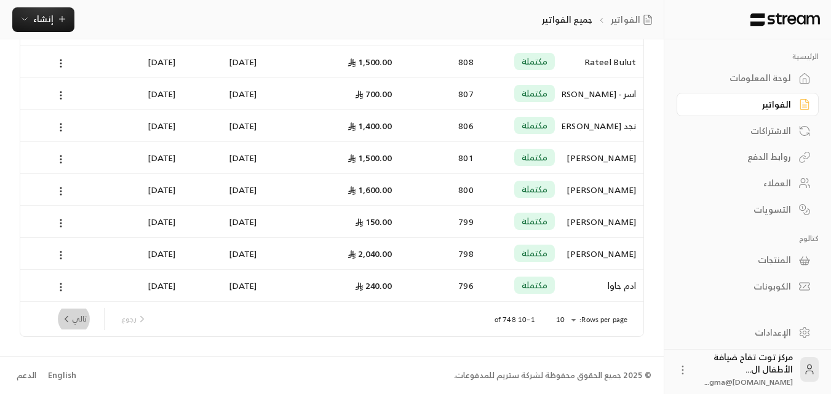
click at [83, 317] on button "تالي" at bounding box center [74, 319] width 36 height 21
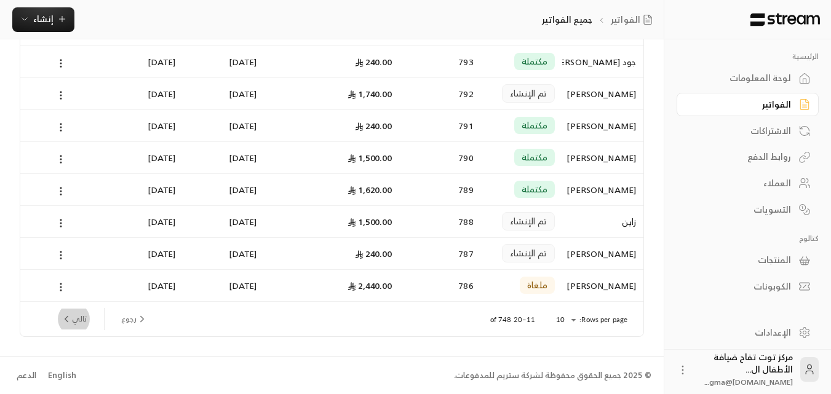
click at [83, 322] on button "تالي" at bounding box center [74, 319] width 36 height 21
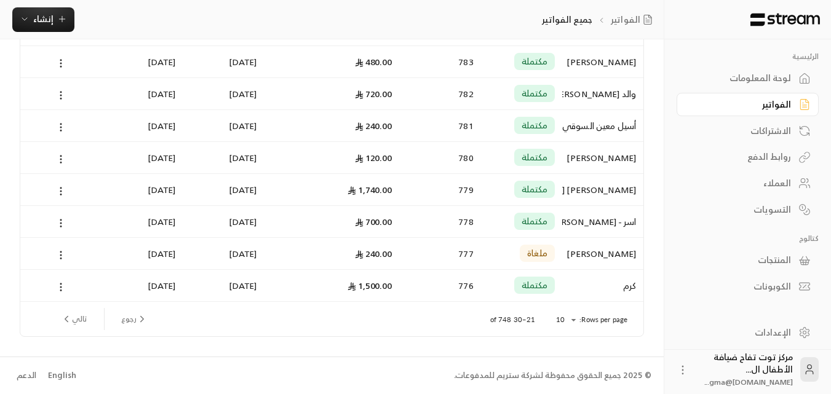
click at [84, 320] on button "تالي" at bounding box center [74, 319] width 36 height 21
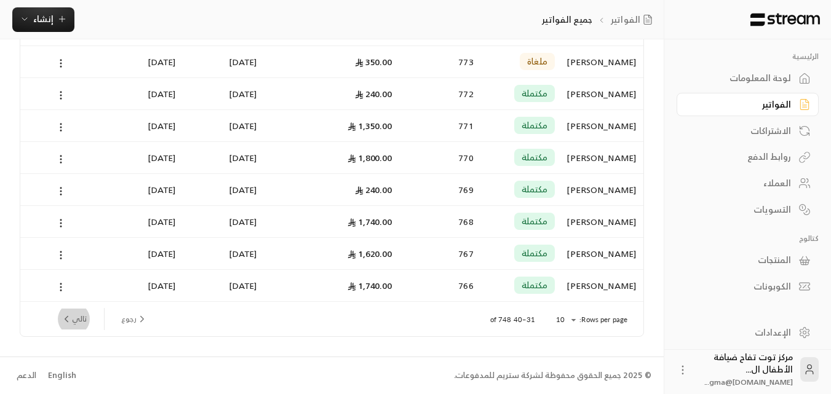
click at [75, 315] on button "تالي" at bounding box center [74, 319] width 36 height 21
click at [78, 316] on button "تالي" at bounding box center [74, 319] width 36 height 21
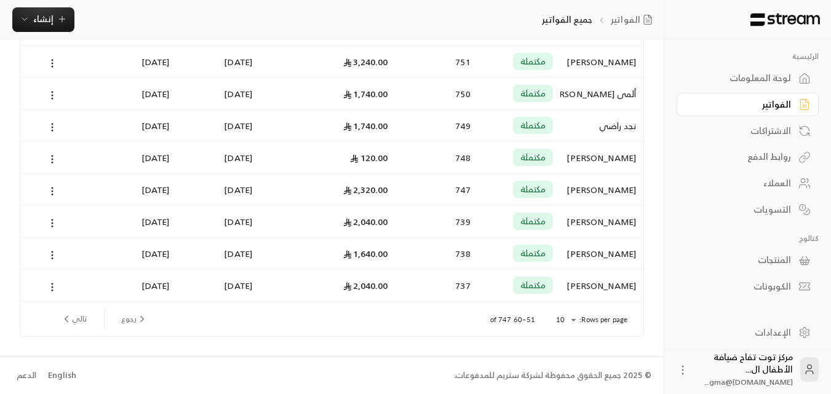
scroll to position [0, 0]
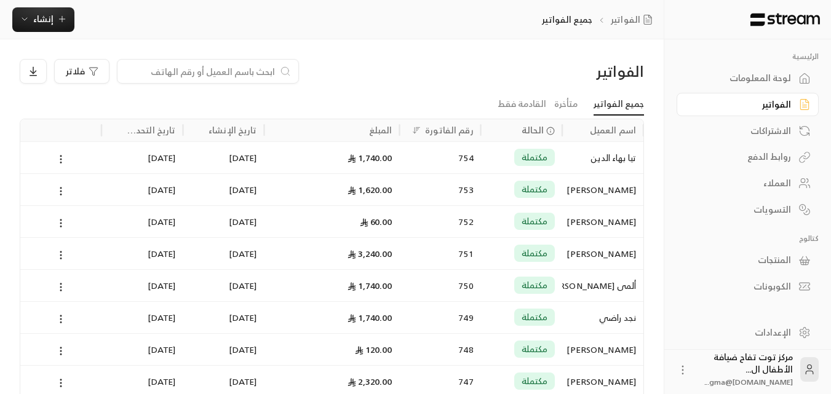
click at [600, 224] on div "[PERSON_NAME]" at bounding box center [603, 221] width 66 height 31
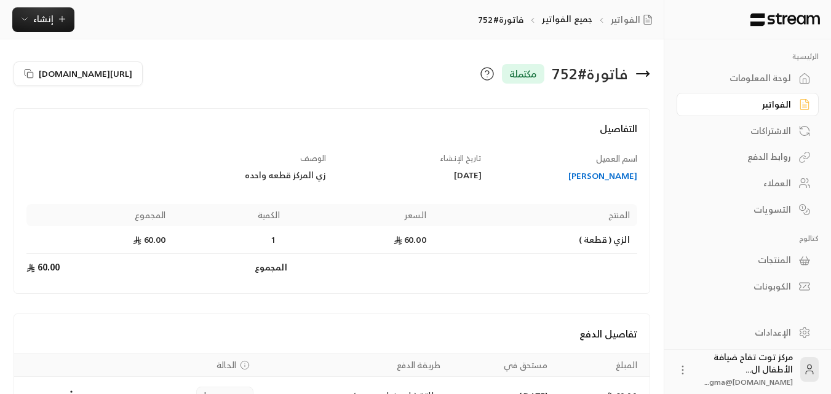
click at [589, 175] on div "[PERSON_NAME]" at bounding box center [565, 176] width 144 height 12
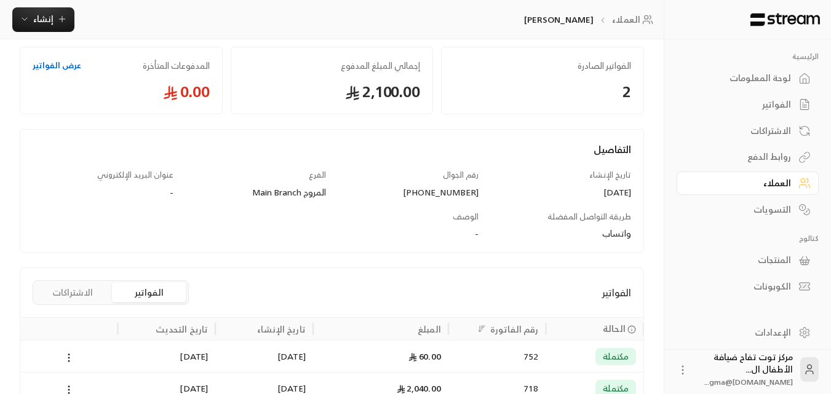
scroll to position [123, 0]
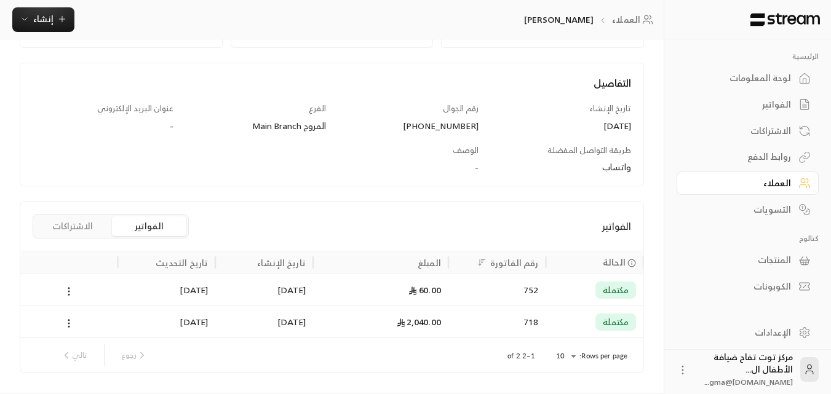
click at [590, 320] on div "مكتملة" at bounding box center [594, 321] width 83 height 31
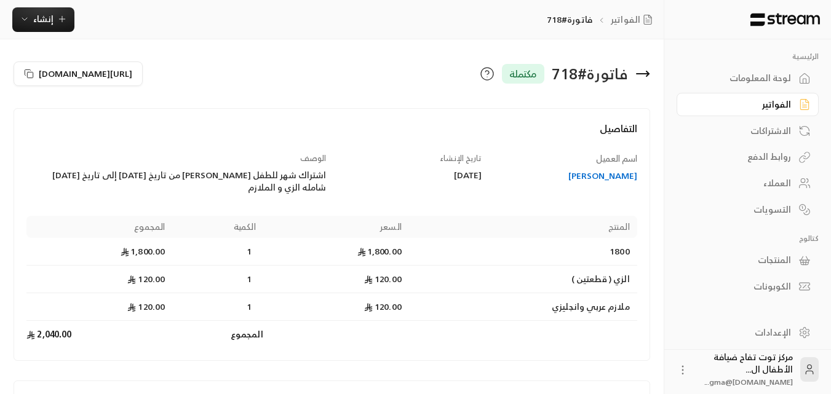
click at [649, 74] on icon at bounding box center [643, 74] width 12 height 0
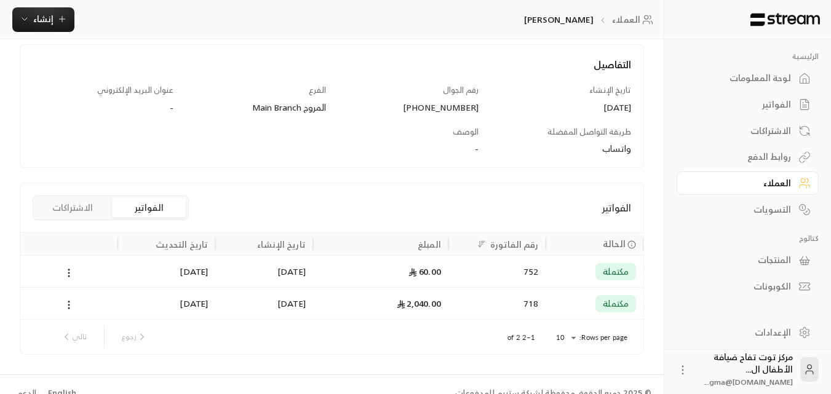
scroll to position [159, 0]
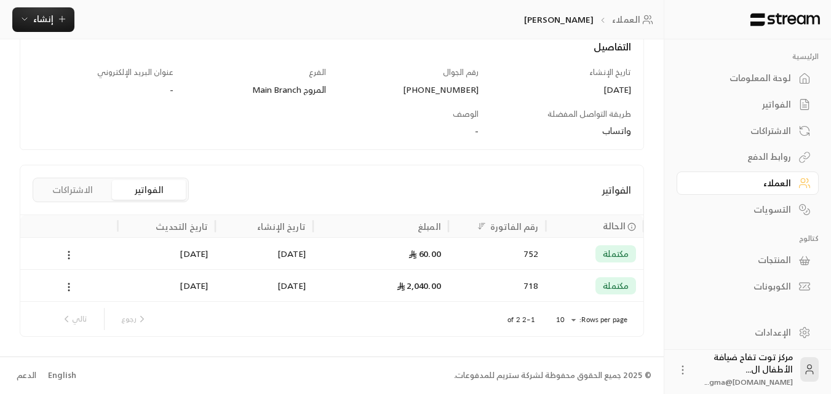
click at [786, 186] on div "العملاء" at bounding box center [741, 183] width 99 height 12
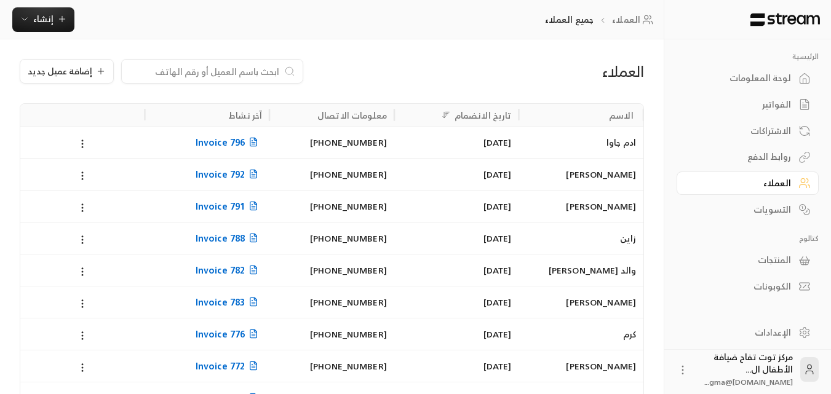
click at [777, 100] on div "الفواتير" at bounding box center [741, 104] width 99 height 12
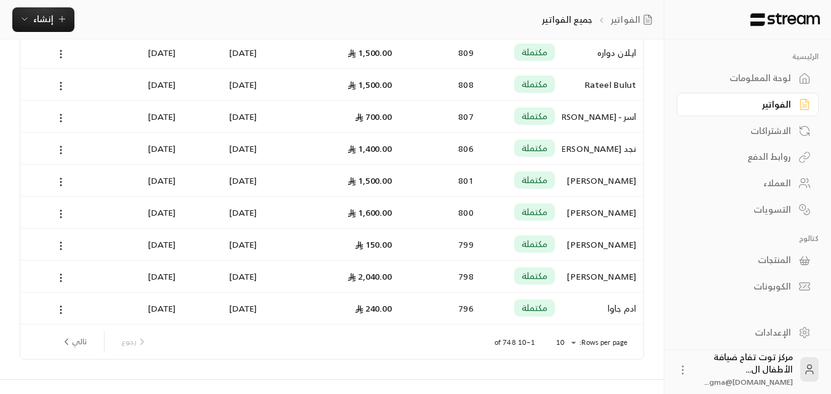
scroll to position [160, 0]
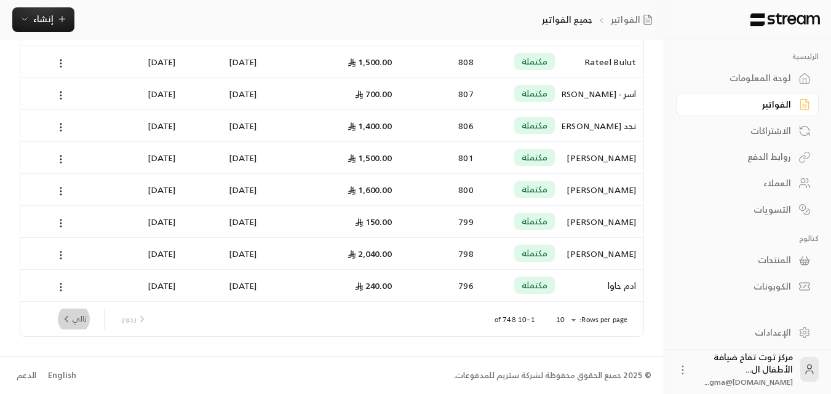
click at [70, 319] on icon "next page" at bounding box center [66, 319] width 11 height 11
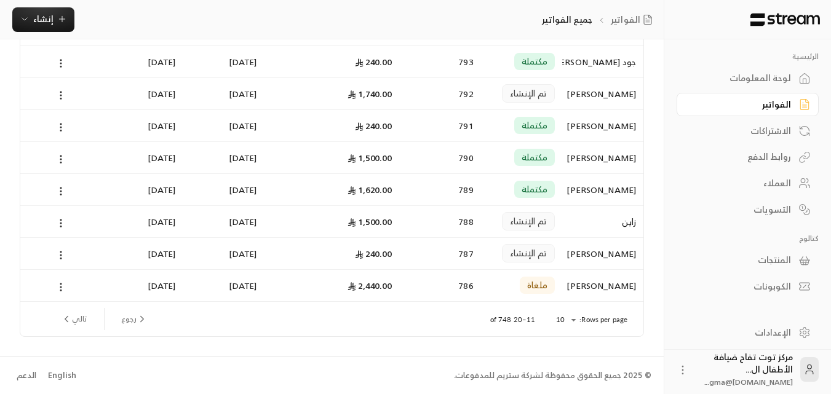
click at [72, 319] on button "تالي" at bounding box center [74, 319] width 36 height 21
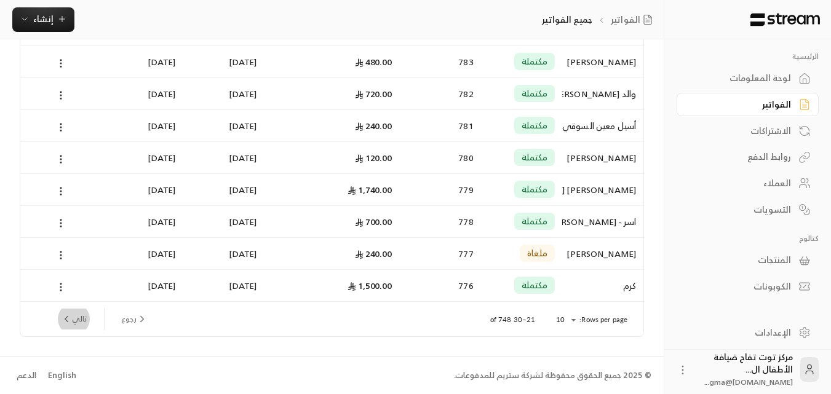
click at [72, 319] on button "تالي" at bounding box center [74, 319] width 36 height 21
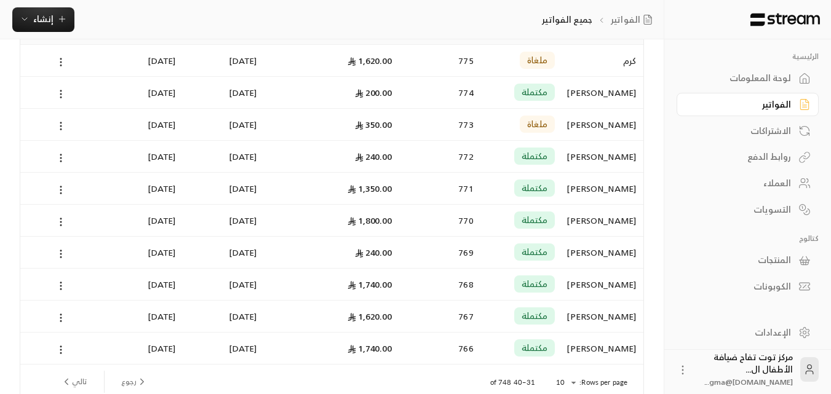
scroll to position [123, 0]
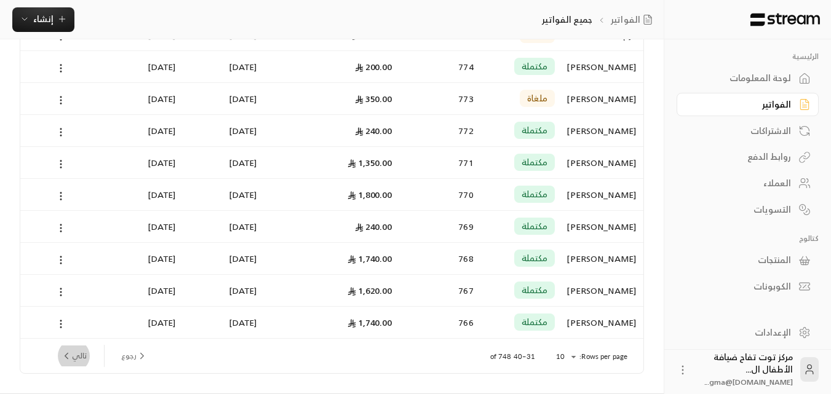
click at [78, 357] on button "تالي" at bounding box center [74, 356] width 36 height 21
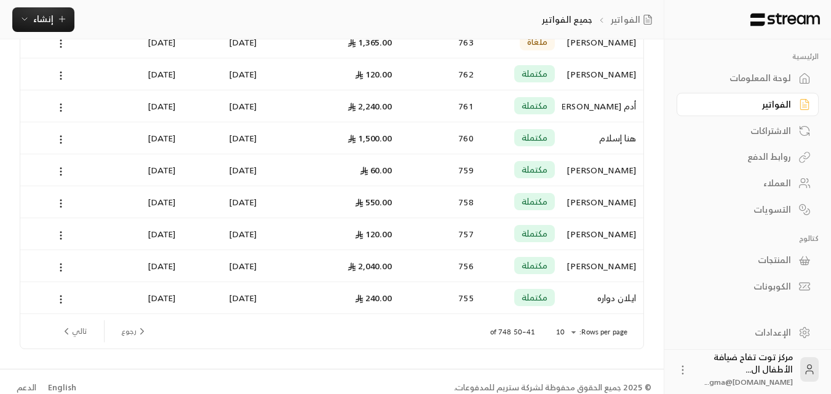
scroll to position [160, 0]
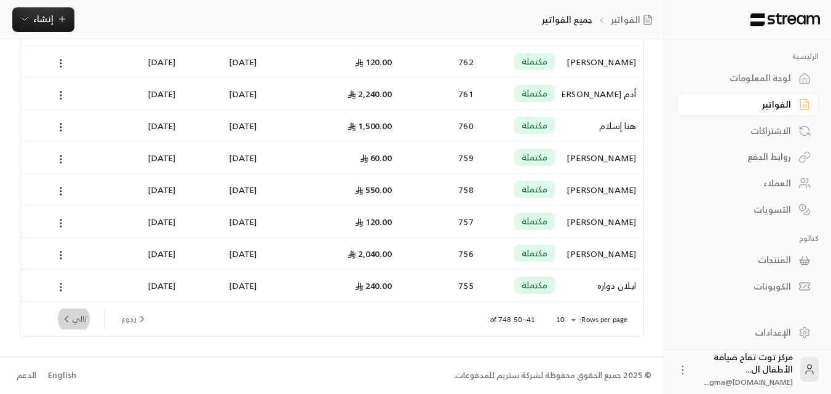
click at [86, 317] on button "تالي" at bounding box center [74, 319] width 36 height 21
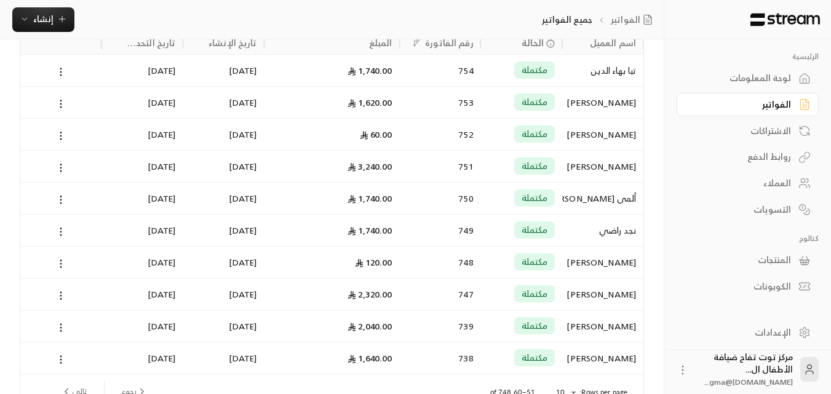
scroll to position [123, 0]
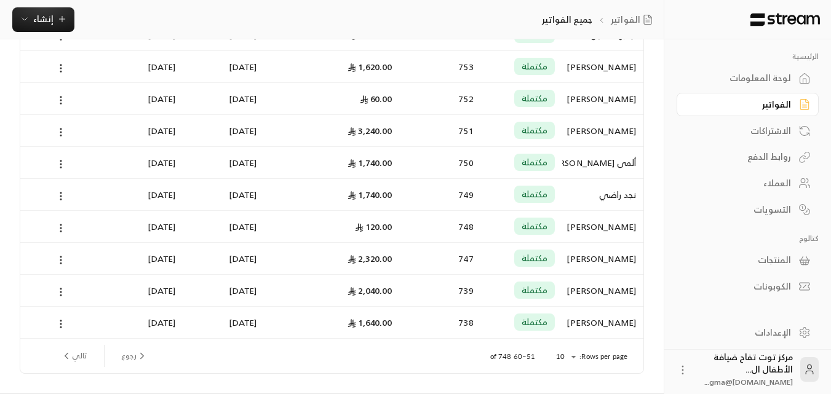
click at [621, 195] on div "نجد راضي" at bounding box center [603, 194] width 66 height 31
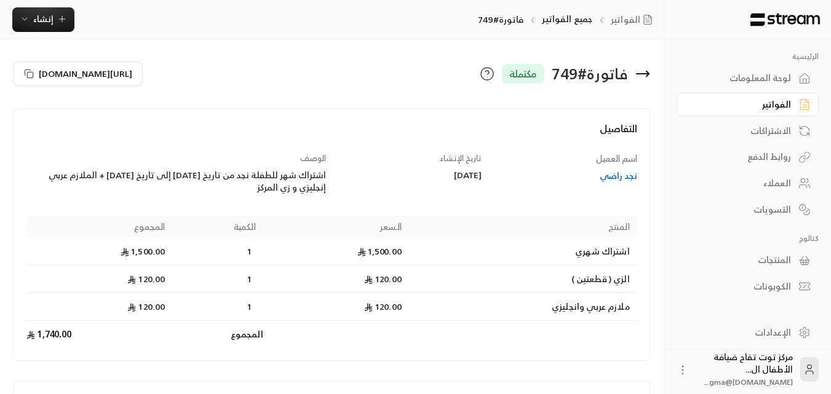
click at [646, 71] on icon at bounding box center [642, 73] width 15 height 15
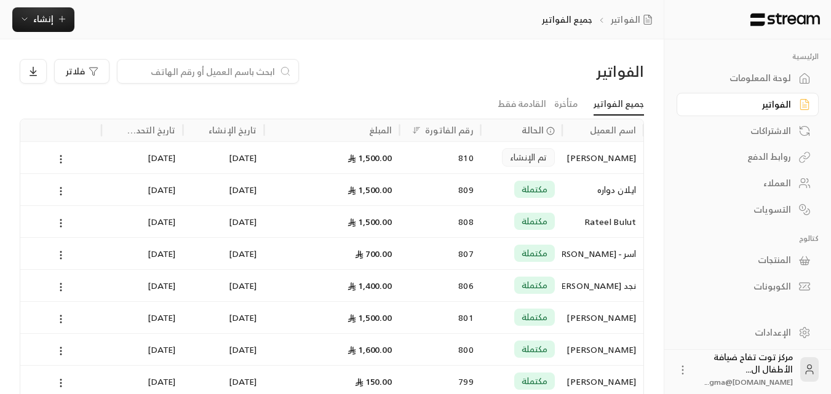
click at [229, 69] on input at bounding box center [200, 72] width 150 height 14
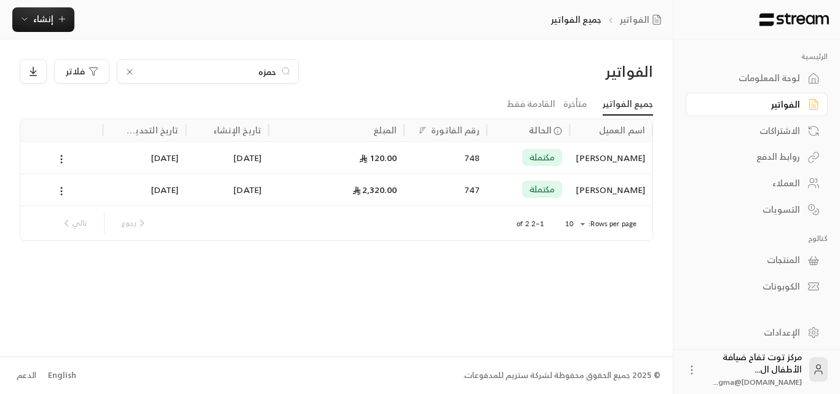
type input "حمزه"
click at [612, 156] on div "[PERSON_NAME]" at bounding box center [611, 157] width 68 height 31
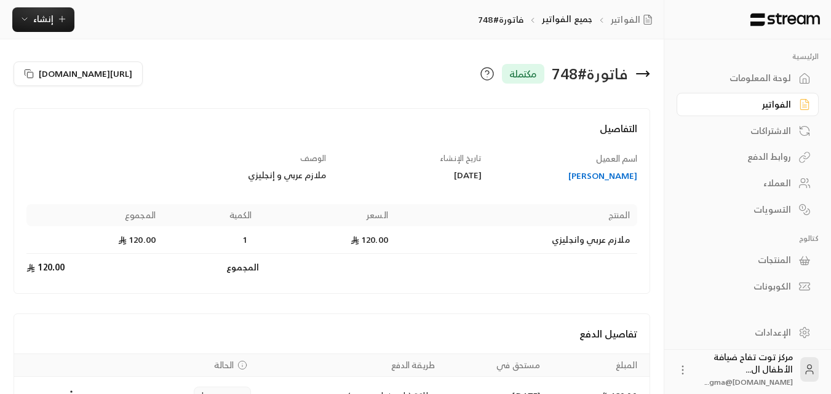
click at [590, 177] on div "[PERSON_NAME]" at bounding box center [565, 176] width 144 height 12
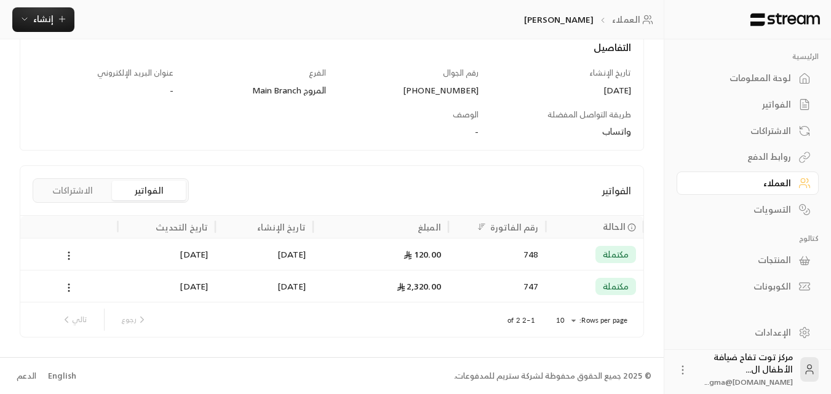
scroll to position [159, 0]
click at [595, 285] on div "مكتملة" at bounding box center [594, 285] width 83 height 31
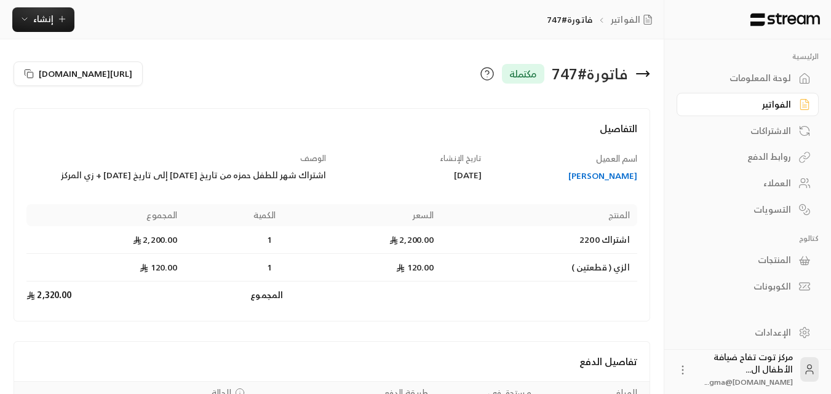
click at [640, 75] on icon at bounding box center [642, 73] width 15 height 15
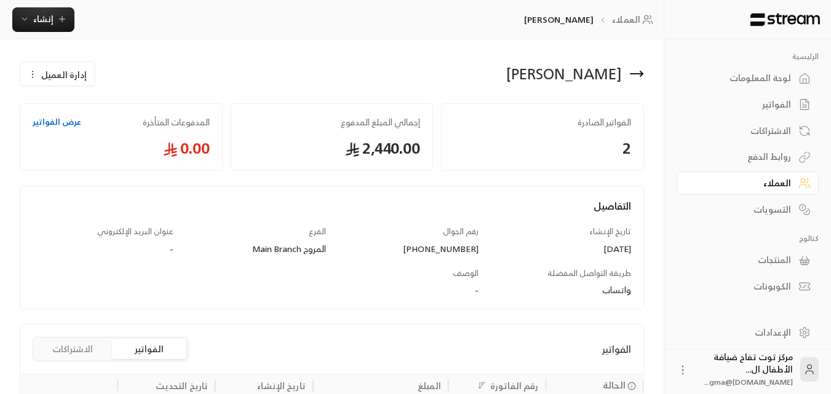
click at [777, 105] on div "الفواتير" at bounding box center [741, 104] width 99 height 12
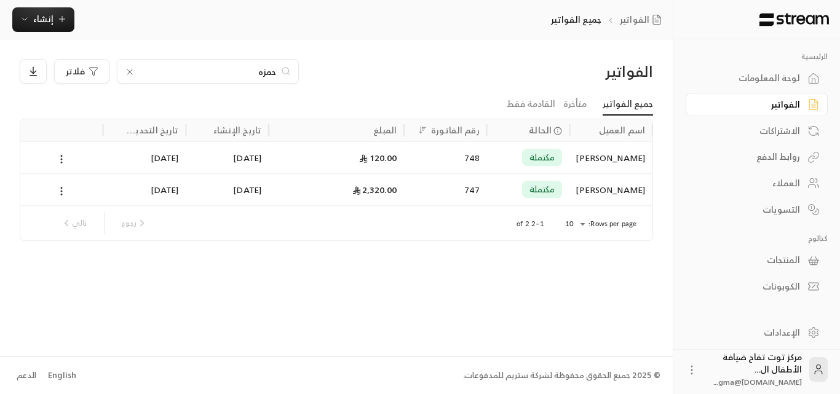
click at [125, 69] on icon at bounding box center [130, 72] width 10 height 10
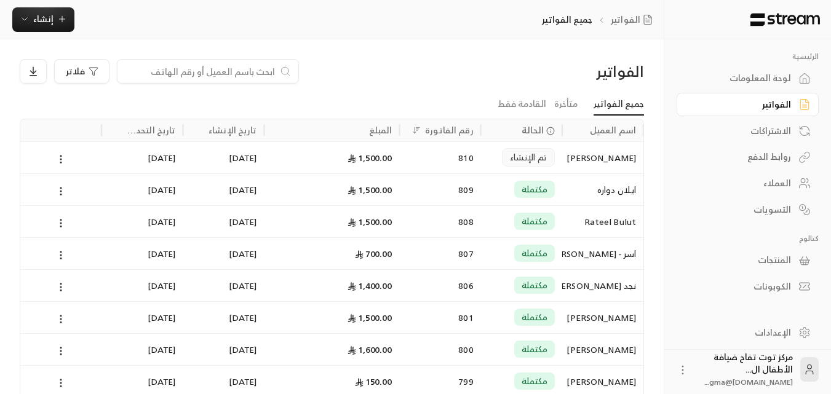
click at [763, 103] on div "الفواتير" at bounding box center [741, 104] width 99 height 12
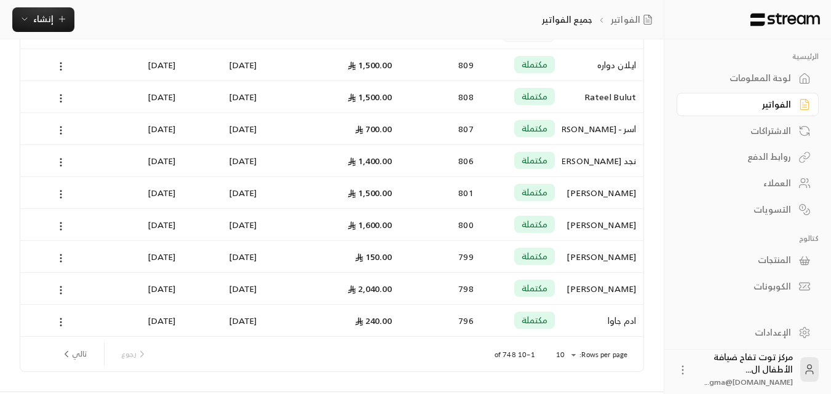
scroll to position [160, 0]
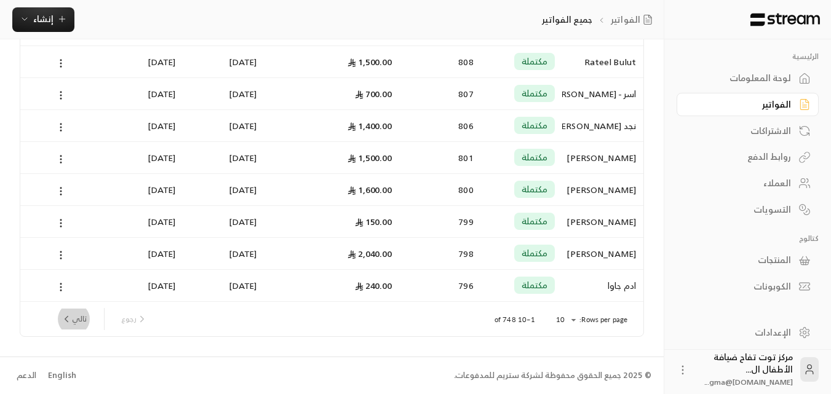
click at [81, 315] on button "تالي" at bounding box center [74, 319] width 36 height 21
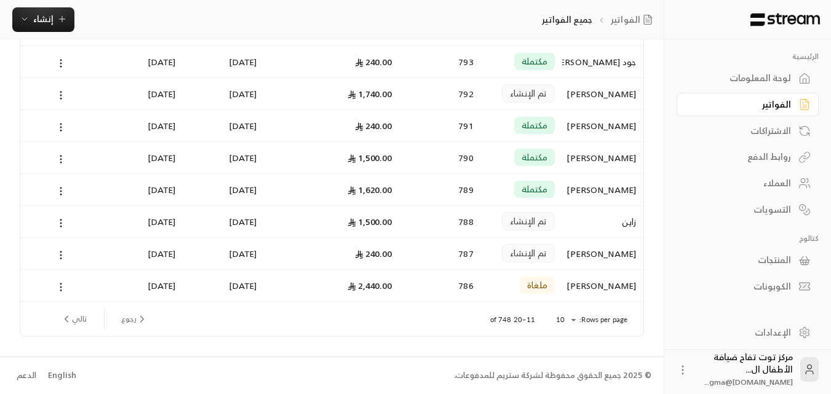
click at [81, 315] on button "تالي" at bounding box center [74, 319] width 36 height 21
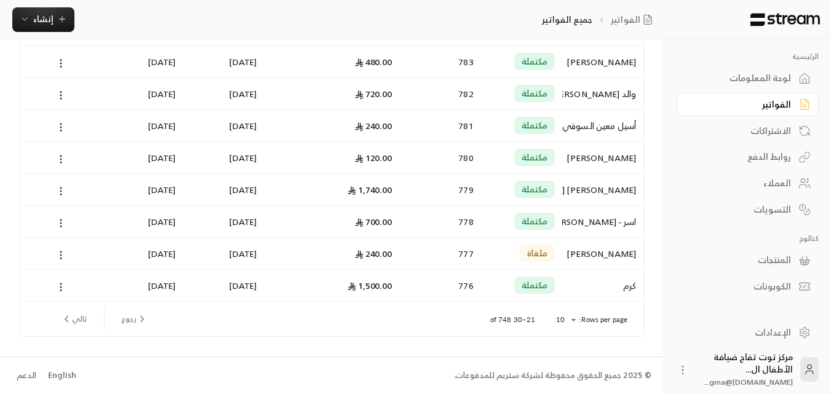
click at [68, 321] on icon "next page" at bounding box center [66, 319] width 11 height 11
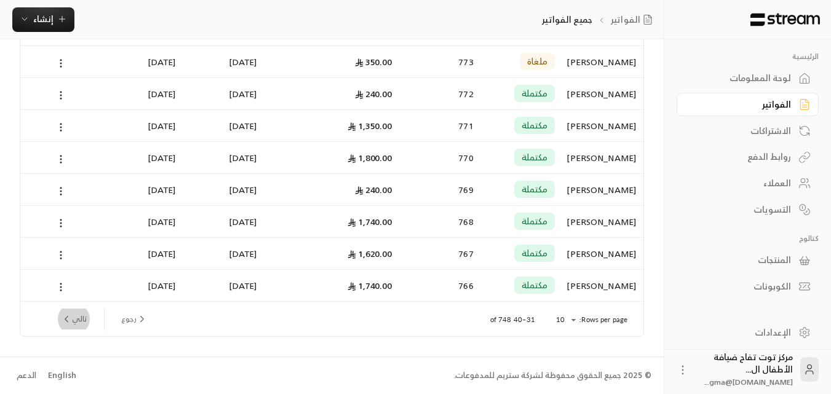
click at [82, 325] on button "تالي" at bounding box center [74, 319] width 36 height 21
click at [81, 316] on button "تالي" at bounding box center [74, 319] width 36 height 21
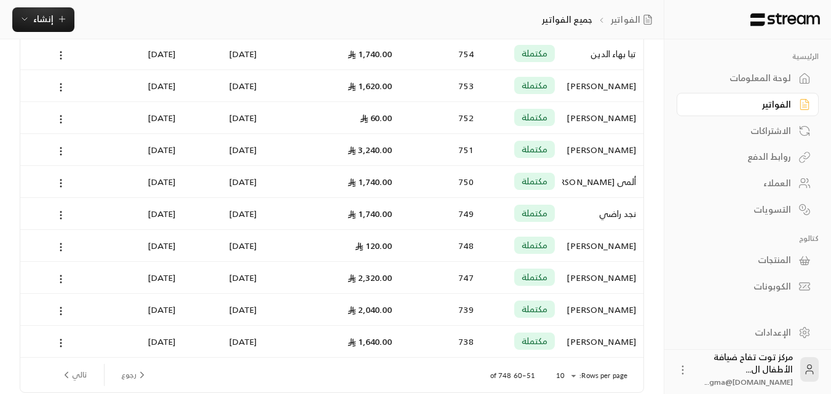
scroll to position [123, 0]
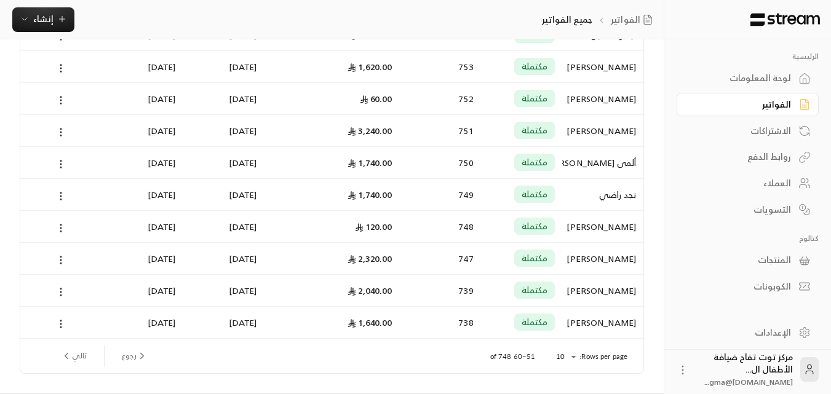
click at [589, 301] on div "[PERSON_NAME]" at bounding box center [603, 290] width 66 height 31
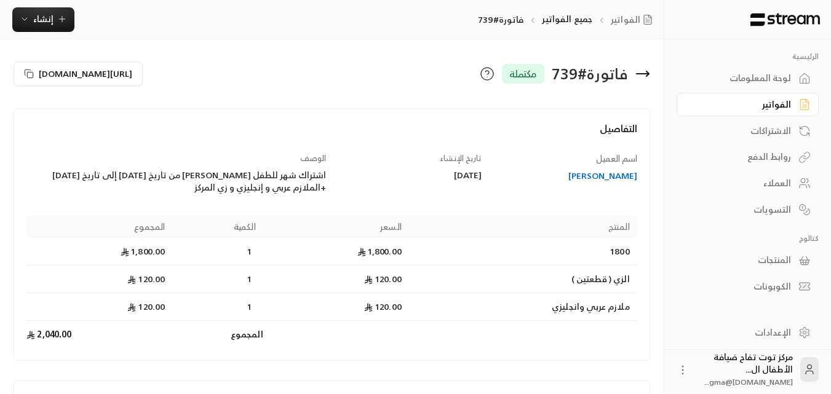
click at [647, 74] on icon at bounding box center [643, 74] width 12 height 0
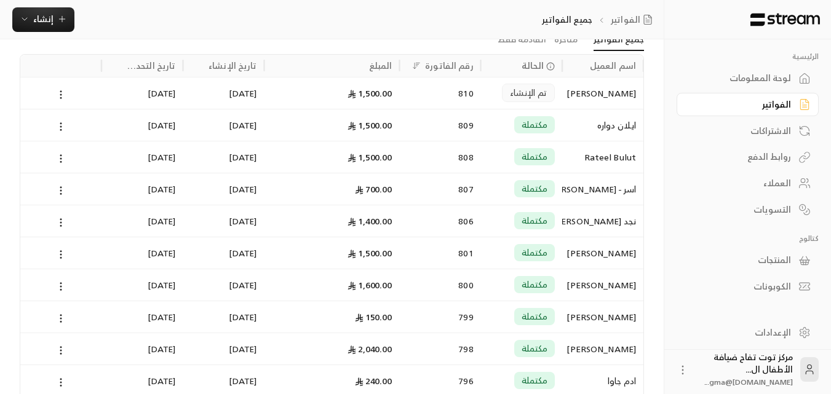
scroll to position [160, 0]
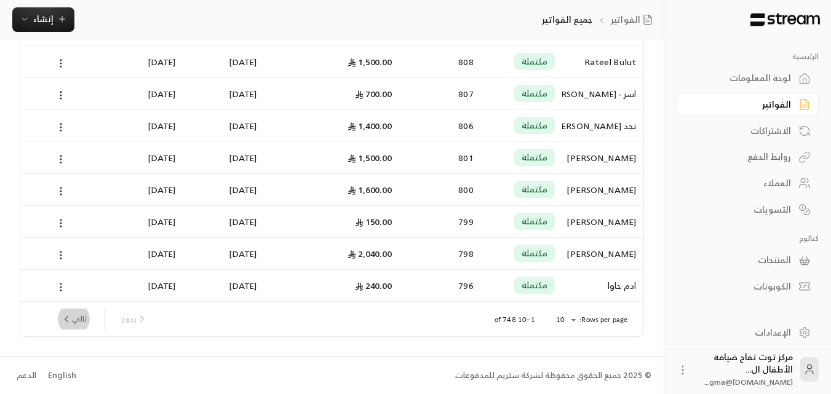
click at [76, 316] on button "تالي" at bounding box center [74, 319] width 36 height 21
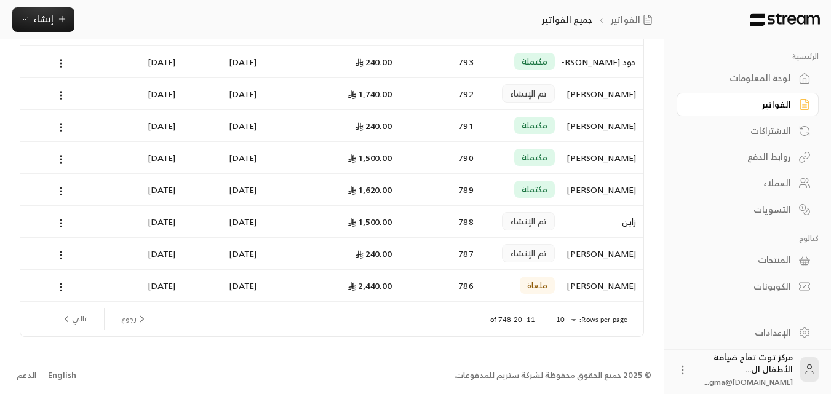
click at [73, 320] on button "تالي" at bounding box center [74, 319] width 36 height 21
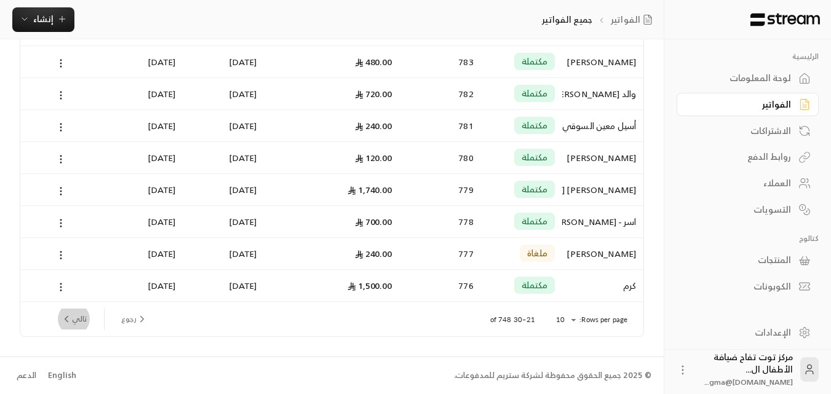
click at [74, 321] on button "تالي" at bounding box center [74, 319] width 36 height 21
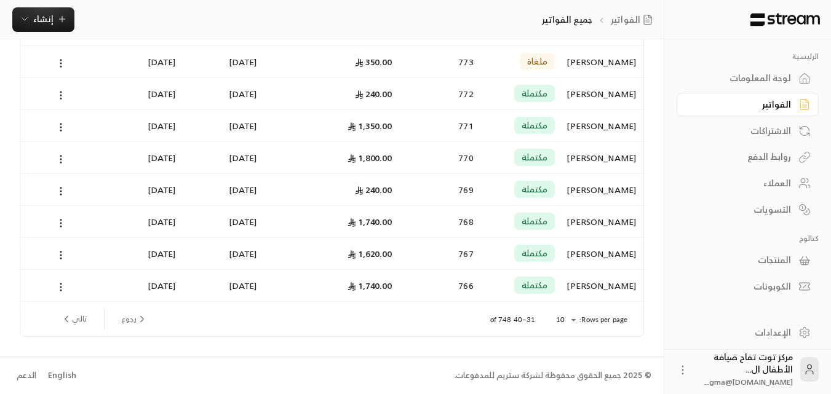
click at [76, 323] on button "تالي" at bounding box center [74, 319] width 36 height 21
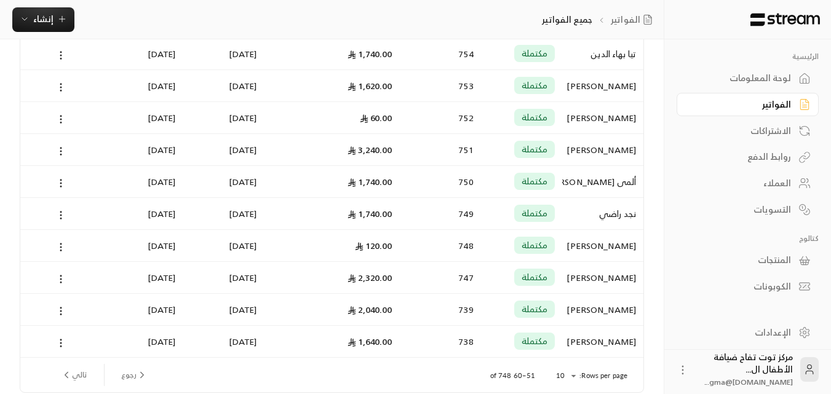
scroll to position [123, 0]
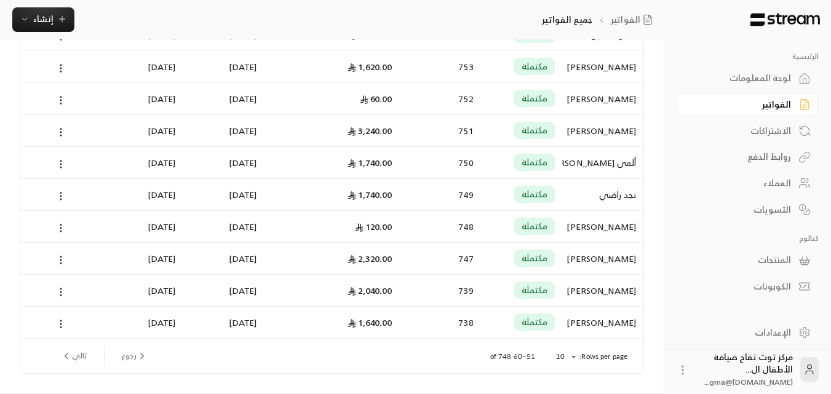
click at [603, 317] on div "[PERSON_NAME]" at bounding box center [603, 322] width 66 height 31
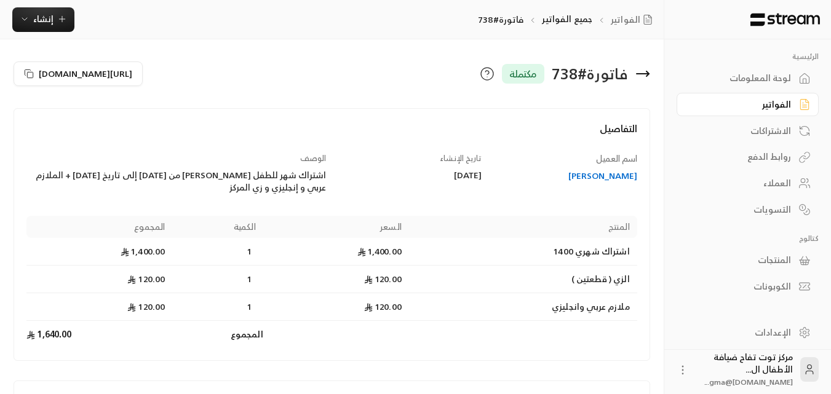
click at [777, 106] on div "الفواتير" at bounding box center [741, 104] width 99 height 12
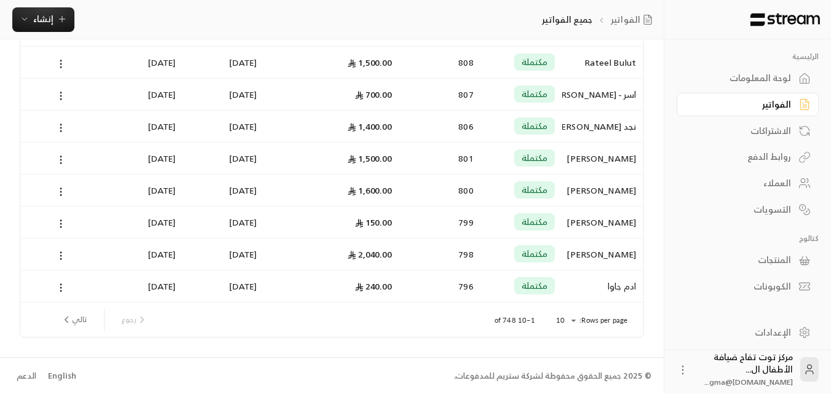
scroll to position [160, 0]
click at [88, 314] on button "تالي" at bounding box center [74, 319] width 36 height 21
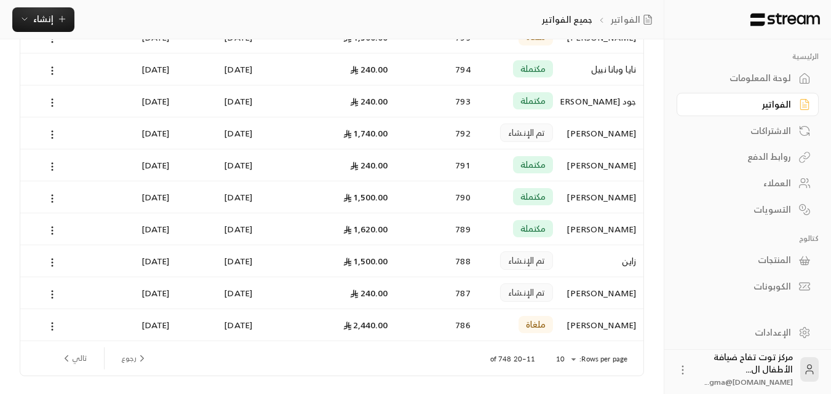
scroll to position [130, 0]
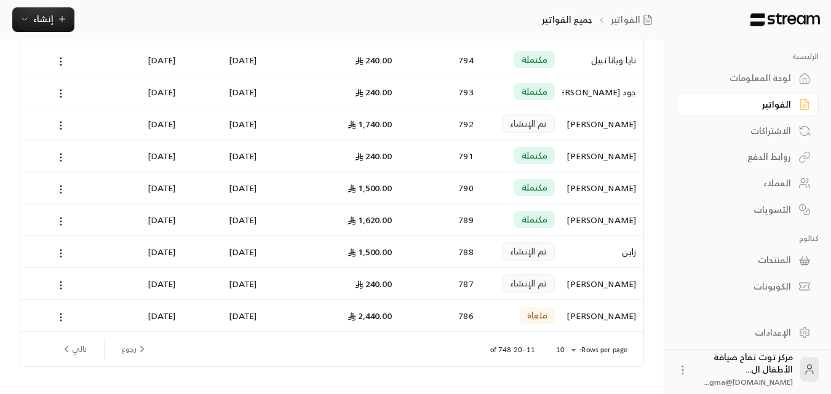
click at [76, 354] on button "تالي" at bounding box center [74, 349] width 36 height 21
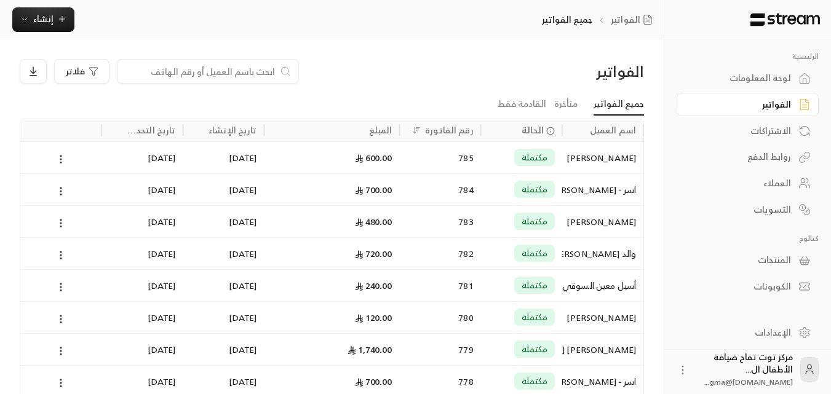
scroll to position [139, 0]
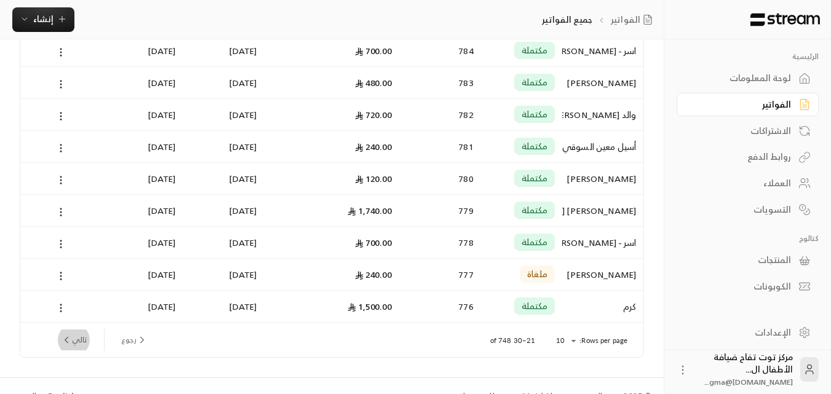
click at [82, 339] on button "تالي" at bounding box center [74, 340] width 36 height 21
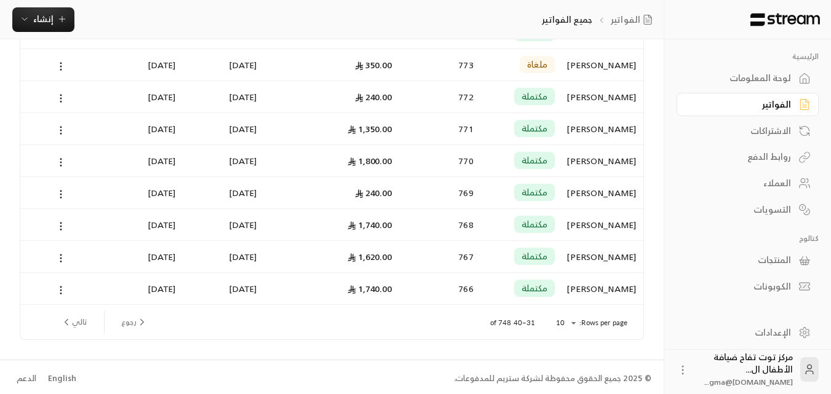
scroll to position [160, 0]
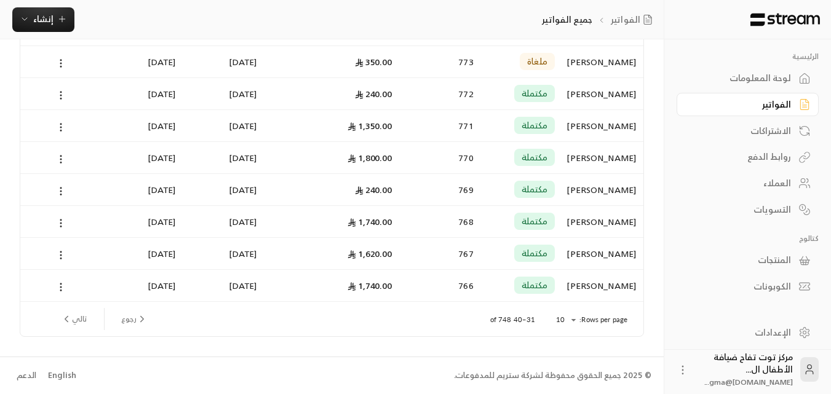
click at [84, 323] on button "تالي" at bounding box center [74, 319] width 36 height 21
click at [77, 314] on button "تالي" at bounding box center [74, 319] width 36 height 21
click at [87, 320] on button "تالي" at bounding box center [74, 319] width 36 height 21
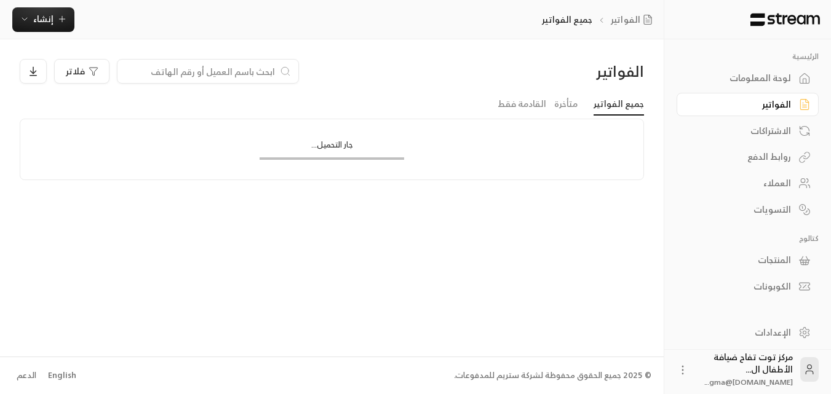
scroll to position [0, 0]
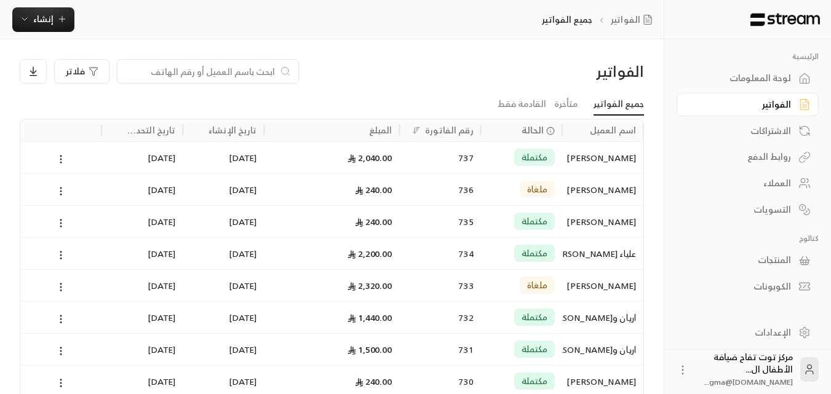
click at [606, 154] on div "[PERSON_NAME]" at bounding box center [603, 157] width 66 height 31
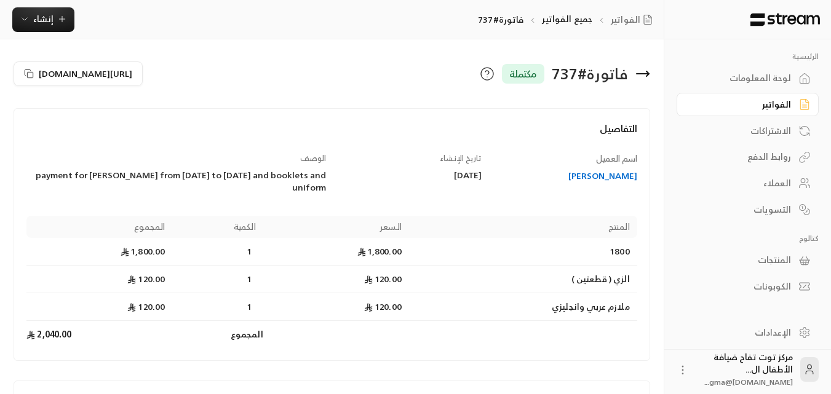
click at [645, 74] on icon at bounding box center [643, 74] width 12 height 0
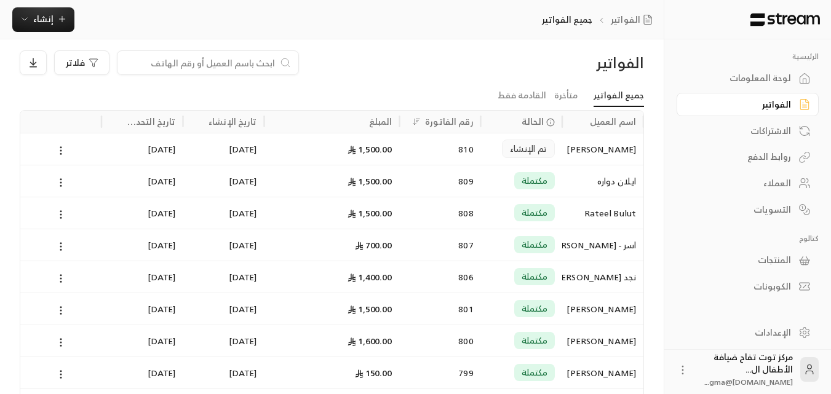
scroll to position [160, 0]
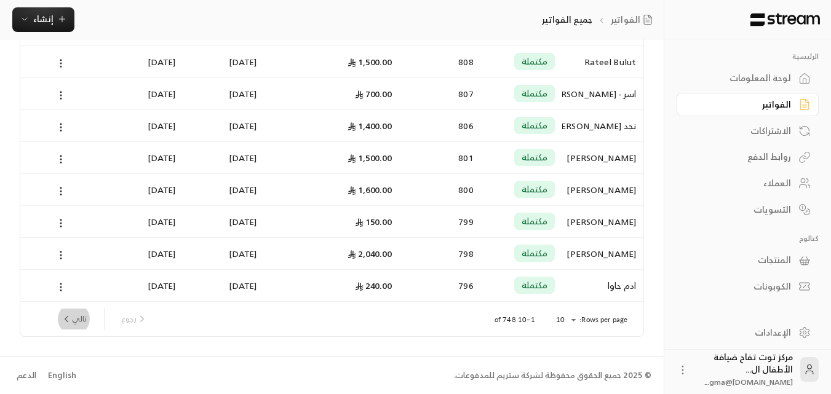
click at [76, 323] on button "تالي" at bounding box center [74, 319] width 36 height 21
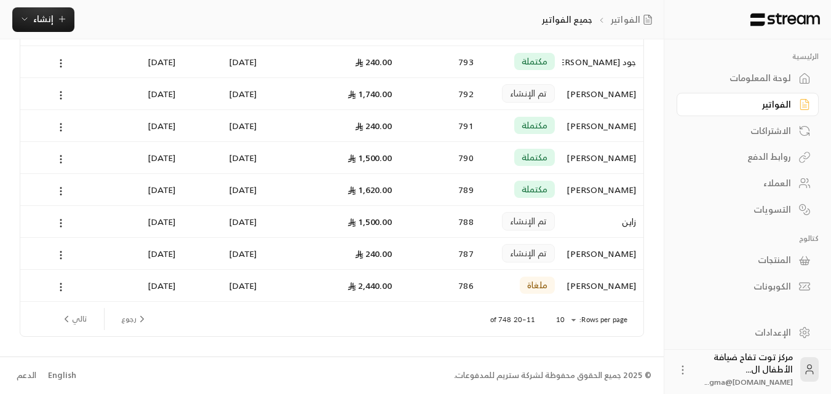
click at [76, 319] on button "تالي" at bounding box center [74, 319] width 36 height 21
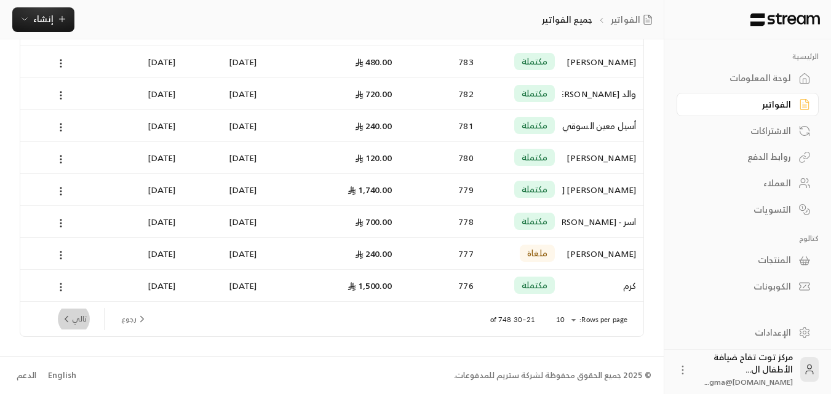
click at [76, 319] on button "تالي" at bounding box center [74, 319] width 36 height 21
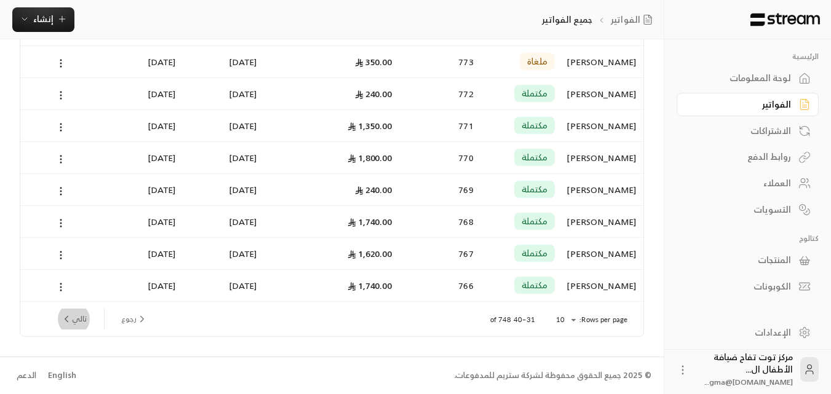
click at [77, 319] on button "تالي" at bounding box center [74, 319] width 36 height 21
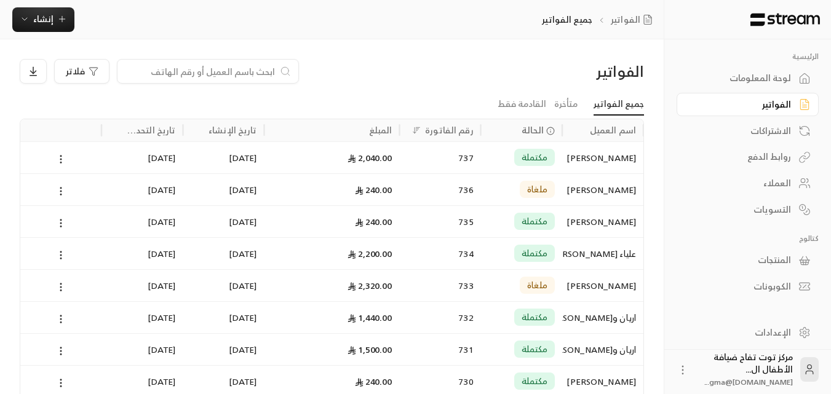
scroll to position [62, 0]
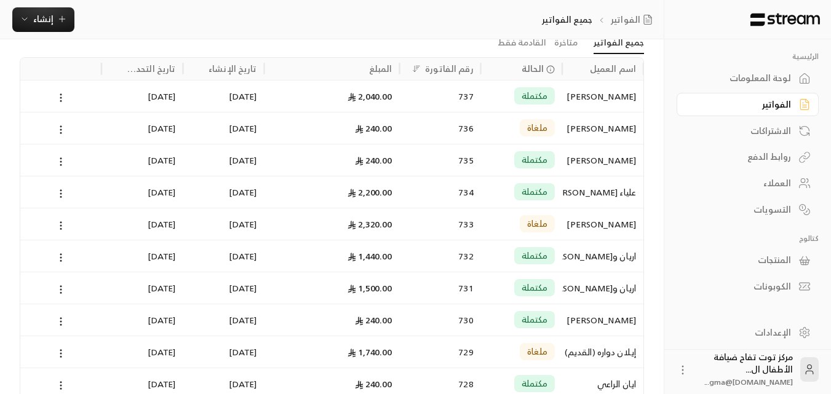
click at [584, 249] on div "اريان و[PERSON_NAME]" at bounding box center [603, 255] width 66 height 31
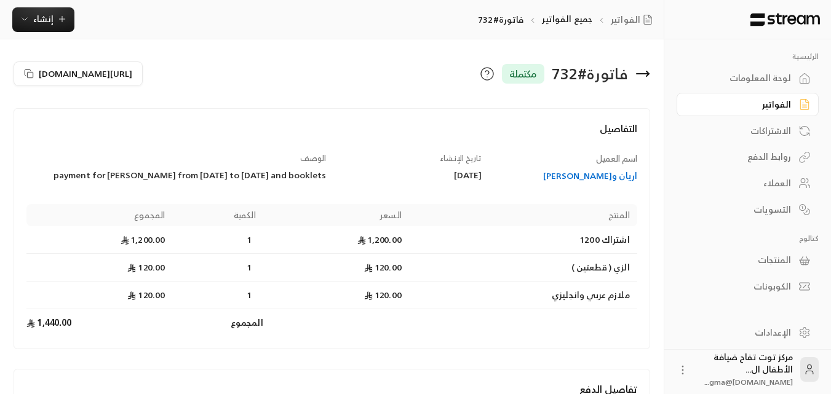
click at [580, 178] on div "اريان و[PERSON_NAME]" at bounding box center [565, 176] width 144 height 12
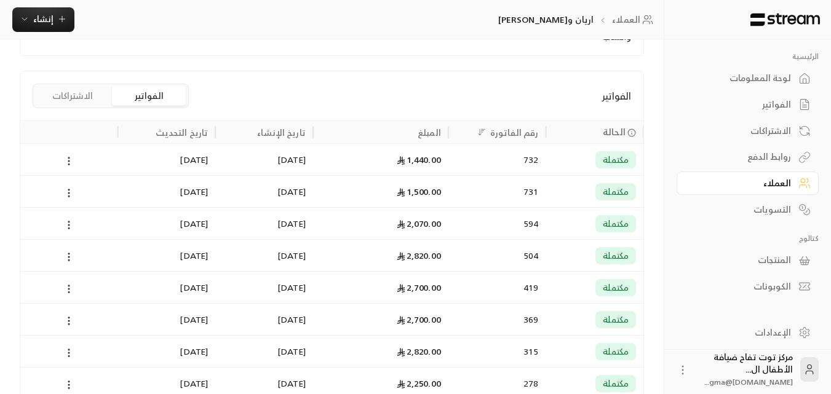
scroll to position [282, 0]
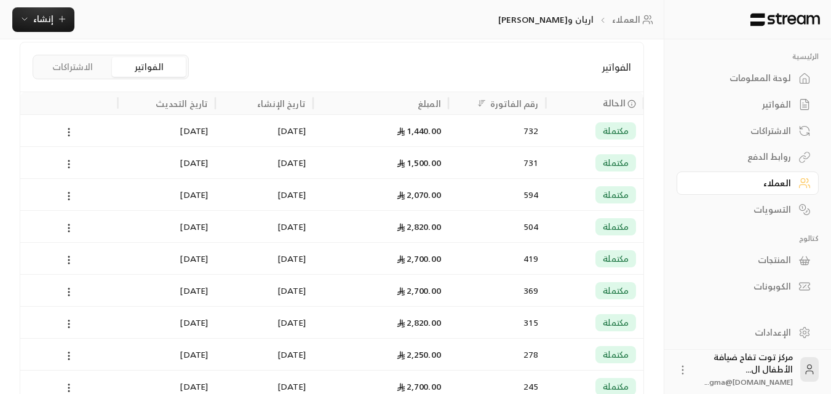
click at [421, 130] on div "1,440.00" at bounding box center [380, 130] width 121 height 31
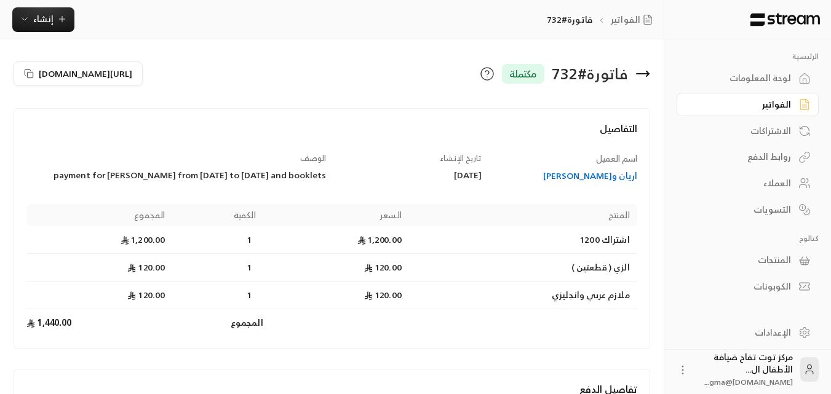
click at [616, 178] on div "اريان و[PERSON_NAME]" at bounding box center [565, 176] width 144 height 12
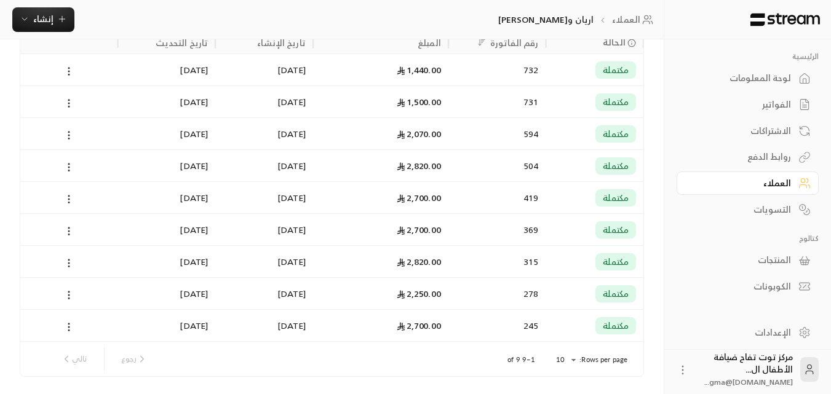
scroll to position [322, 0]
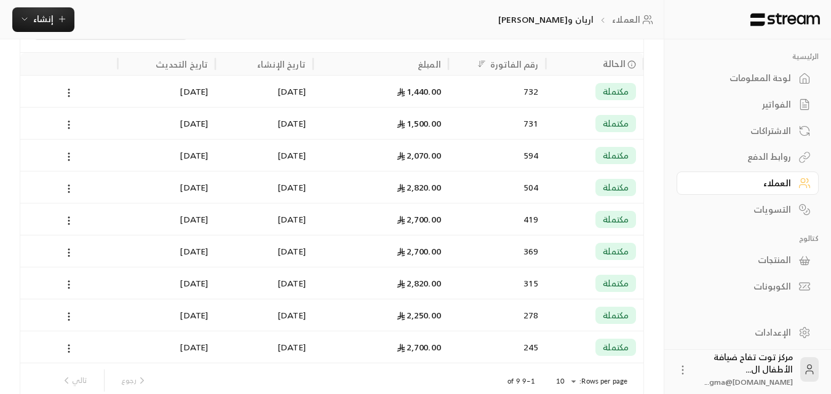
click at [603, 122] on div "مكتملة" at bounding box center [615, 123] width 41 height 17
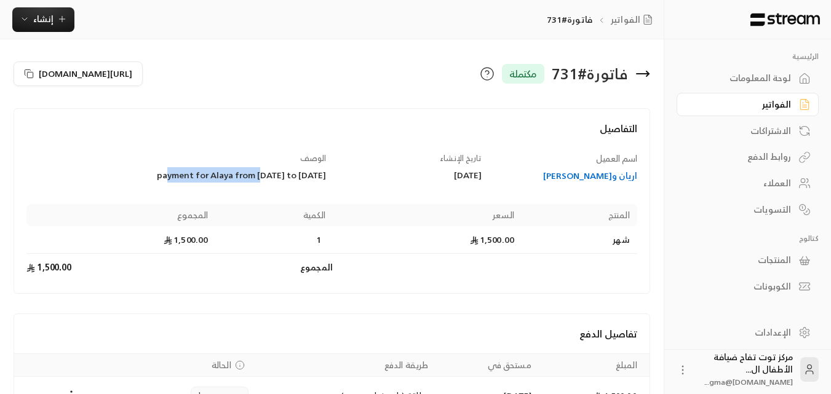
drag, startPoint x: 135, startPoint y: 177, endPoint x: 228, endPoint y: 170, distance: 93.7
click at [228, 170] on div "payment for Alaya from [DATE] to [DATE]" at bounding box center [176, 175] width 300 height 12
copy div "payment for [PERSON_NAME] from"
click at [57, 26] on button "إنشاء" at bounding box center [43, 19] width 62 height 25
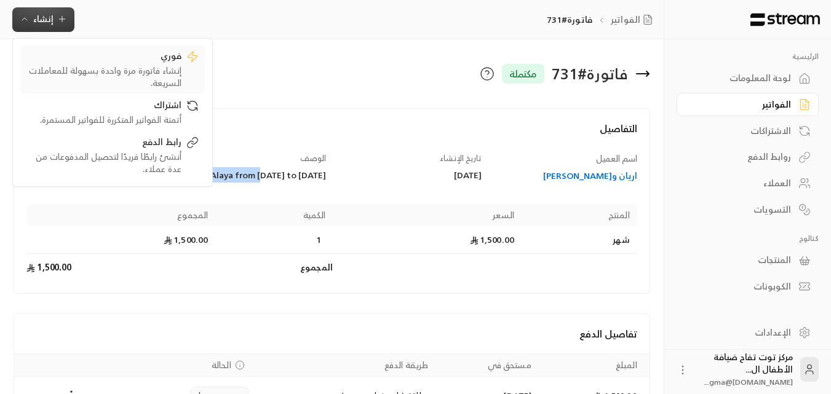
click at [153, 63] on div "فوري" at bounding box center [103, 57] width 155 height 15
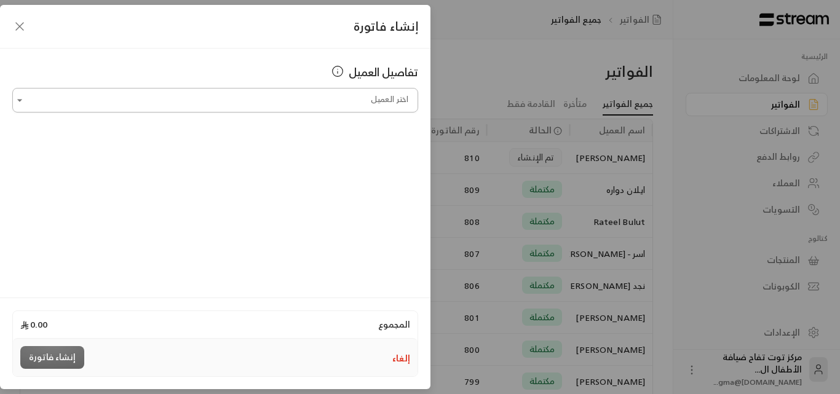
click at [308, 97] on input "اختر العميل" at bounding box center [215, 101] width 406 height 22
click at [341, 161] on span "اريان و[PERSON_NAME]" at bounding box center [355, 164] width 95 height 15
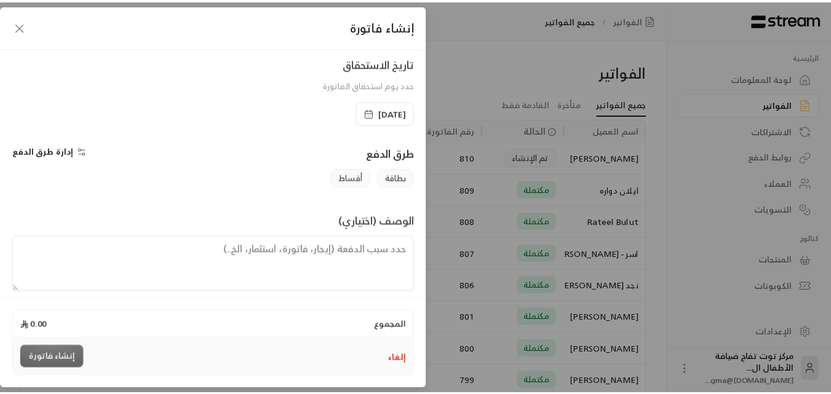
scroll to position [224, 0]
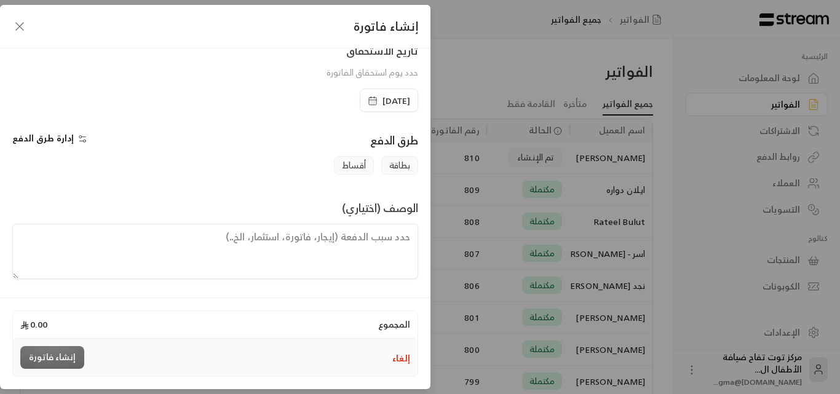
type input "**********"
click at [383, 100] on span "[DATE]" at bounding box center [397, 101] width 28 height 12
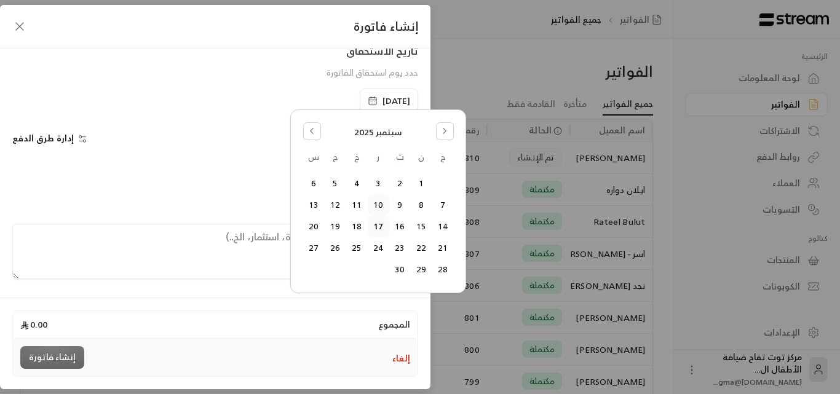
click at [378, 205] on button "10" at bounding box center [378, 205] width 20 height 20
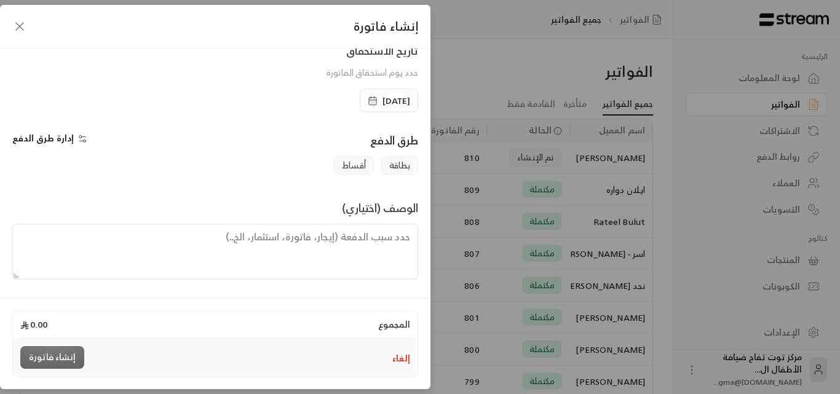
click at [307, 248] on textarea at bounding box center [215, 251] width 406 height 55
drag, startPoint x: 307, startPoint y: 248, endPoint x: 20, endPoint y: 28, distance: 361.4
click at [20, 28] on icon "button" at bounding box center [19, 26] width 15 height 15
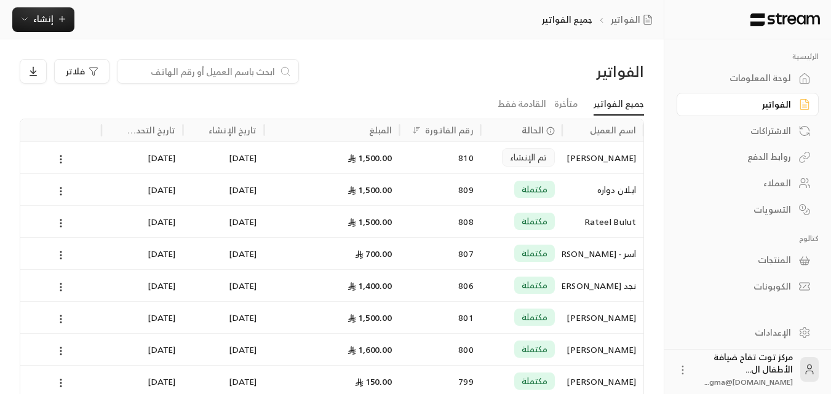
click at [215, 66] on input at bounding box center [200, 72] width 150 height 14
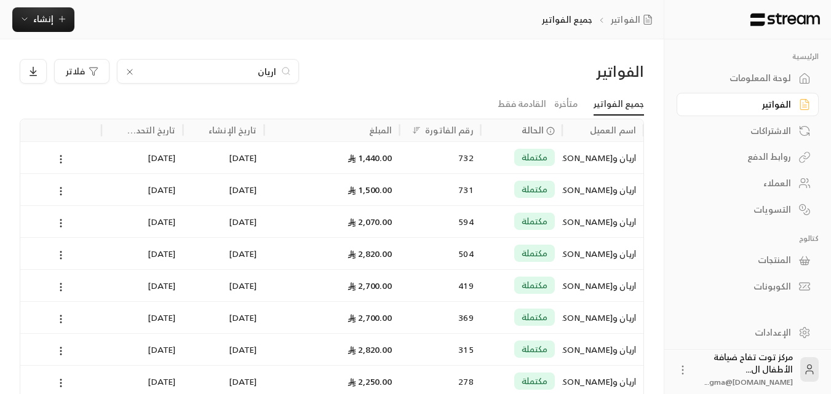
type input "اريان"
click at [575, 153] on div "اريان و[PERSON_NAME]" at bounding box center [603, 157] width 66 height 31
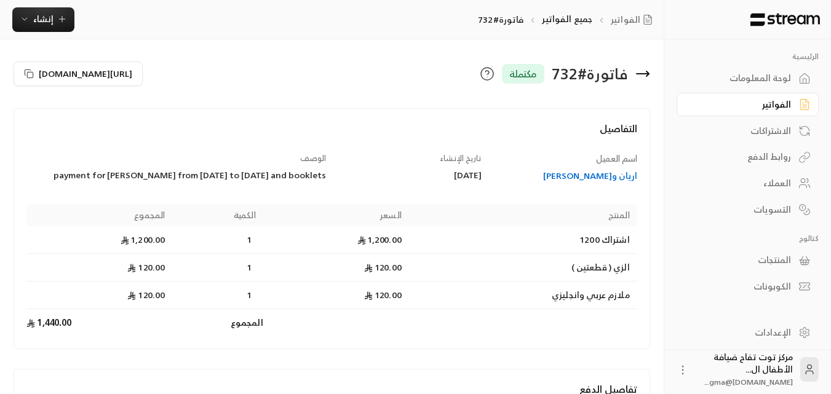
click at [583, 177] on div "اريان و[PERSON_NAME]" at bounding box center [565, 176] width 144 height 12
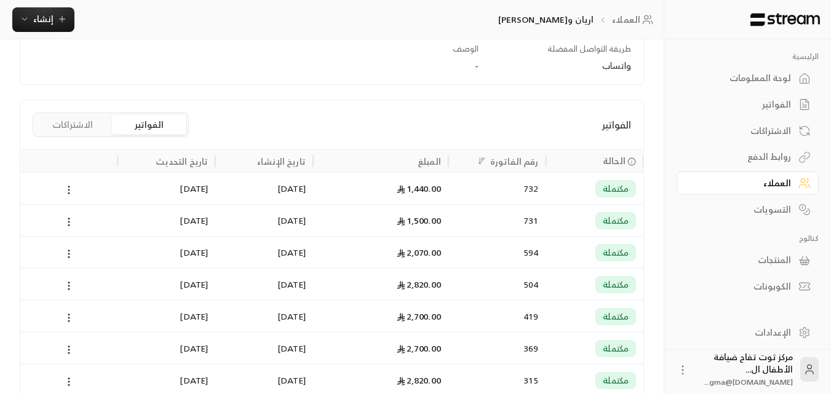
scroll to position [246, 0]
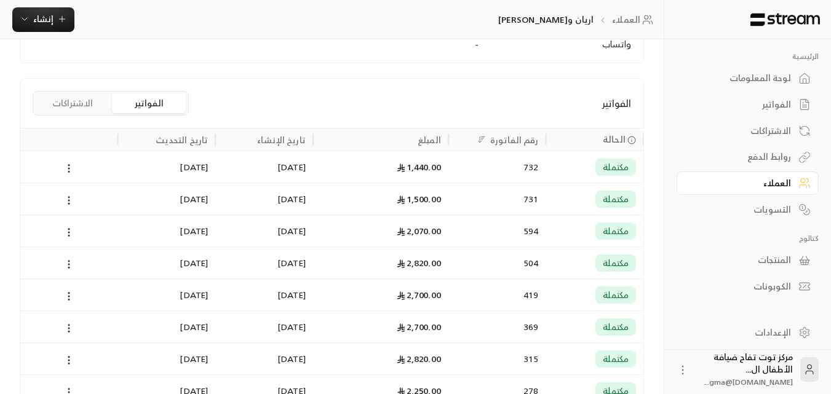
click at [605, 204] on span "مكتملة" at bounding box center [616, 199] width 26 height 12
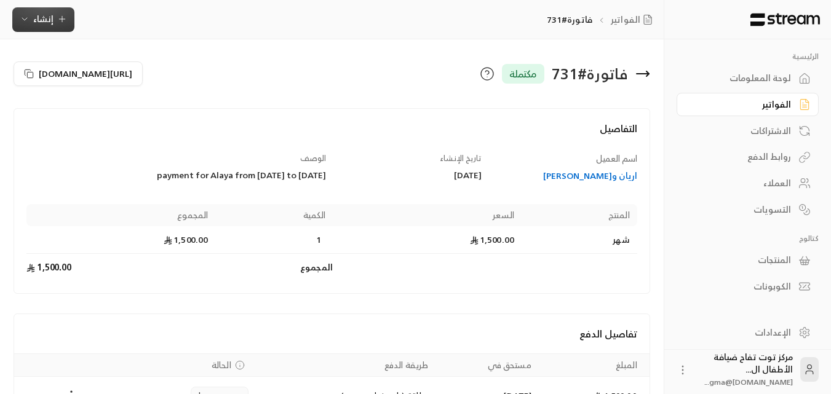
click at [69, 27] on button "إنشاء" at bounding box center [43, 19] width 62 height 25
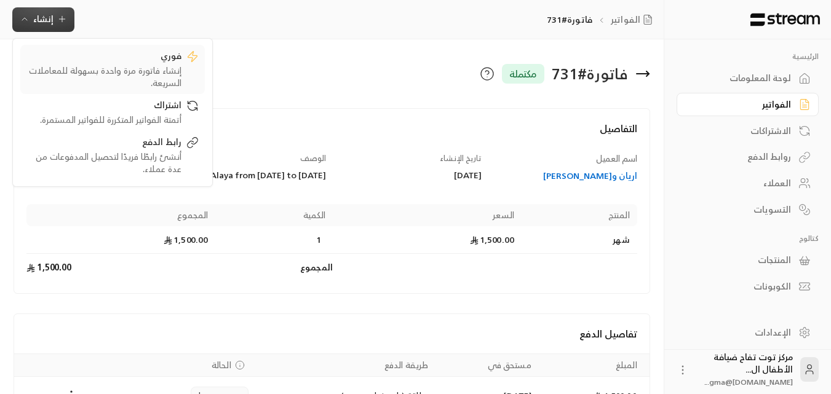
click at [173, 55] on div "فوري" at bounding box center [103, 57] width 155 height 15
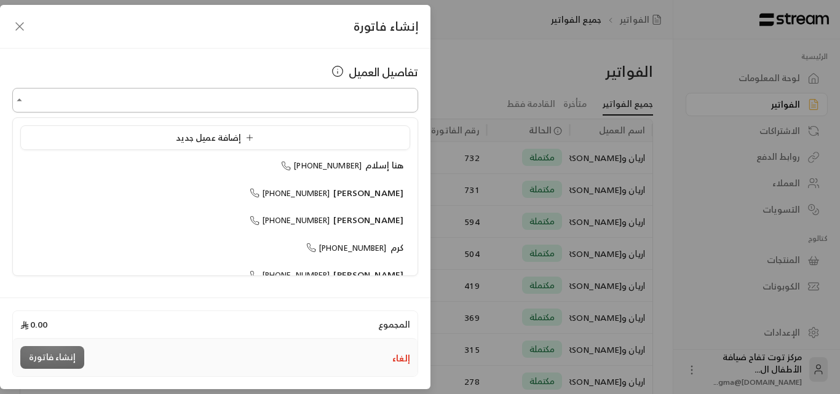
click at [282, 105] on input "اختر العميل" at bounding box center [215, 101] width 406 height 22
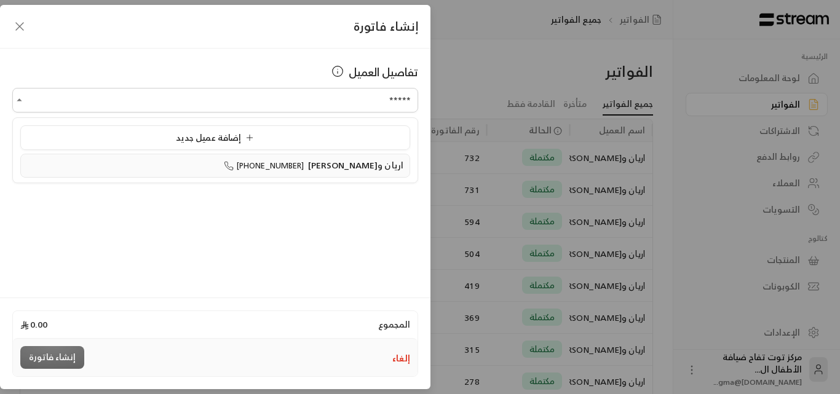
click at [331, 172] on span "اريان و[PERSON_NAME]" at bounding box center [355, 164] width 95 height 15
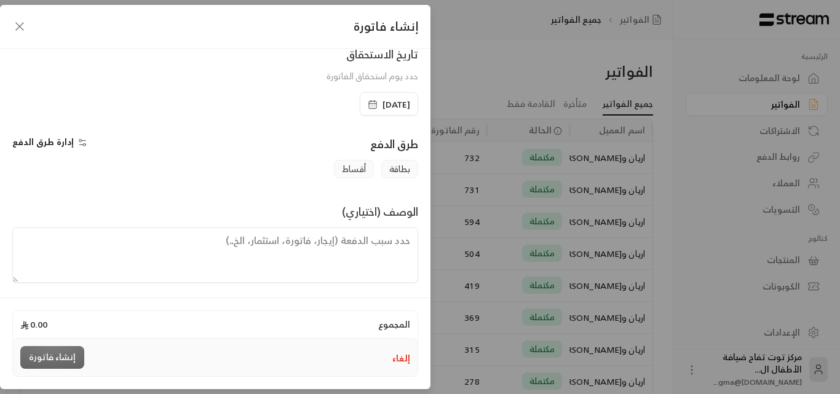
scroll to position [224, 0]
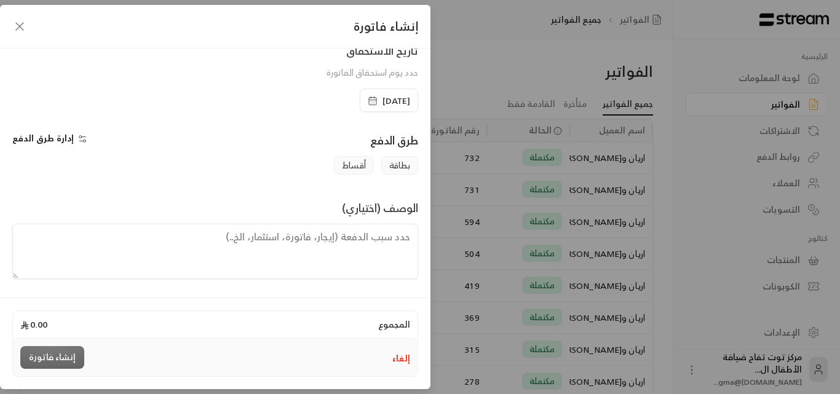
type input "**********"
click at [386, 101] on span "[DATE]" at bounding box center [397, 101] width 28 height 12
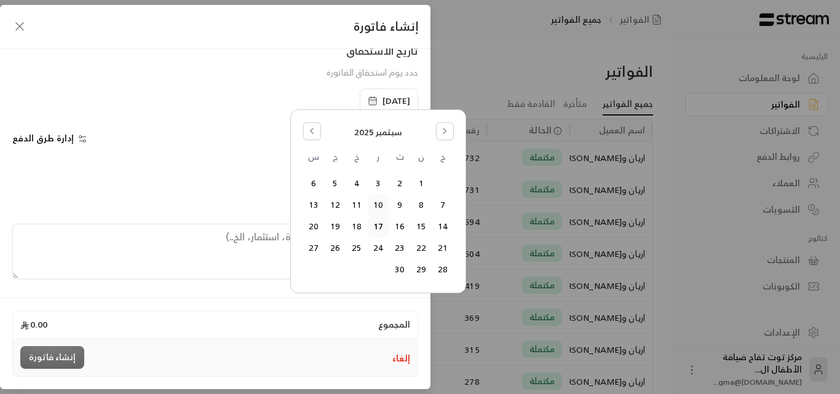
click at [380, 201] on button "10" at bounding box center [378, 205] width 20 height 20
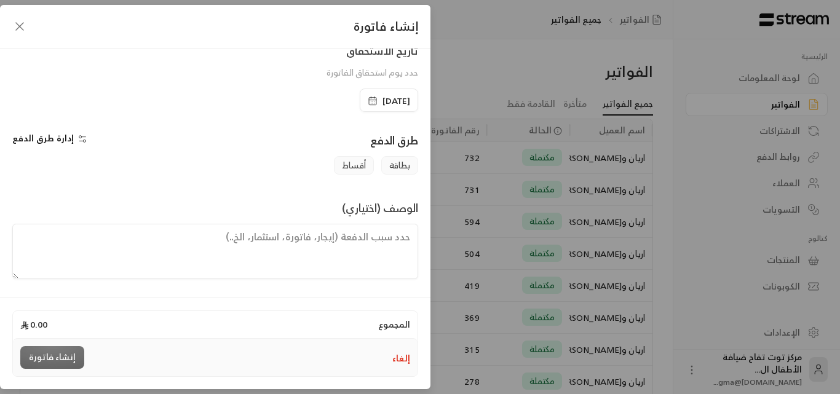
click at [355, 242] on textarea at bounding box center [215, 251] width 406 height 55
paste textarea "payment for [PERSON_NAME] from"
click at [408, 239] on textarea "payment for [PERSON_NAME] from" at bounding box center [215, 251] width 406 height 55
click at [401, 237] on textarea "payment for [PERSON_NAME] from" at bounding box center [215, 251] width 406 height 55
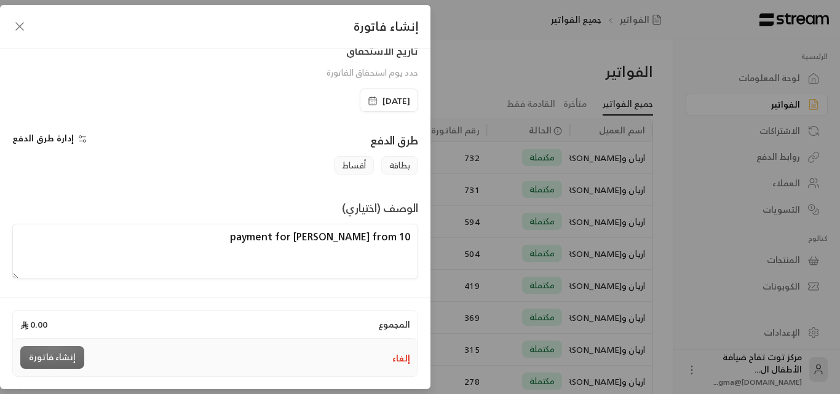
click at [411, 240] on textarea "payment for [PERSON_NAME] from 10" at bounding box center [215, 251] width 406 height 55
click at [369, 237] on textarea "-9-2025 payment for Alaya from 10" at bounding box center [215, 251] width 406 height 55
click at [371, 236] on textarea "-9-2025 -payment for Alaya from 10" at bounding box center [215, 251] width 406 height 55
click at [407, 239] on textarea "-9-2025 -payment for Alaya from 10" at bounding box center [215, 251] width 406 height 55
click at [256, 262] on textarea "9-2025 -payment for Alaya from 10" at bounding box center [215, 251] width 406 height 55
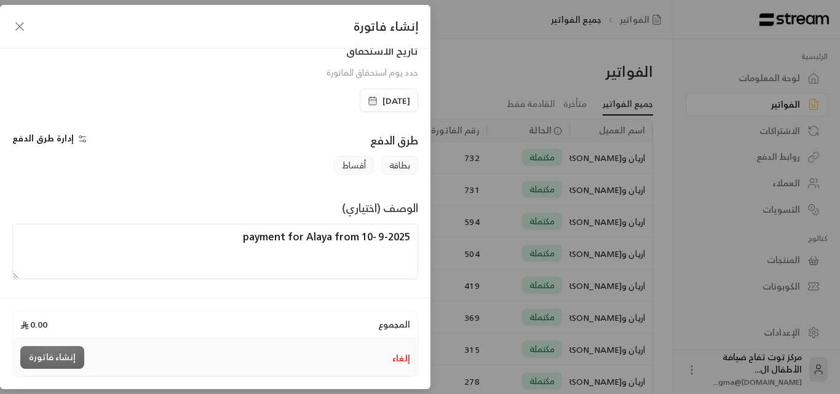
click at [407, 236] on textarea "9-2025 -payment for Alaya from 10" at bounding box center [215, 251] width 406 height 55
click at [347, 237] on textarea "[DATE] 9-2025 -payment for Alaya from 10" at bounding box center [215, 251] width 406 height 55
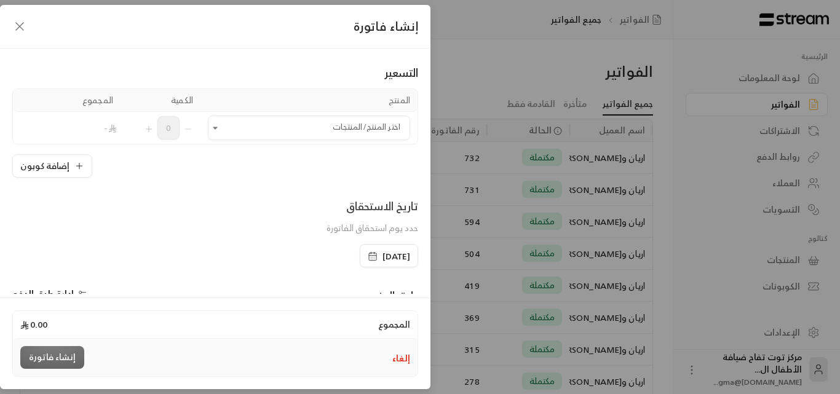
scroll to position [0, 0]
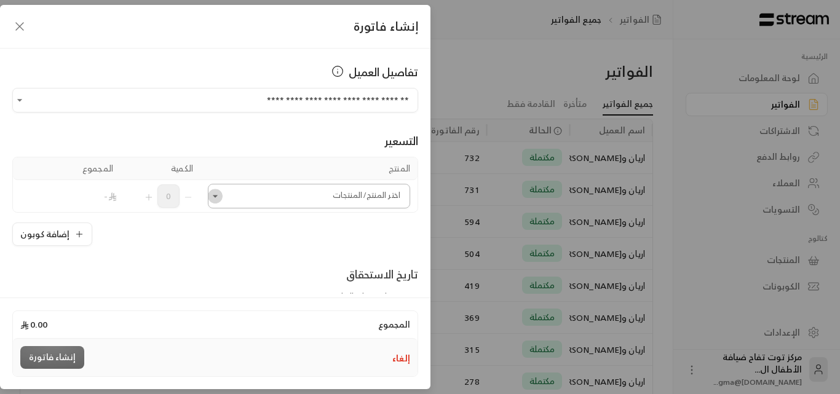
click at [221, 199] on icon "Open" at bounding box center [215, 196] width 12 height 12
type textarea "[DATE] 9-2025 -payment for Alaya from 10"
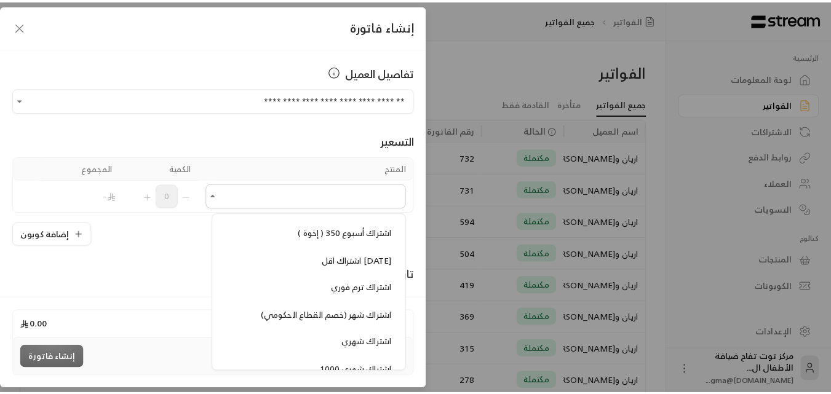
scroll to position [984, 0]
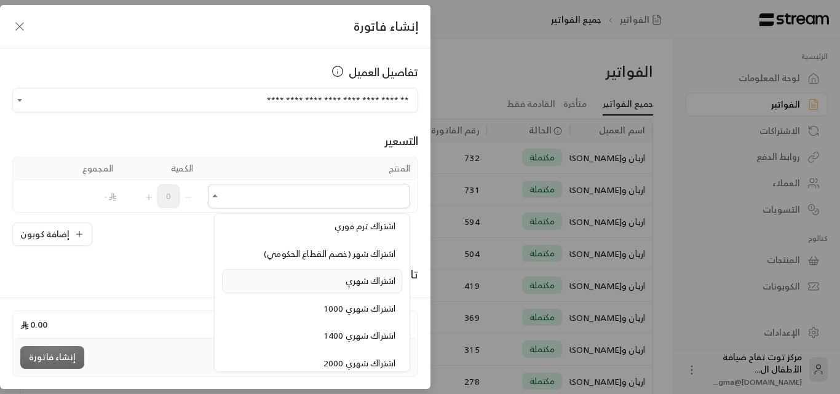
click at [368, 280] on span "اشتراك شهري" at bounding box center [371, 280] width 50 height 15
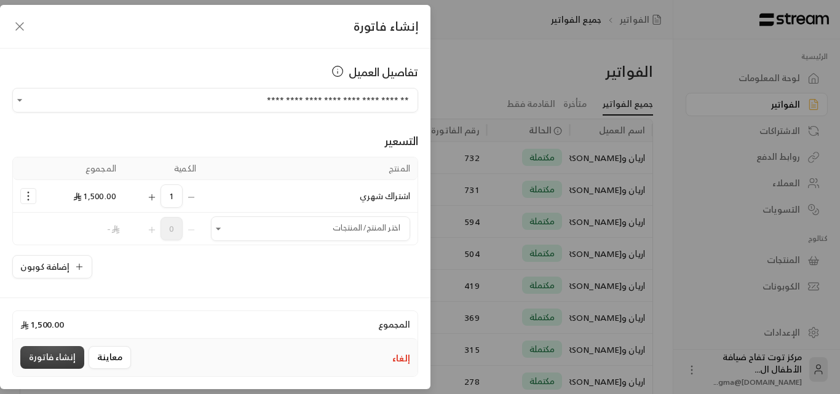
click at [42, 355] on button "إنشاء فاتورة" at bounding box center [52, 357] width 64 height 23
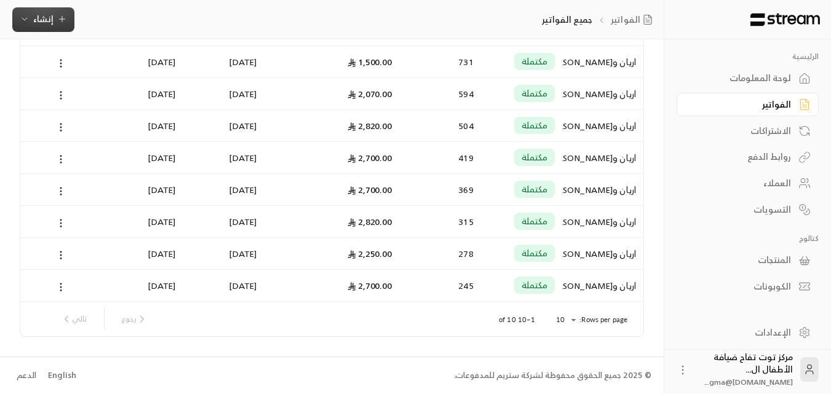
scroll to position [0, 0]
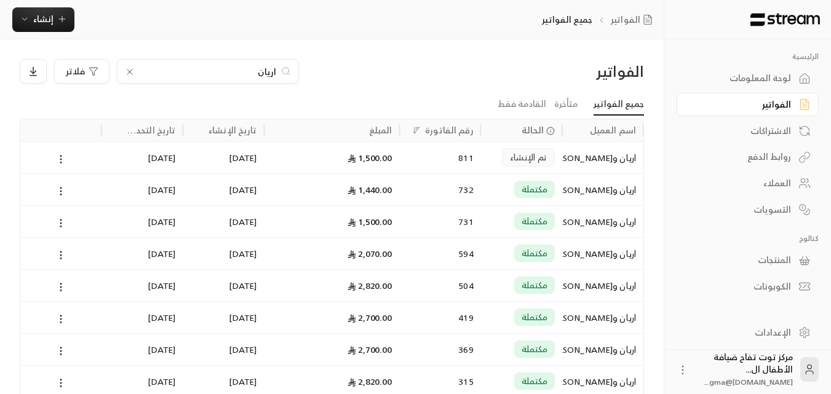
click at [132, 70] on icon at bounding box center [130, 72] width 10 height 10
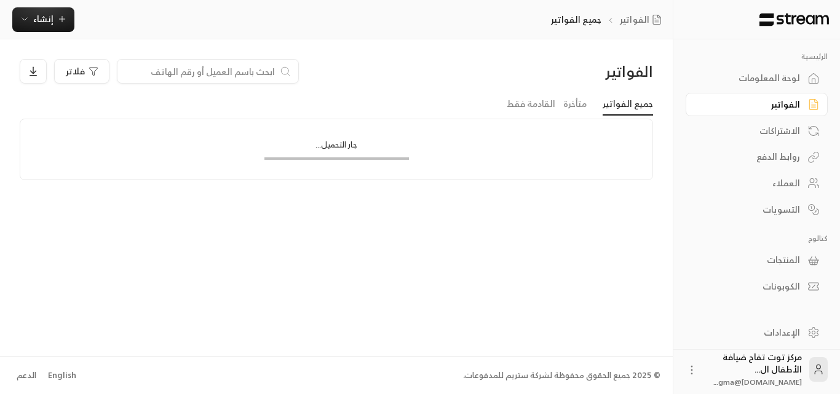
click at [783, 104] on div "الفواتير" at bounding box center [750, 104] width 99 height 12
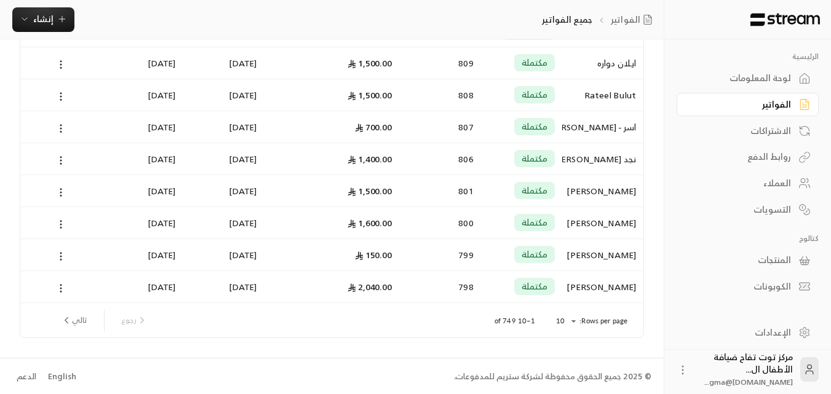
scroll to position [160, 0]
click at [77, 323] on button "تالي" at bounding box center [74, 319] width 36 height 21
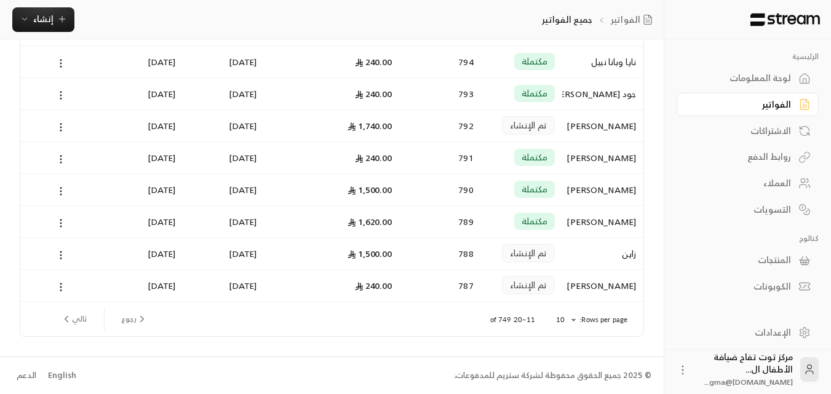
click at [78, 316] on button "تالي" at bounding box center [74, 319] width 36 height 21
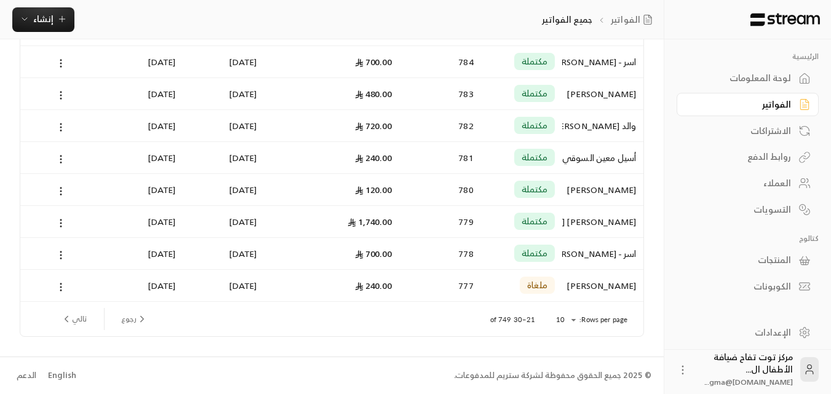
click at [79, 314] on button "تالي" at bounding box center [74, 319] width 36 height 21
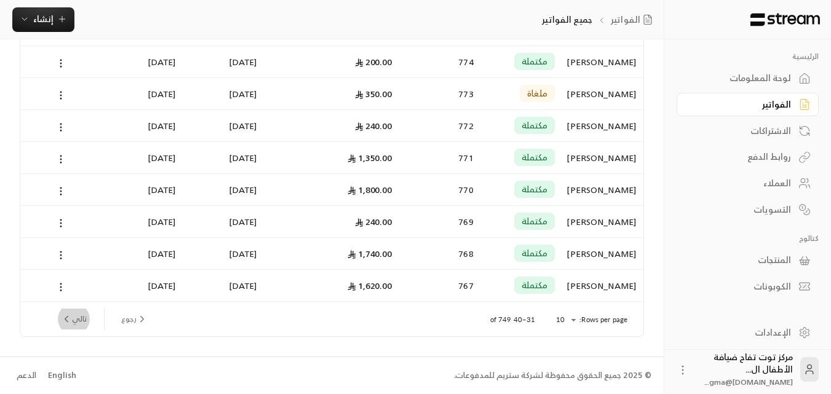
click at [85, 320] on button "تالي" at bounding box center [74, 319] width 36 height 21
click at [74, 317] on button "تالي" at bounding box center [74, 319] width 36 height 21
click at [73, 316] on button "تالي" at bounding box center [74, 319] width 36 height 21
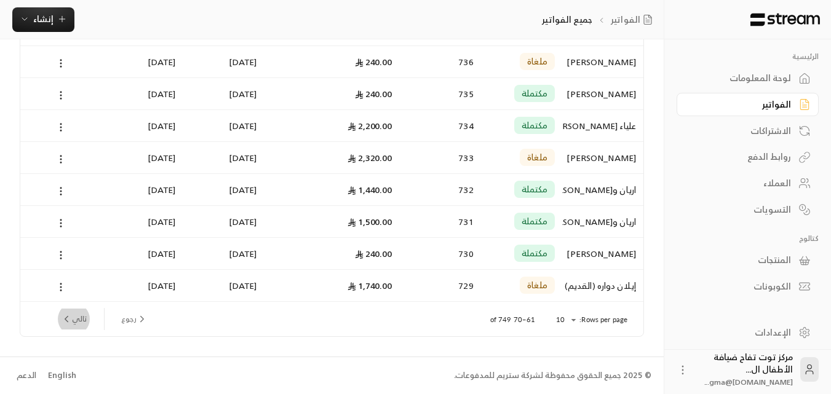
click at [73, 319] on button "تالي" at bounding box center [74, 319] width 36 height 21
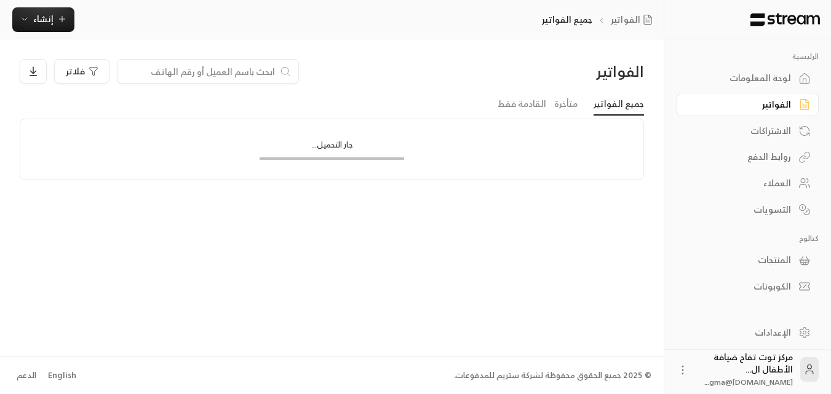
scroll to position [0, 0]
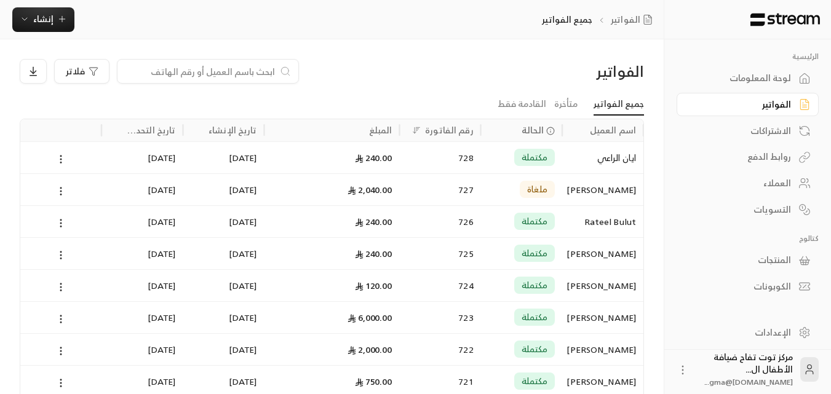
click at [611, 160] on div "ايان الراعي" at bounding box center [603, 157] width 66 height 31
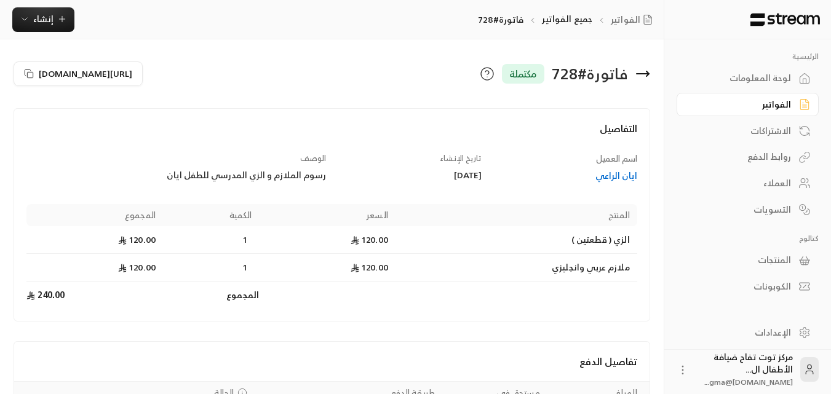
click at [604, 173] on div "ايان الراعي" at bounding box center [565, 176] width 144 height 12
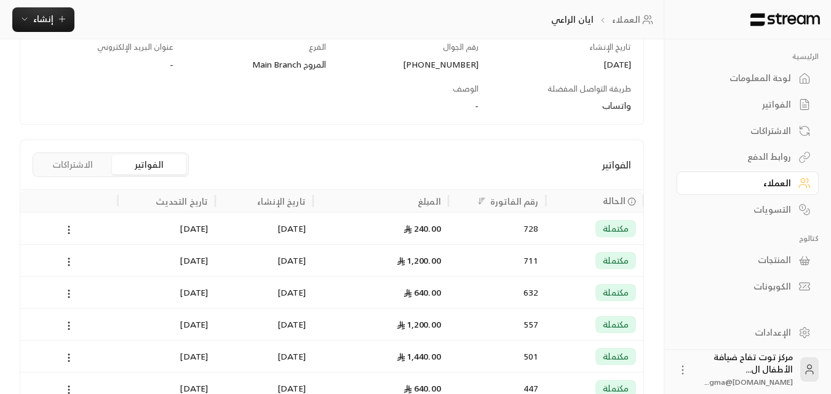
scroll to position [246, 0]
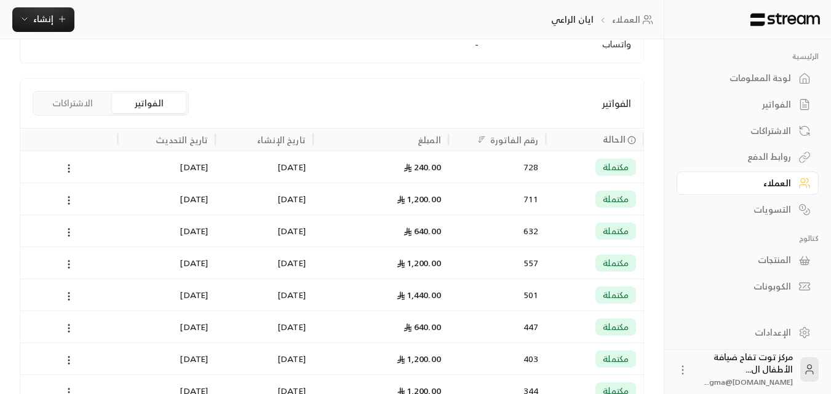
click at [434, 201] on div "1,200.00" at bounding box center [380, 198] width 121 height 31
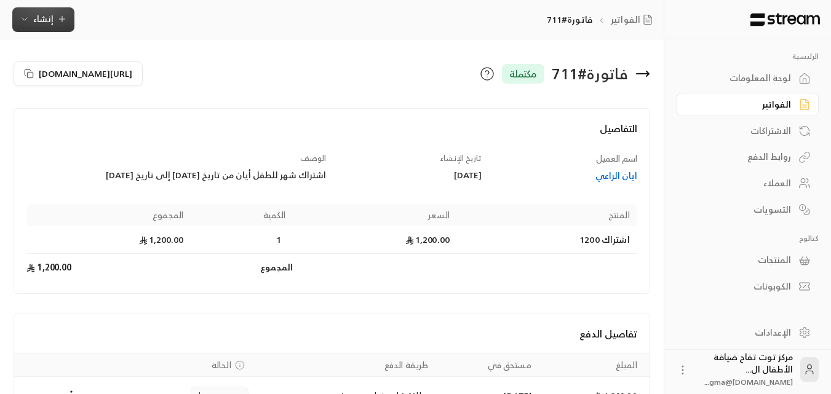
click at [58, 25] on span "إنشاء" at bounding box center [43, 18] width 47 height 15
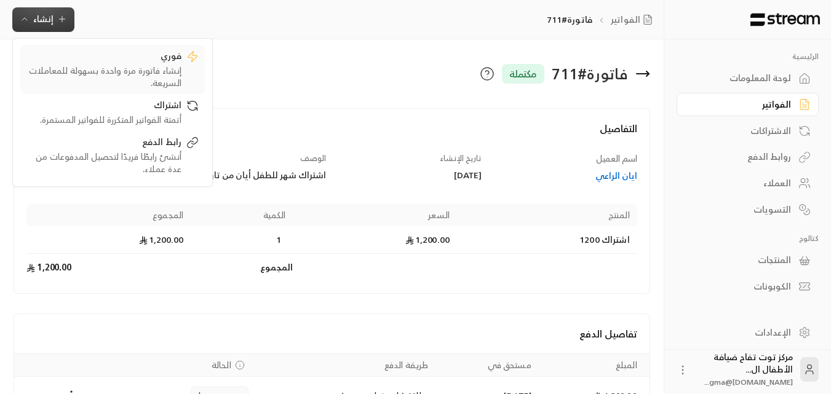
click at [130, 67] on div "إنشاء فاتورة مرة واحدة بسهولة للمعاملات السريعة." at bounding box center [103, 77] width 155 height 25
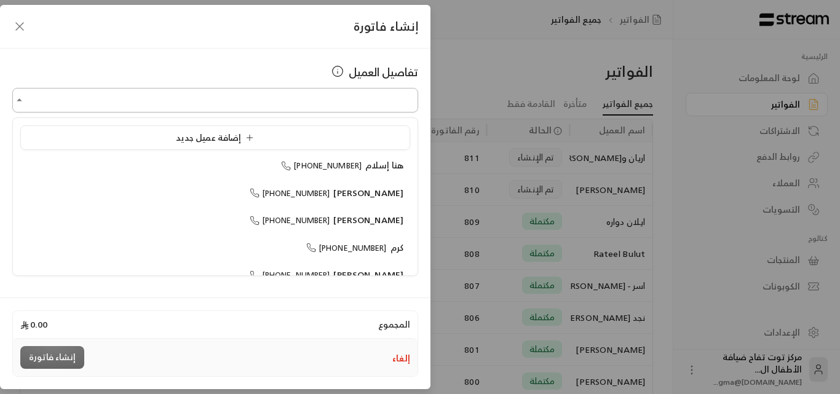
click at [240, 103] on input "اختر العميل" at bounding box center [215, 101] width 406 height 22
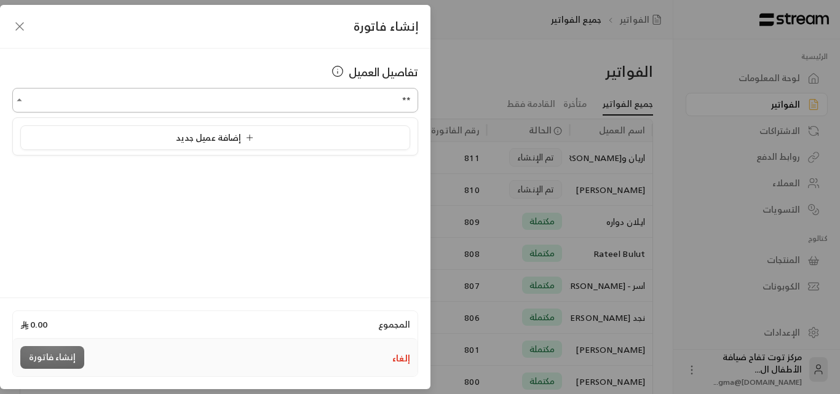
type input "*"
click at [379, 163] on span "ايان الراعي" at bounding box center [382, 164] width 42 height 15
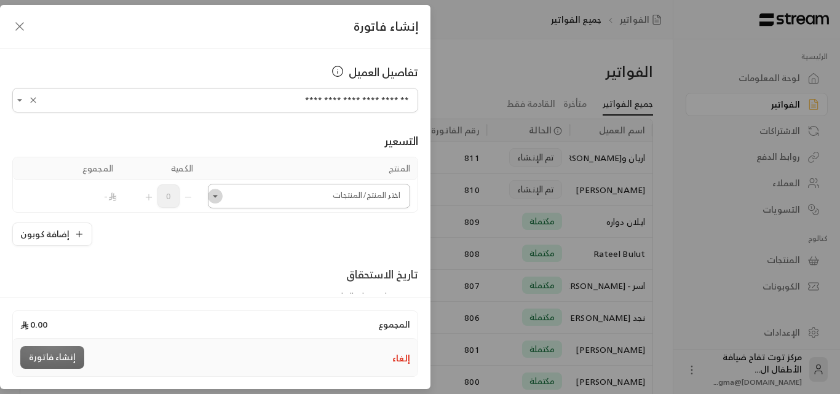
click at [221, 194] on icon "Open" at bounding box center [215, 196] width 12 height 12
type input "**********"
click at [355, 307] on span "اشتراك 1200" at bounding box center [372, 307] width 47 height 15
type input "**"
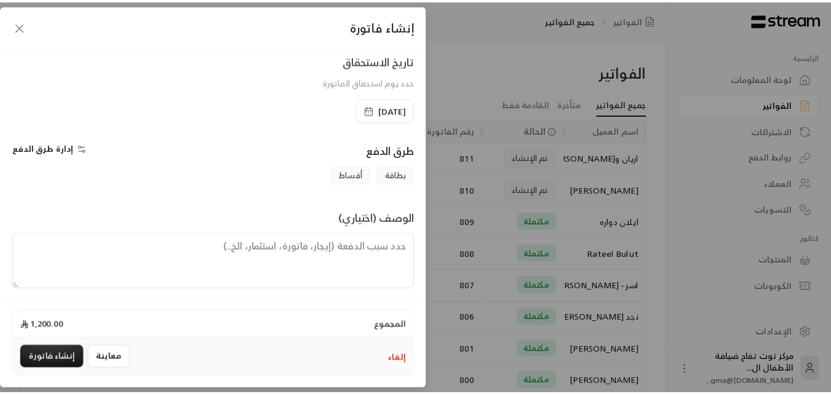
scroll to position [256, 0]
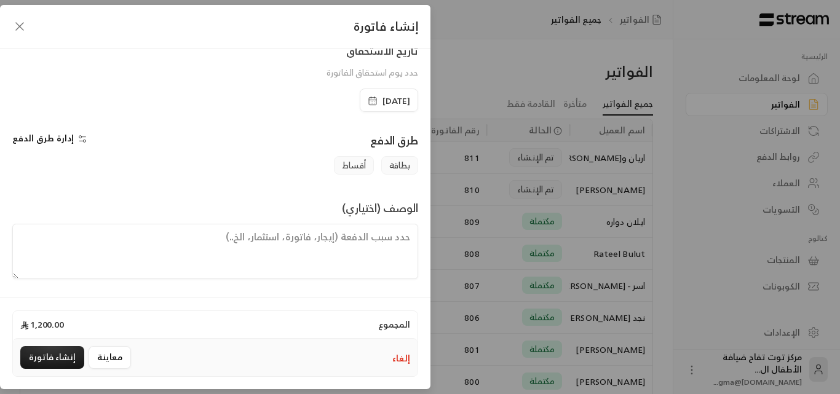
click at [389, 102] on span "[DATE]" at bounding box center [397, 101] width 28 height 12
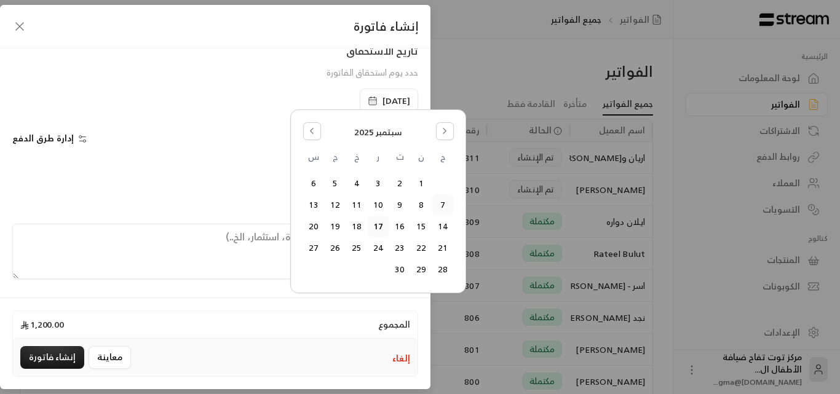
click at [442, 205] on button "7" at bounding box center [443, 205] width 20 height 20
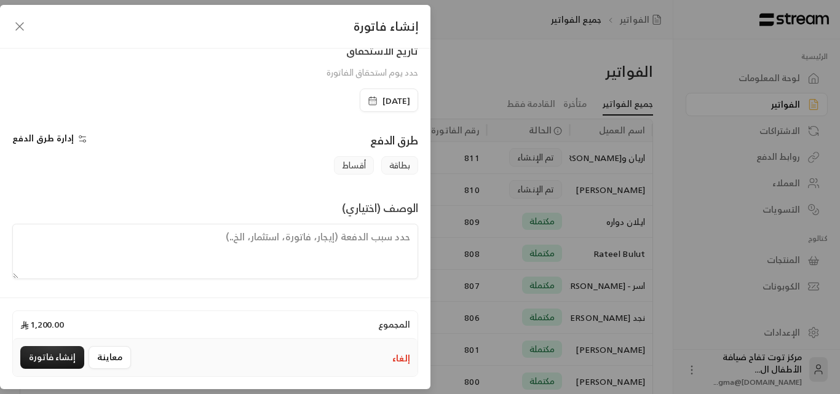
click at [378, 242] on textarea at bounding box center [215, 251] width 406 height 55
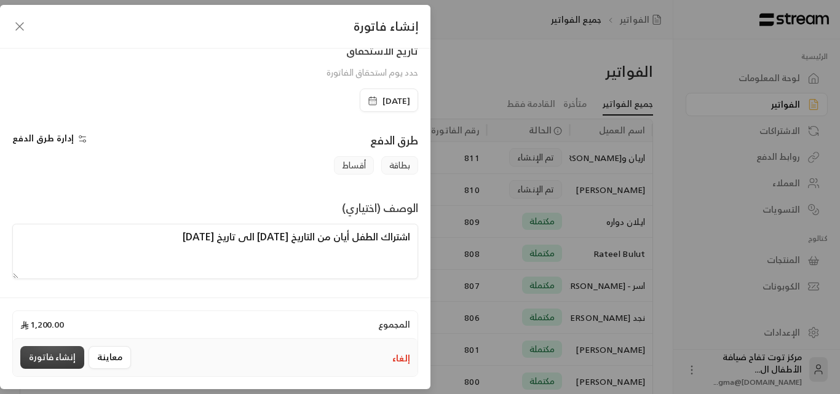
type textarea "اشتراك الطفل أيان من التاريخ [DATE] الى تاريخ [DATE]"
click at [60, 362] on button "إنشاء فاتورة" at bounding box center [52, 357] width 64 height 23
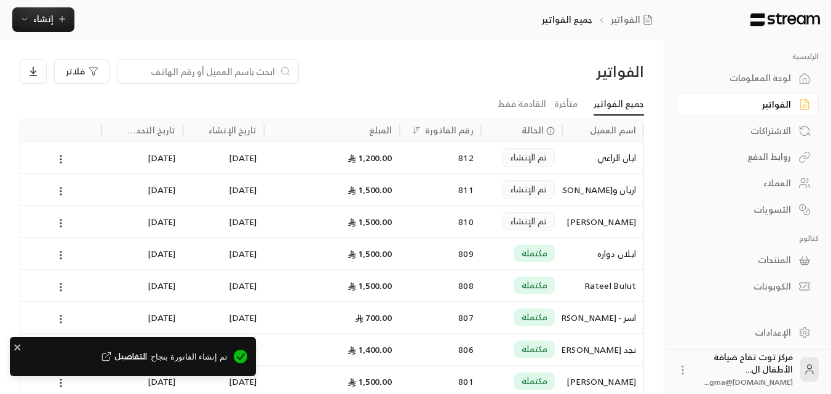
click at [240, 73] on input at bounding box center [200, 72] width 150 height 14
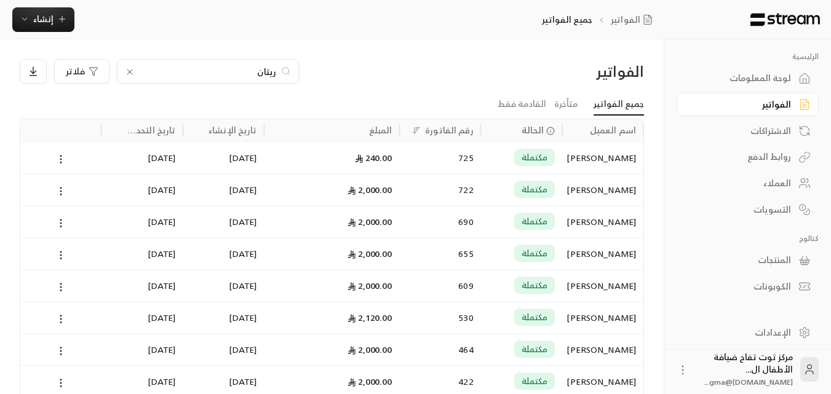
type input "ريتان"
click at [625, 163] on div "[PERSON_NAME]" at bounding box center [603, 157] width 66 height 31
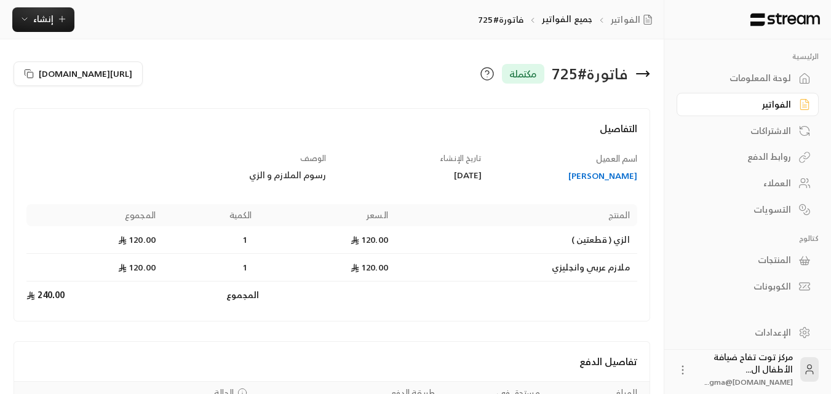
click at [609, 175] on div "[PERSON_NAME]" at bounding box center [565, 176] width 144 height 12
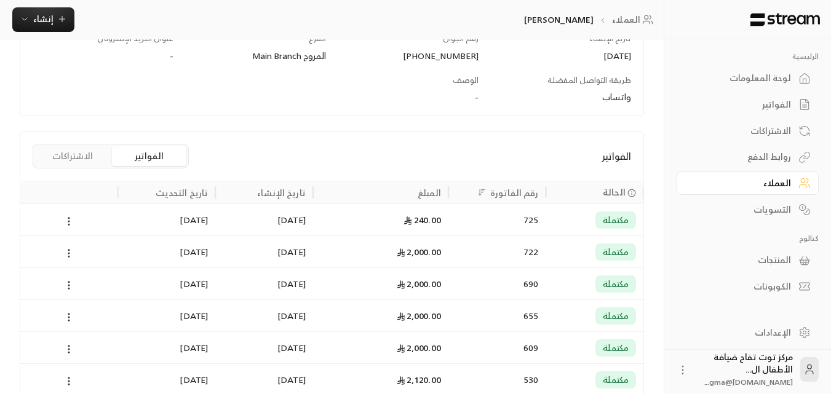
scroll to position [221, 0]
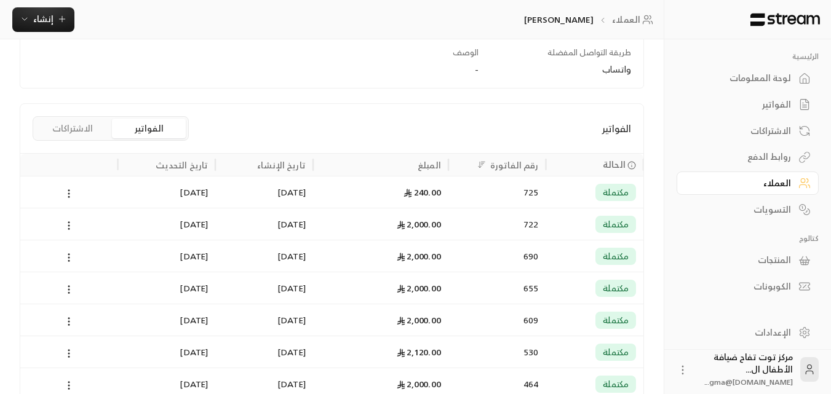
click at [420, 223] on div "2,000.00" at bounding box center [380, 223] width 121 height 31
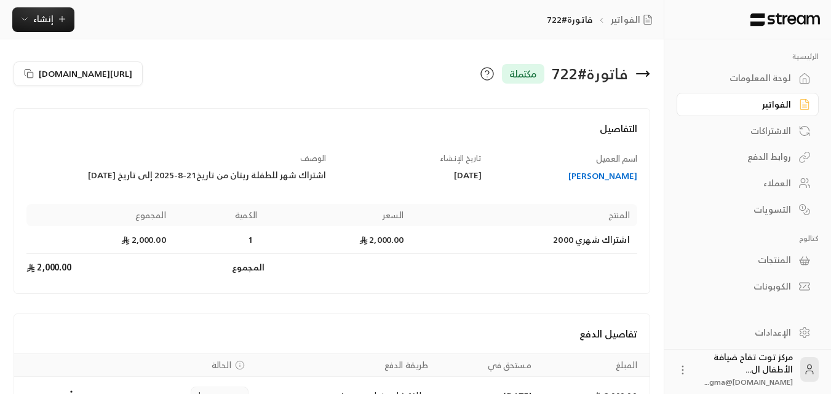
click at [648, 73] on icon at bounding box center [647, 73] width 2 height 5
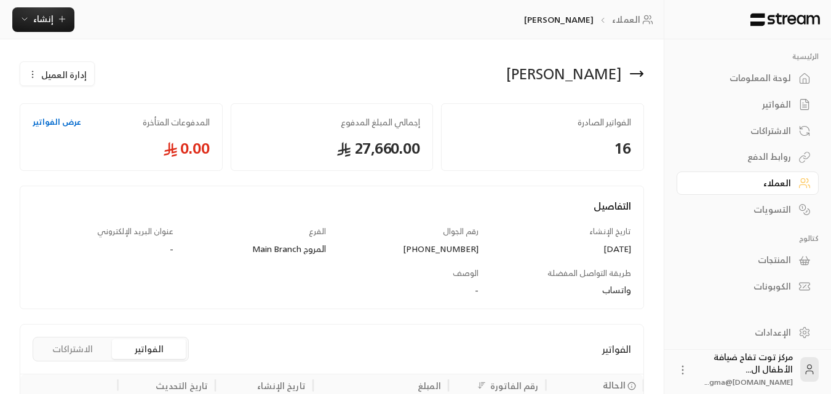
click at [783, 106] on div "الفواتير" at bounding box center [741, 104] width 99 height 12
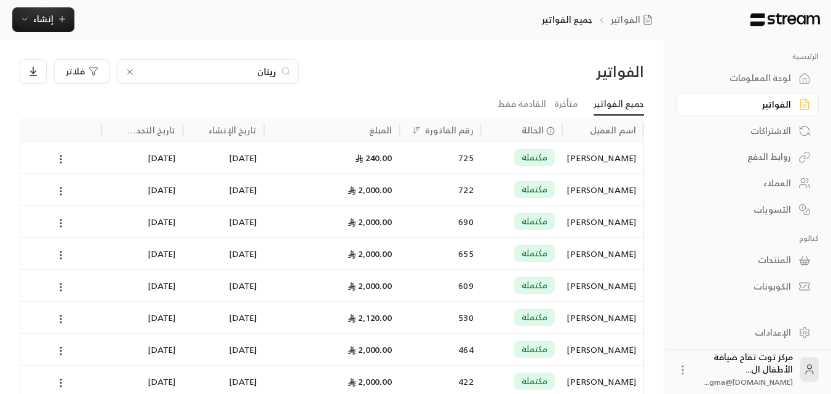
click at [128, 69] on icon at bounding box center [130, 72] width 10 height 10
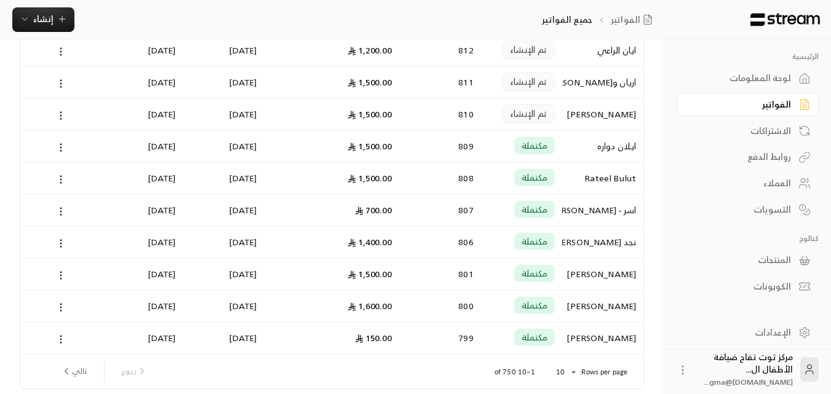
scroll to position [160, 0]
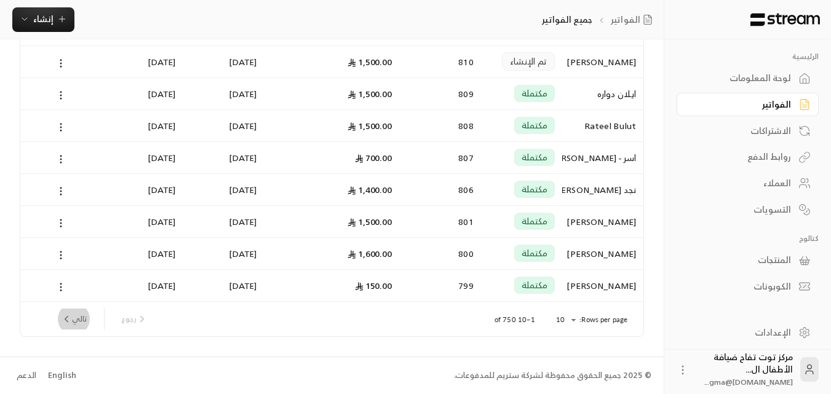
click at [87, 315] on button "تالي" at bounding box center [74, 319] width 36 height 21
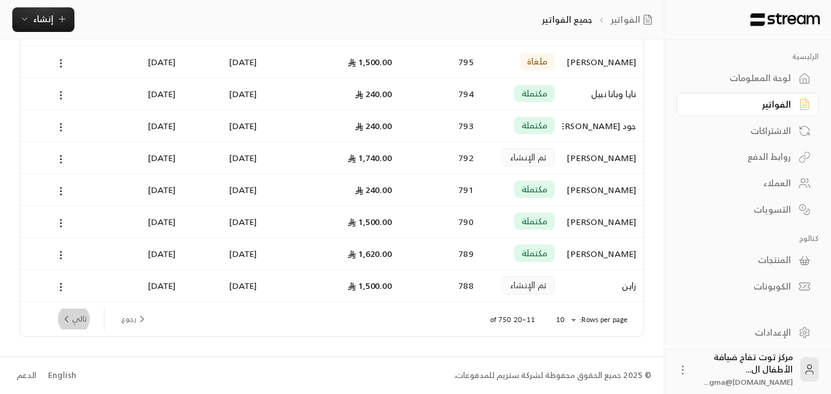
click at [84, 316] on button "تالي" at bounding box center [74, 319] width 36 height 21
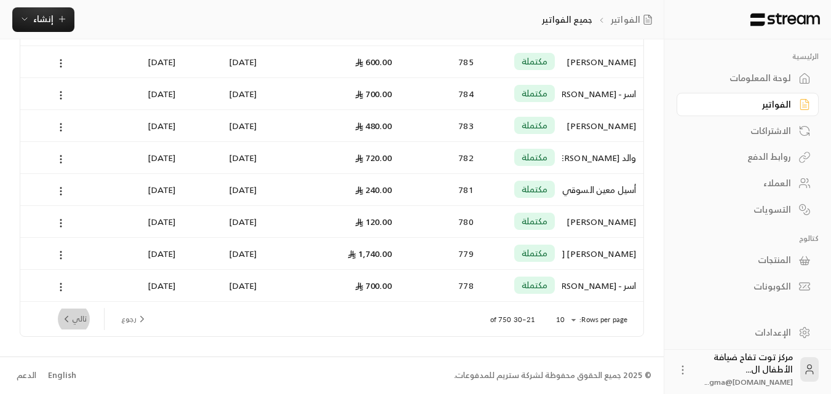
click at [79, 324] on button "تالي" at bounding box center [74, 319] width 36 height 21
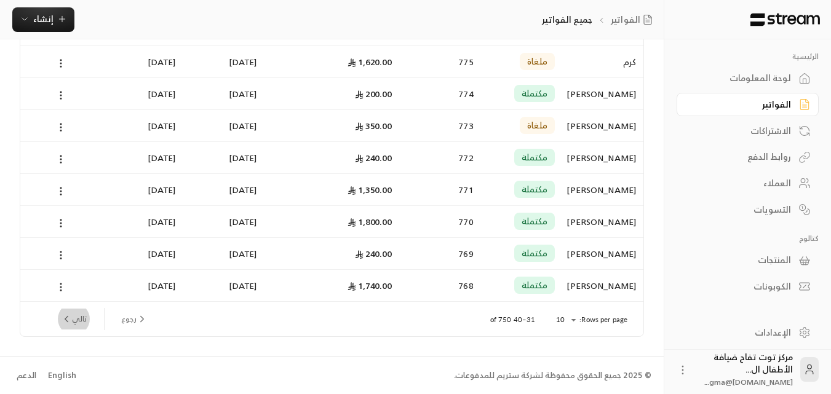
click at [84, 316] on button "تالي" at bounding box center [74, 319] width 36 height 21
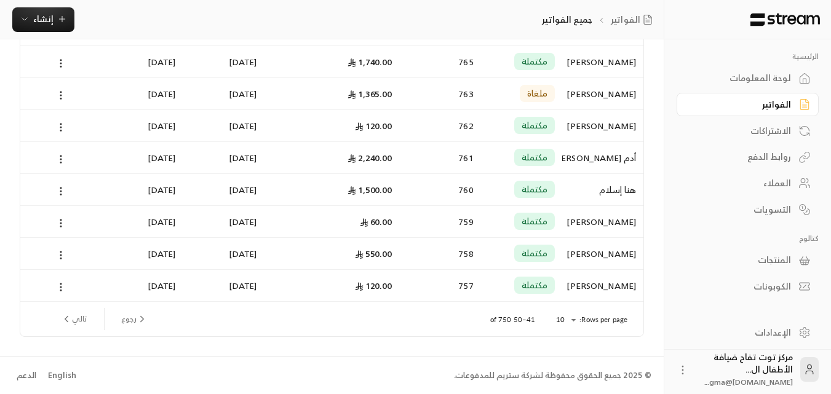
click at [76, 317] on button "تالي" at bounding box center [74, 319] width 36 height 21
click at [84, 316] on button "تالي" at bounding box center [74, 319] width 36 height 21
click at [85, 315] on button "تالي" at bounding box center [74, 319] width 36 height 21
click at [613, 285] on div "[PERSON_NAME]" at bounding box center [603, 285] width 66 height 31
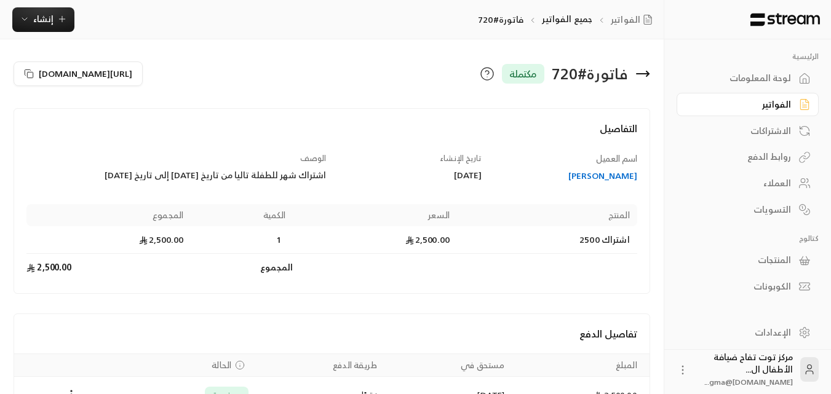
click at [646, 74] on icon at bounding box center [643, 74] width 12 height 0
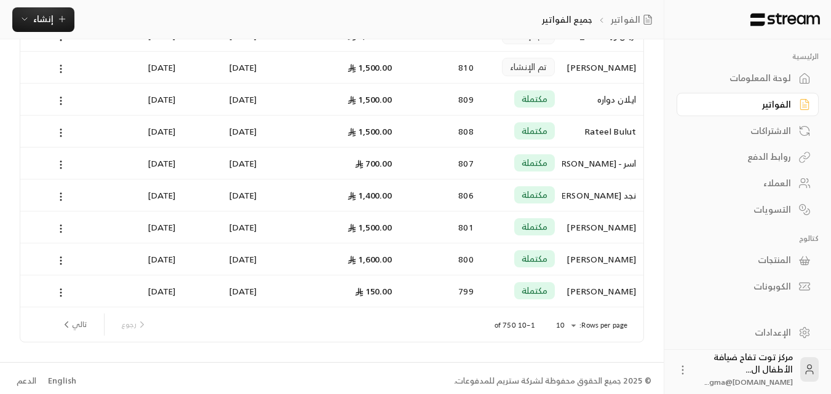
scroll to position [160, 0]
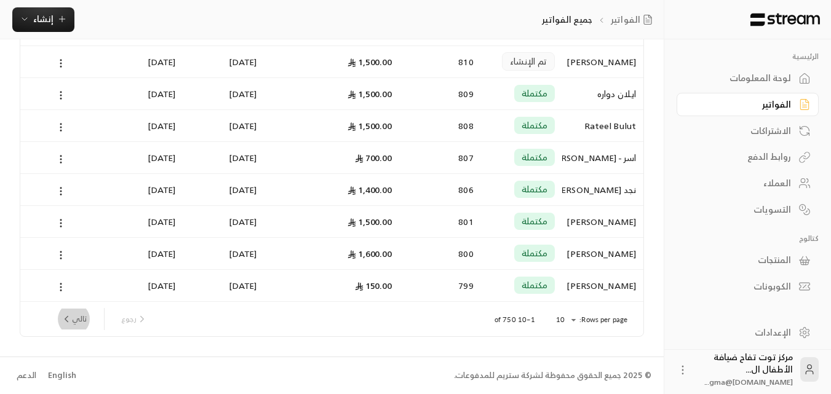
click at [83, 319] on button "تالي" at bounding box center [74, 319] width 36 height 21
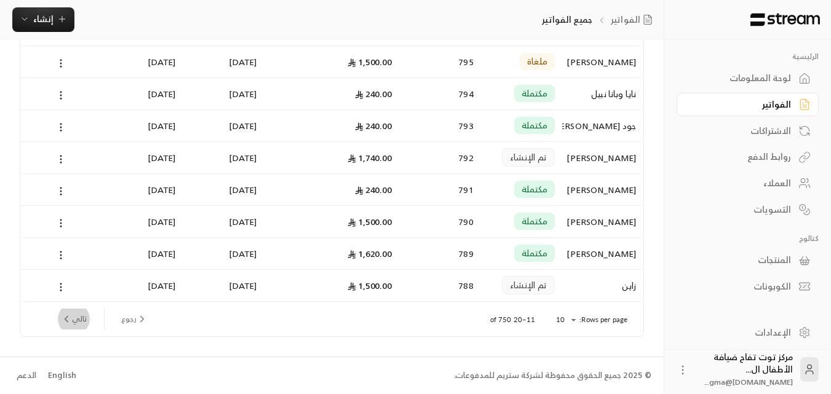
click at [83, 320] on button "تالي" at bounding box center [74, 319] width 36 height 21
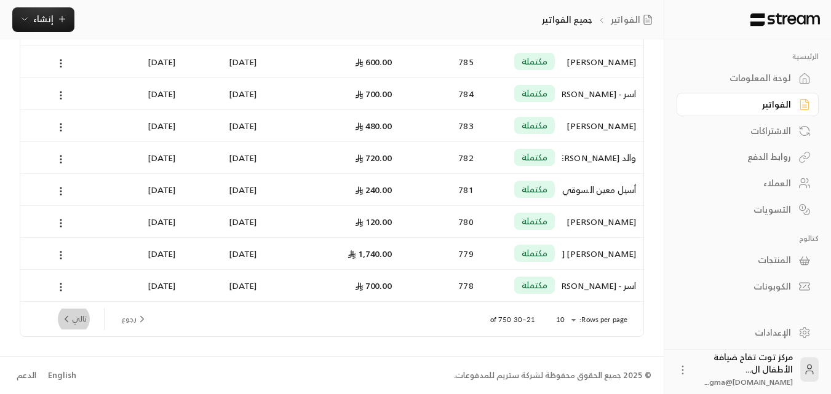
click at [84, 317] on button "تالي" at bounding box center [74, 319] width 36 height 21
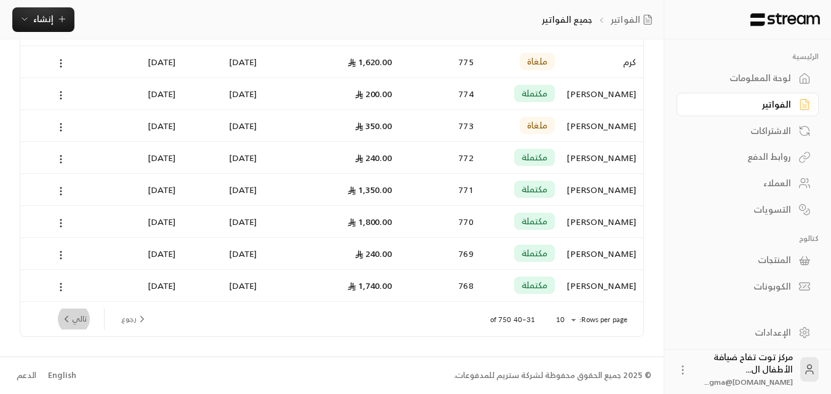
click at [84, 317] on button "تالي" at bounding box center [74, 319] width 36 height 21
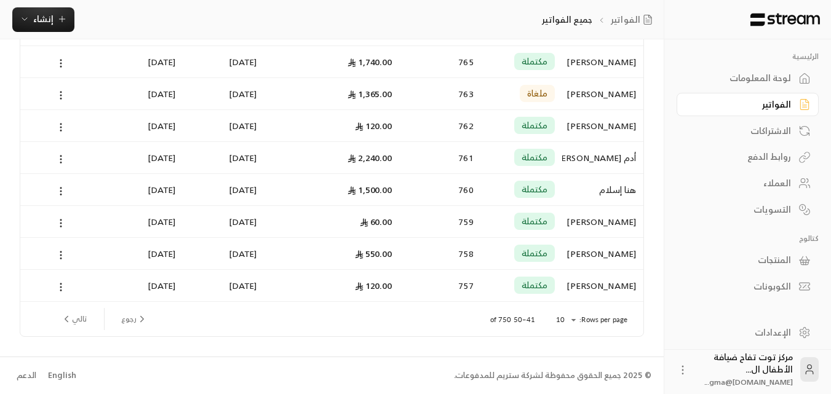
click at [84, 317] on button "تالي" at bounding box center [74, 319] width 36 height 21
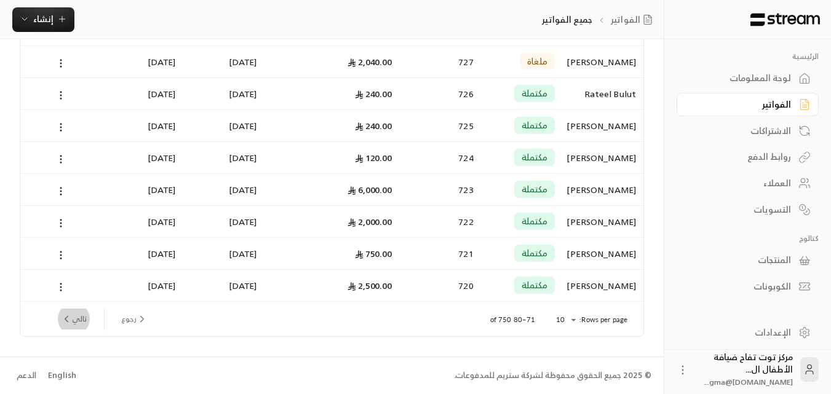
click at [84, 317] on button "تالي" at bounding box center [74, 319] width 36 height 21
click at [603, 287] on div "[PERSON_NAME]" at bounding box center [603, 285] width 66 height 31
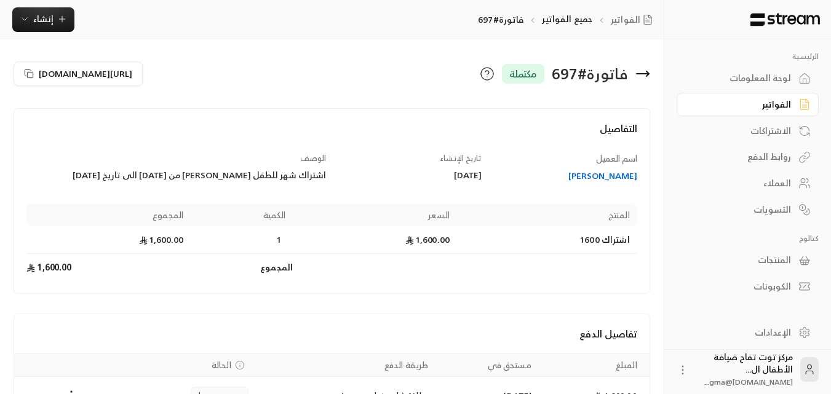
click at [595, 173] on div "[PERSON_NAME]" at bounding box center [565, 176] width 144 height 12
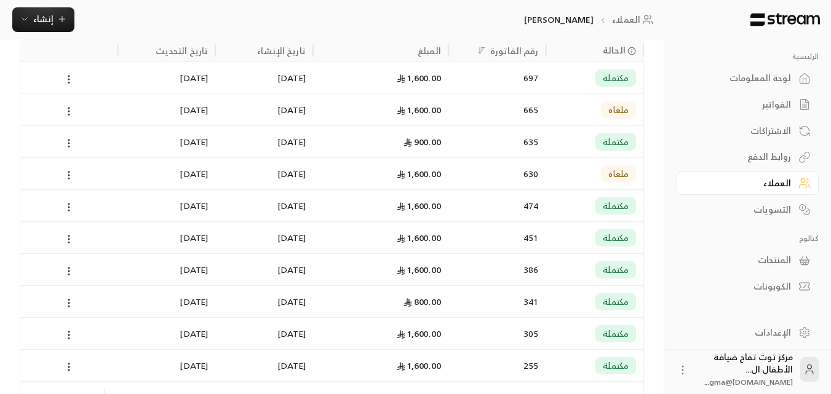
scroll to position [308, 0]
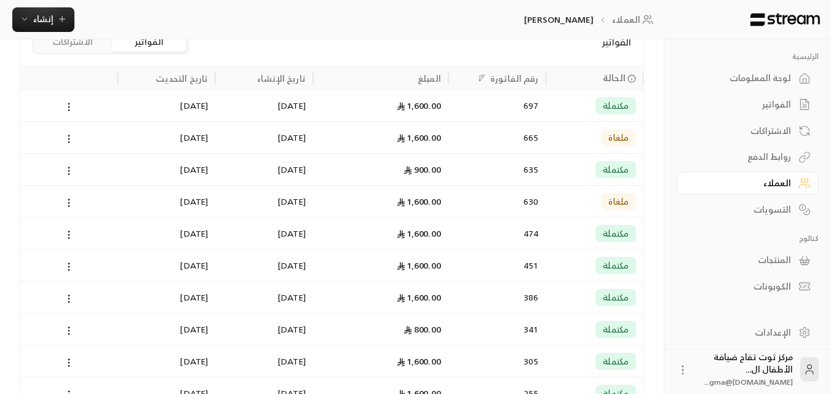
click at [606, 110] on span "مكتملة" at bounding box center [616, 106] width 26 height 12
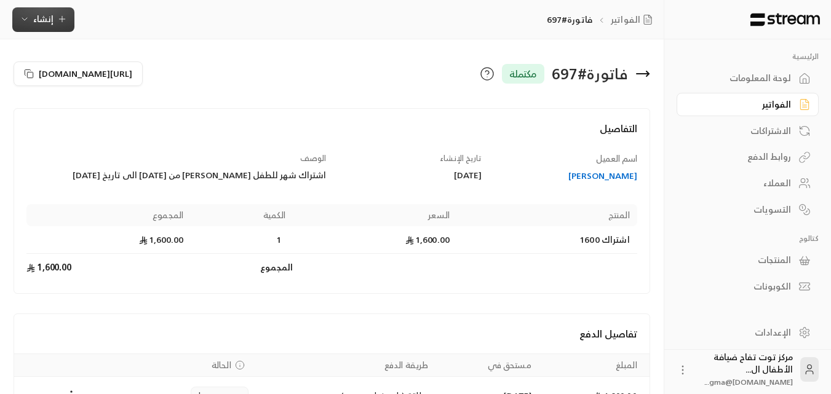
click at [59, 18] on icon "button" at bounding box center [62, 19] width 10 height 10
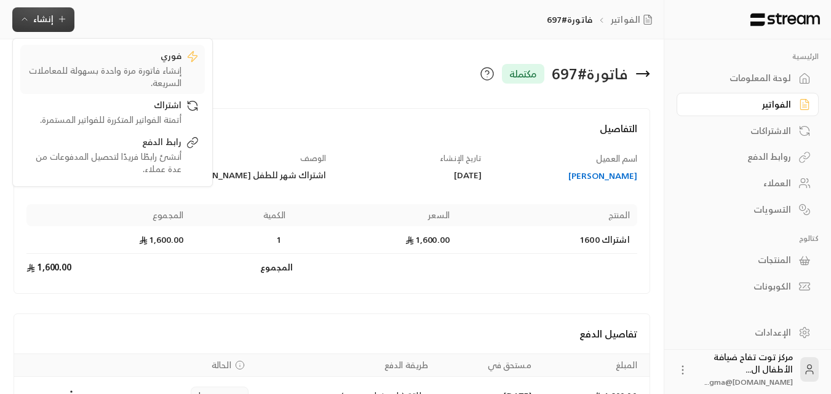
click at [138, 69] on div "إنشاء فاتورة مرة واحدة بسهولة للمعاملات السريعة." at bounding box center [103, 77] width 155 height 25
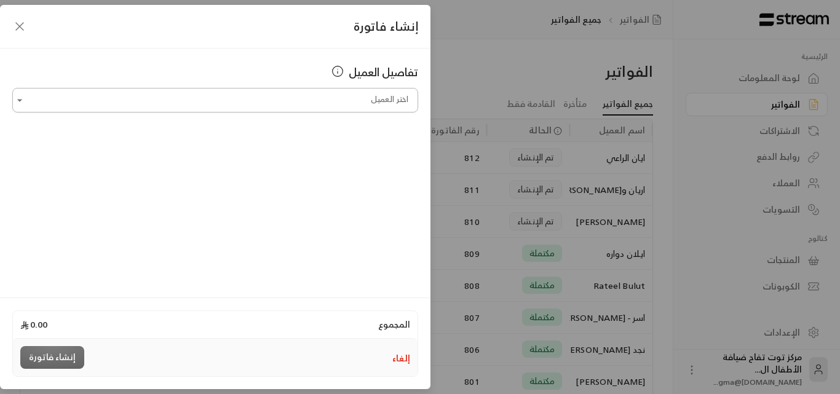
click at [287, 101] on input "اختر العميل" at bounding box center [215, 101] width 406 height 22
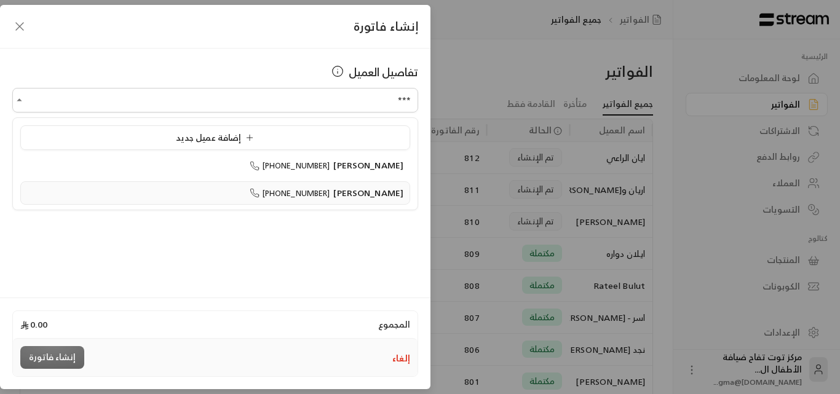
click at [362, 190] on span "[PERSON_NAME]" at bounding box center [368, 192] width 70 height 15
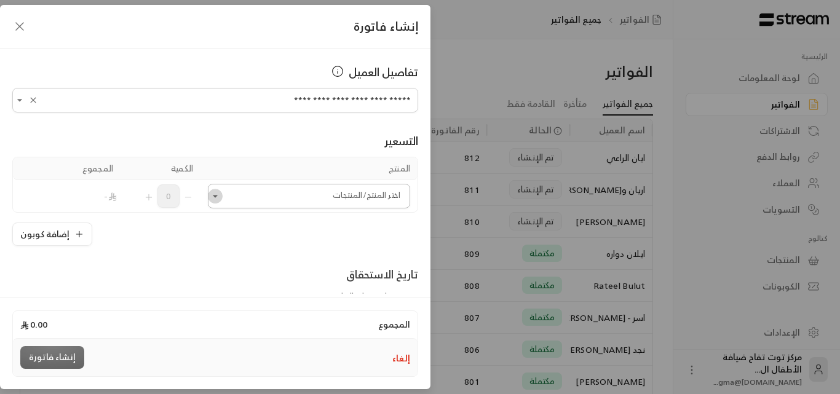
click at [221, 197] on icon "Open" at bounding box center [215, 196] width 12 height 12
type input "**********"
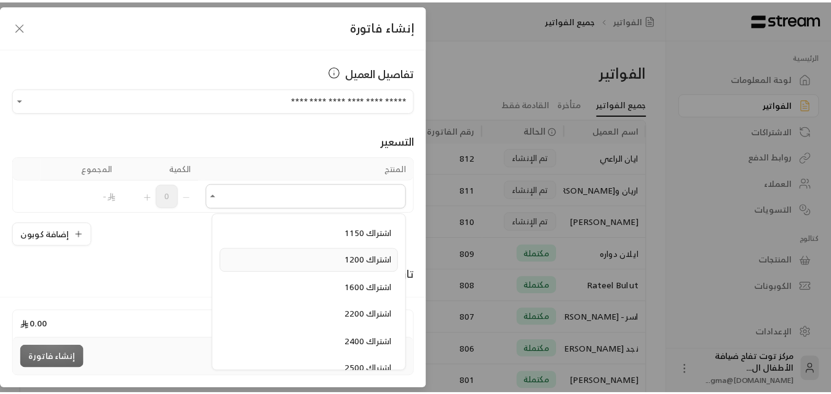
scroll to position [738, 0]
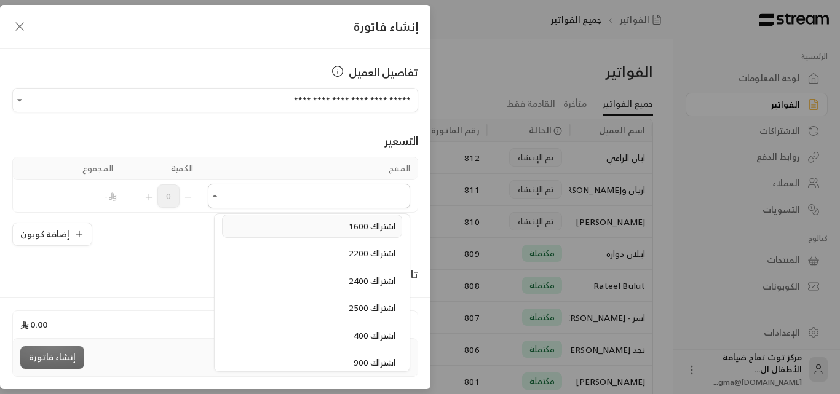
click at [372, 223] on span "اشتراك 1600" at bounding box center [372, 225] width 47 height 15
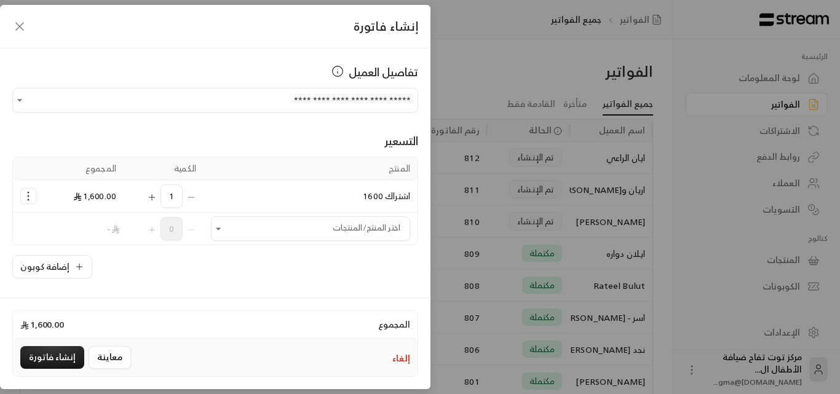
click at [20, 30] on icon "button" at bounding box center [19, 26] width 15 height 15
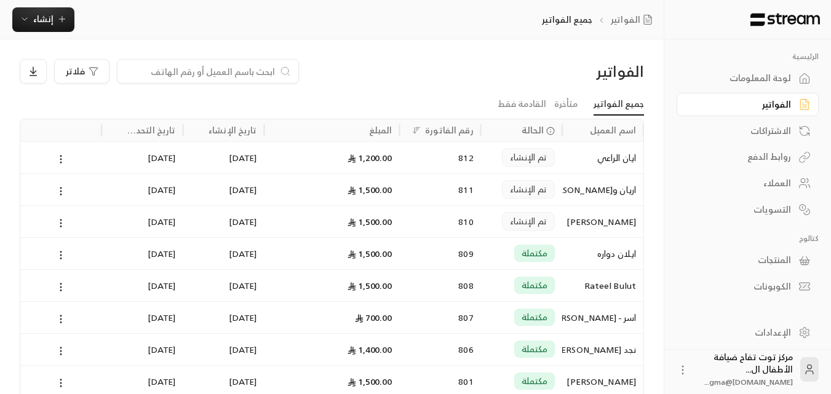
click at [218, 70] on input at bounding box center [200, 72] width 150 height 14
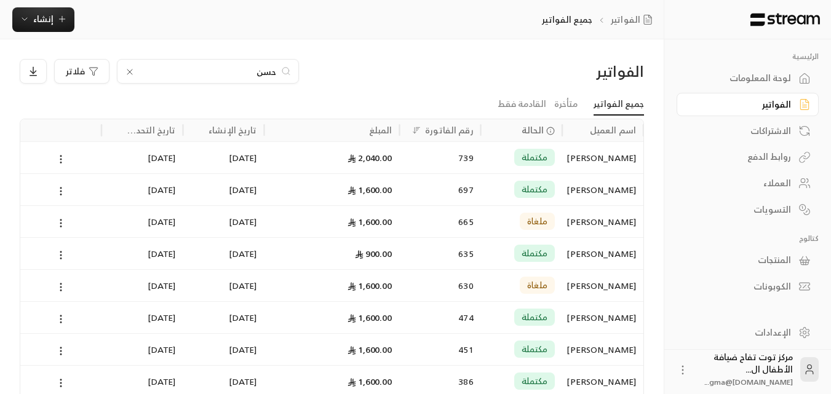
type input "حسن"
click at [589, 186] on div "[PERSON_NAME]" at bounding box center [603, 189] width 66 height 31
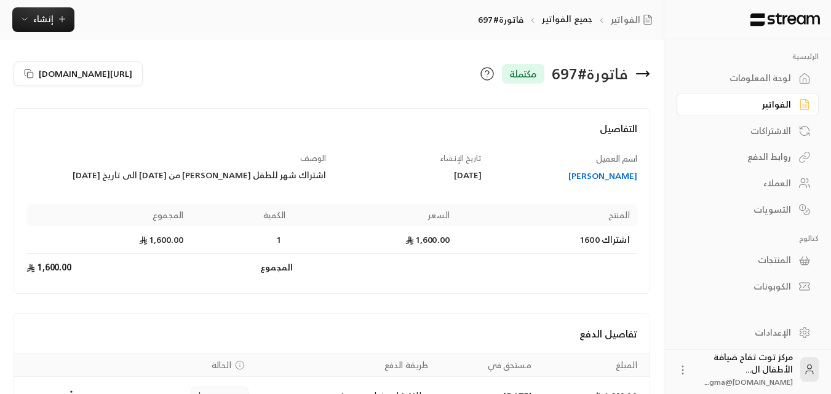
click at [601, 176] on div "[PERSON_NAME]" at bounding box center [565, 176] width 144 height 12
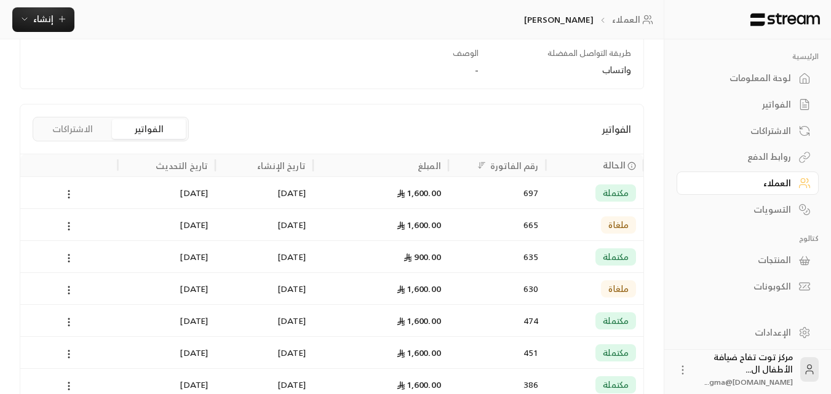
scroll to position [246, 0]
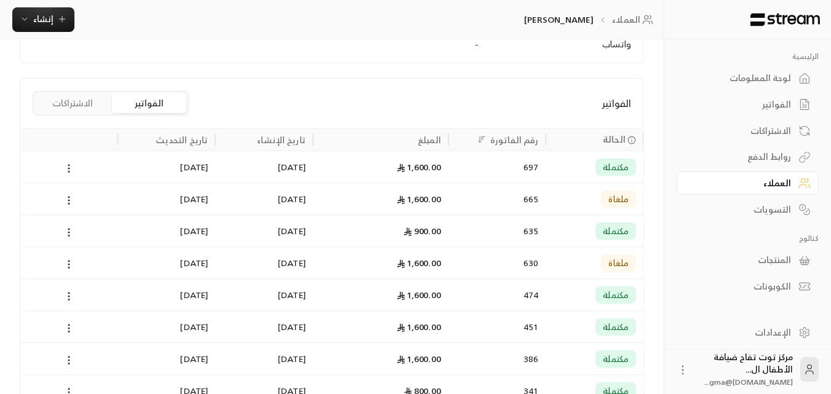
click at [420, 167] on div "1,600.00" at bounding box center [380, 166] width 121 height 31
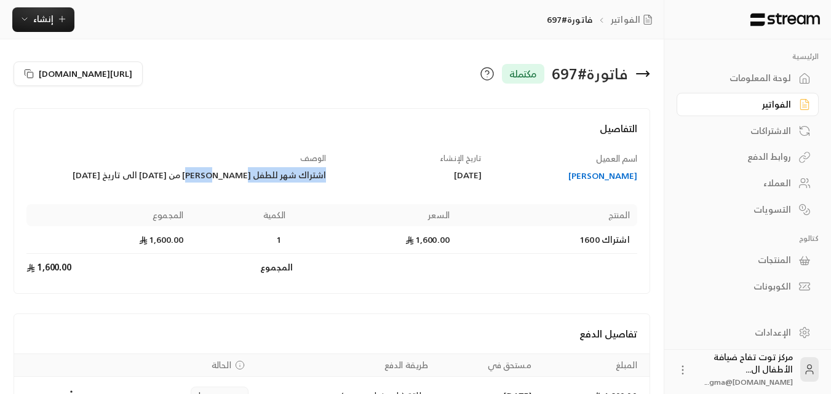
drag, startPoint x: 327, startPoint y: 175, endPoint x: 220, endPoint y: 180, distance: 106.5
click at [220, 180] on div "الوصف اشتراك شهر للطفل حسن من [DATE] الى تاريخ [DATE]" at bounding box center [176, 168] width 311 height 30
copy div "اشتراك شهر للطفل [PERSON_NAME] من"
click at [58, 18] on icon "button" at bounding box center [62, 19] width 10 height 10
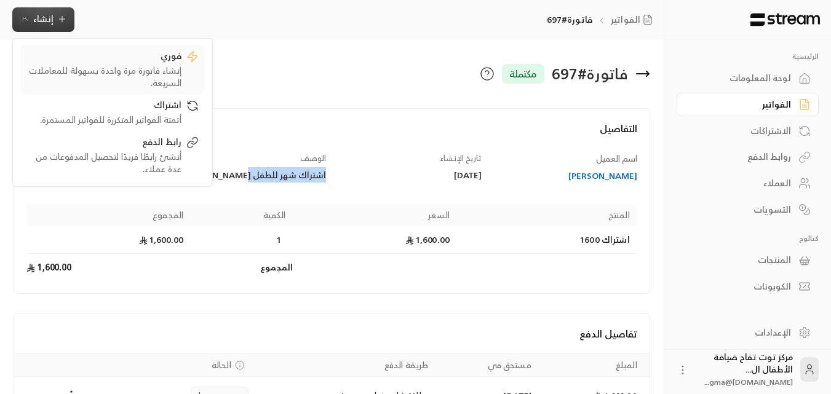
click at [177, 67] on div "إنشاء فاتورة مرة واحدة بسهولة للمعاملات السريعة." at bounding box center [103, 77] width 155 height 25
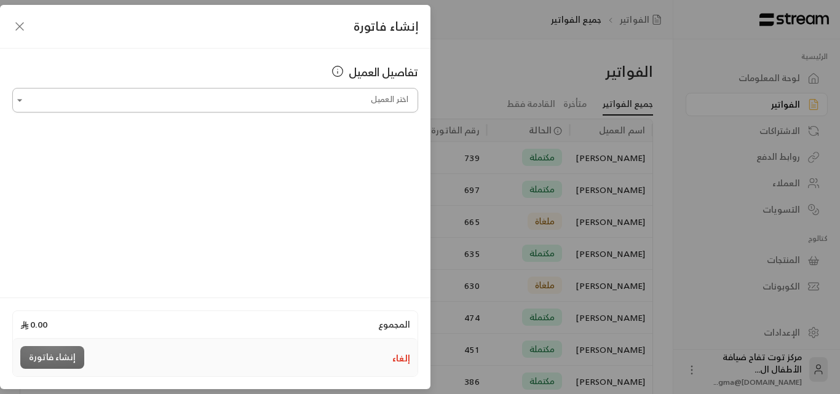
click at [347, 100] on input "اختر العميل" at bounding box center [215, 101] width 406 height 22
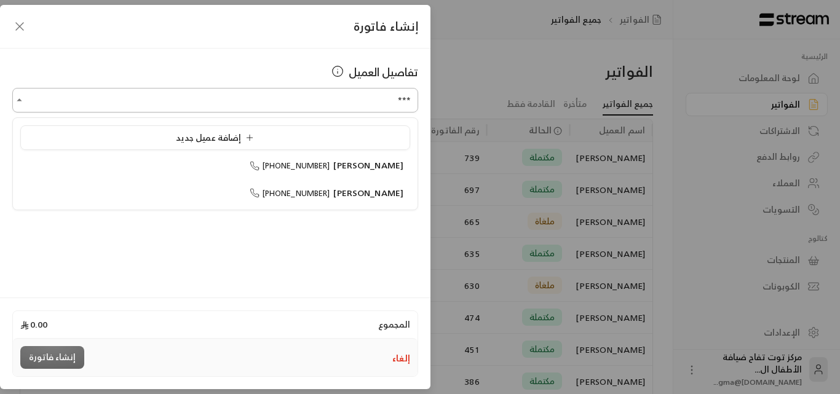
type input "***"
click at [380, 193] on span "[PERSON_NAME]" at bounding box center [368, 192] width 70 height 15
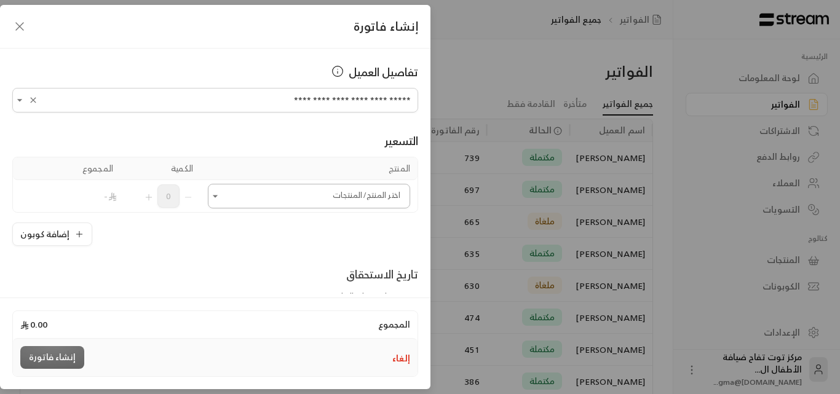
click at [220, 197] on icon "Open" at bounding box center [215, 196] width 12 height 12
type input "**********"
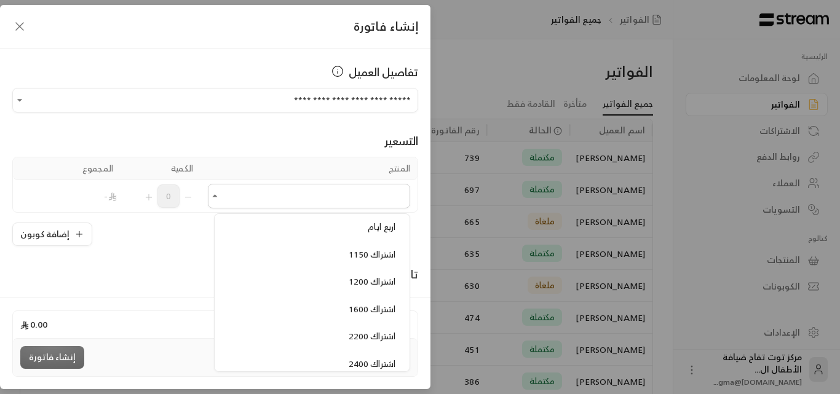
scroll to position [677, 0]
click at [367, 284] on span "اشتراك 1600" at bounding box center [372, 287] width 47 height 15
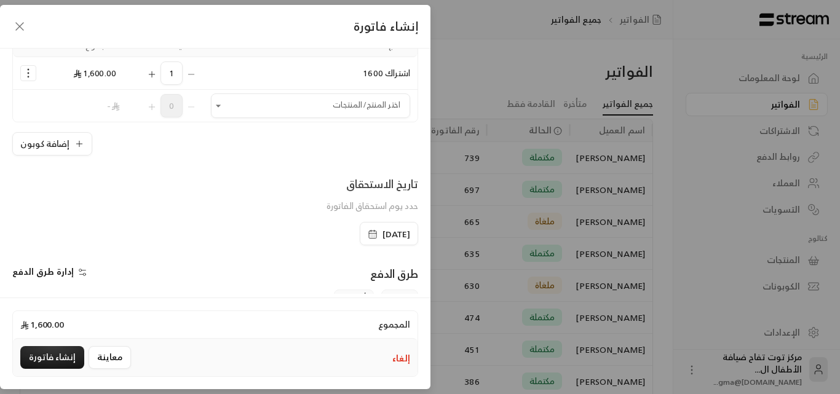
scroll to position [185, 0]
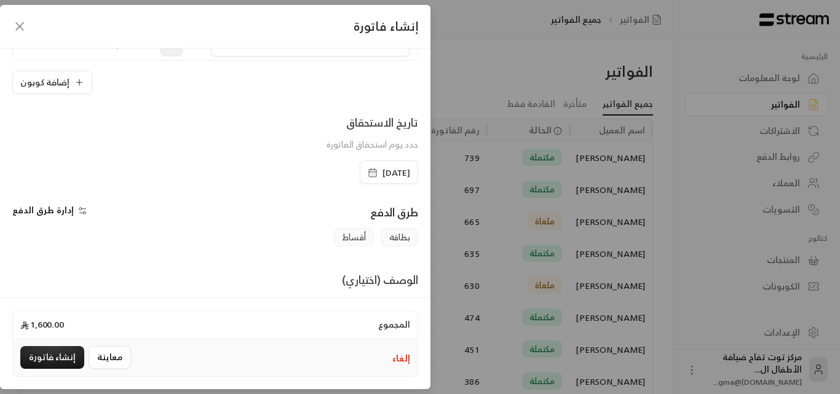
click at [383, 169] on span "[DATE]" at bounding box center [397, 173] width 28 height 12
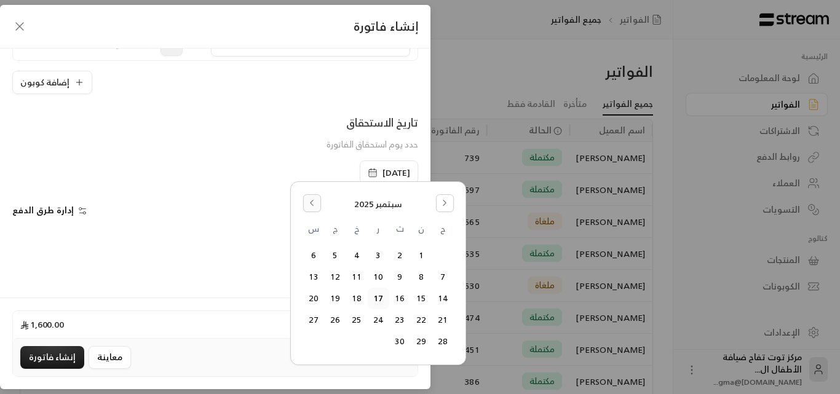
click at [317, 205] on button "Go to the Previous Month" at bounding box center [312, 203] width 18 height 18
click at [443, 209] on button "Go to the Next Month" at bounding box center [445, 203] width 18 height 18
click at [422, 253] on button "1" at bounding box center [421, 255] width 20 height 20
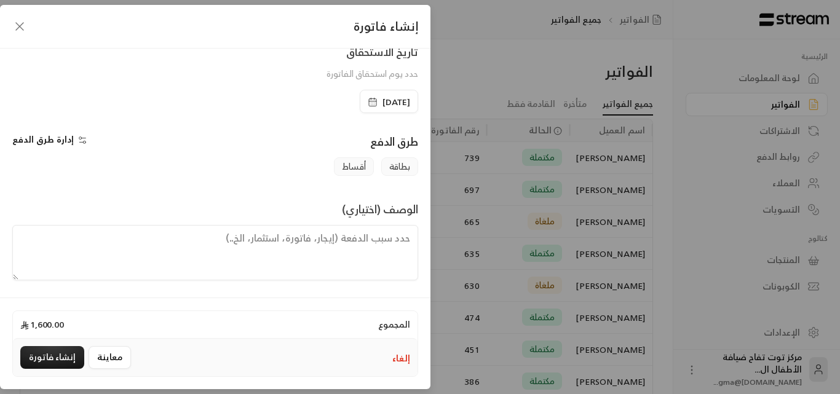
scroll to position [256, 0]
click at [343, 241] on textarea at bounding box center [215, 251] width 406 height 55
paste textarea "اشتراك شهر للطفل [PERSON_NAME] من"
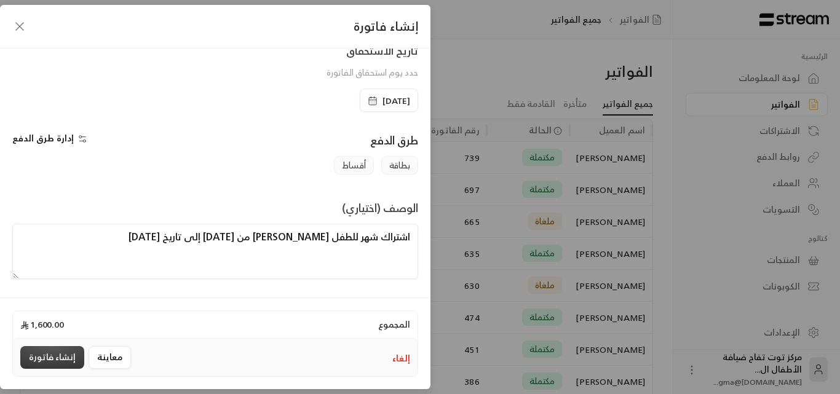
type textarea "اشتراك شهر للطفل حسن من 1-9-2025 إلى تاريخ 30-9-2025"
click at [73, 359] on button "إنشاء فاتورة" at bounding box center [52, 357] width 64 height 23
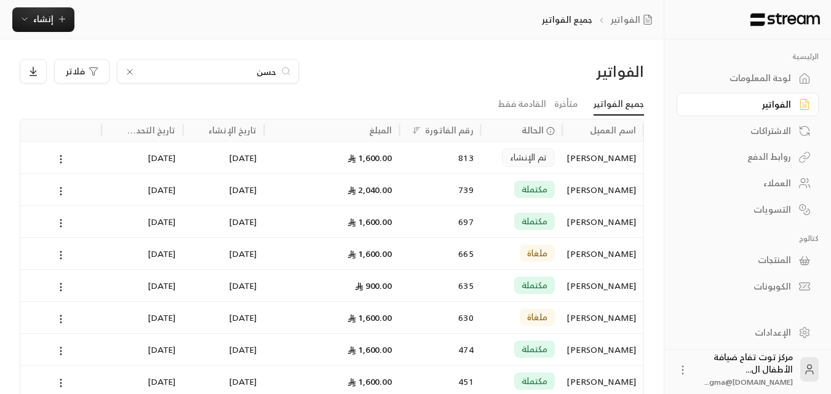
click at [129, 73] on icon at bounding box center [129, 71] width 5 height 5
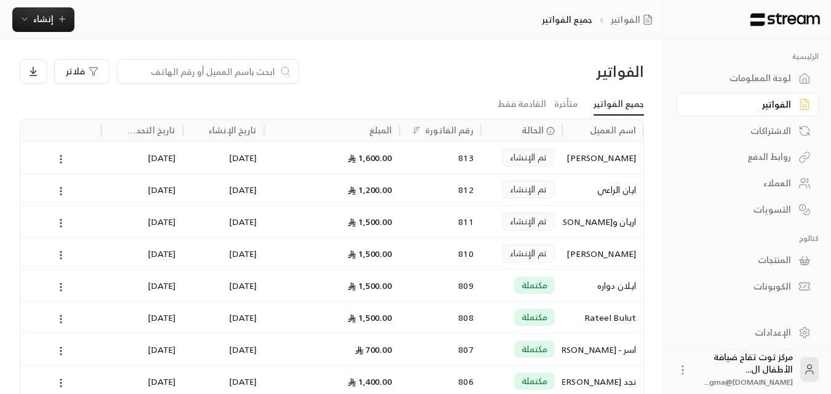
click at [792, 106] on link "الفواتير" at bounding box center [748, 105] width 142 height 24
